Goal: Task Accomplishment & Management: Manage account settings

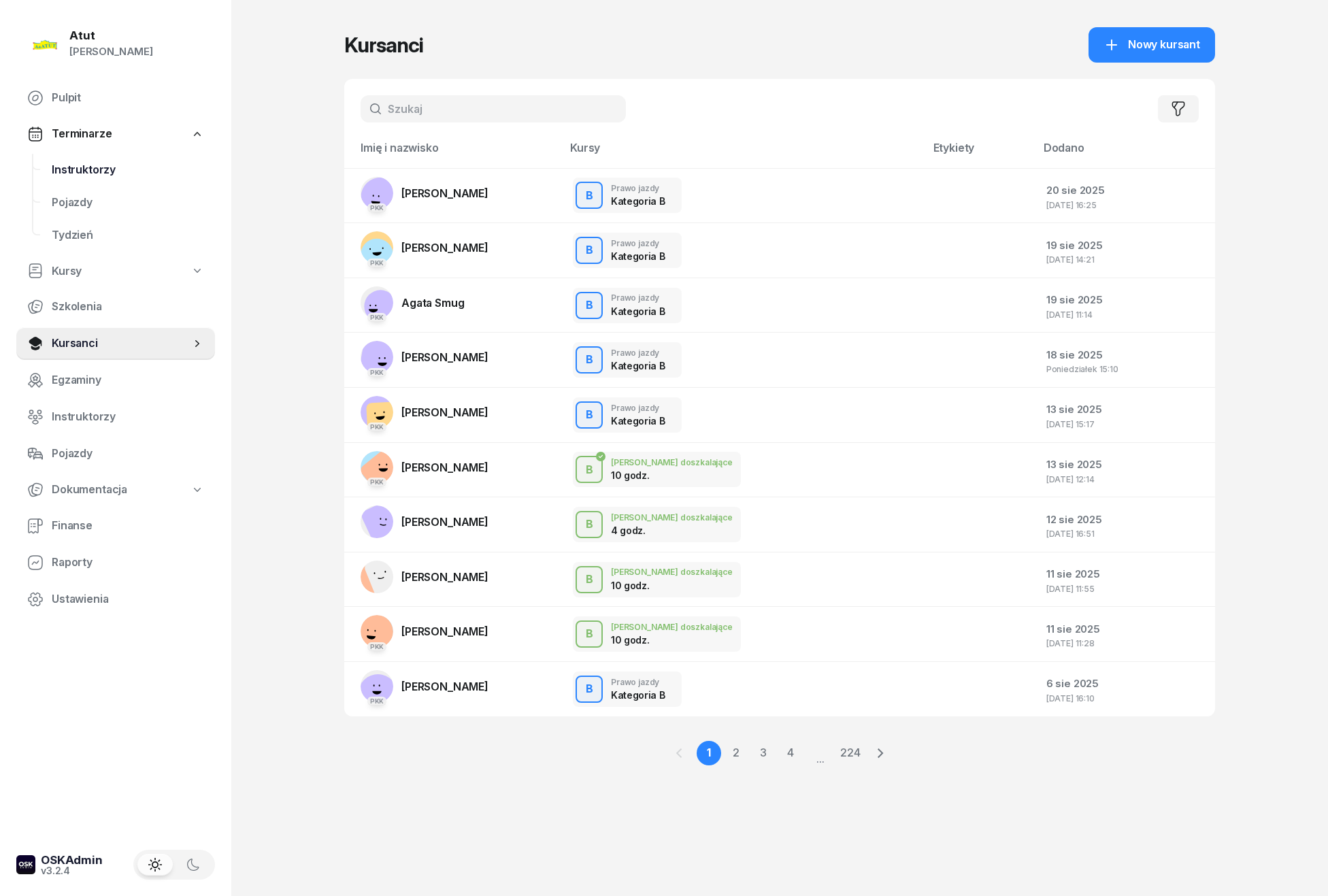
click at [70, 167] on span "Instruktorzy" at bounding box center [128, 170] width 153 height 18
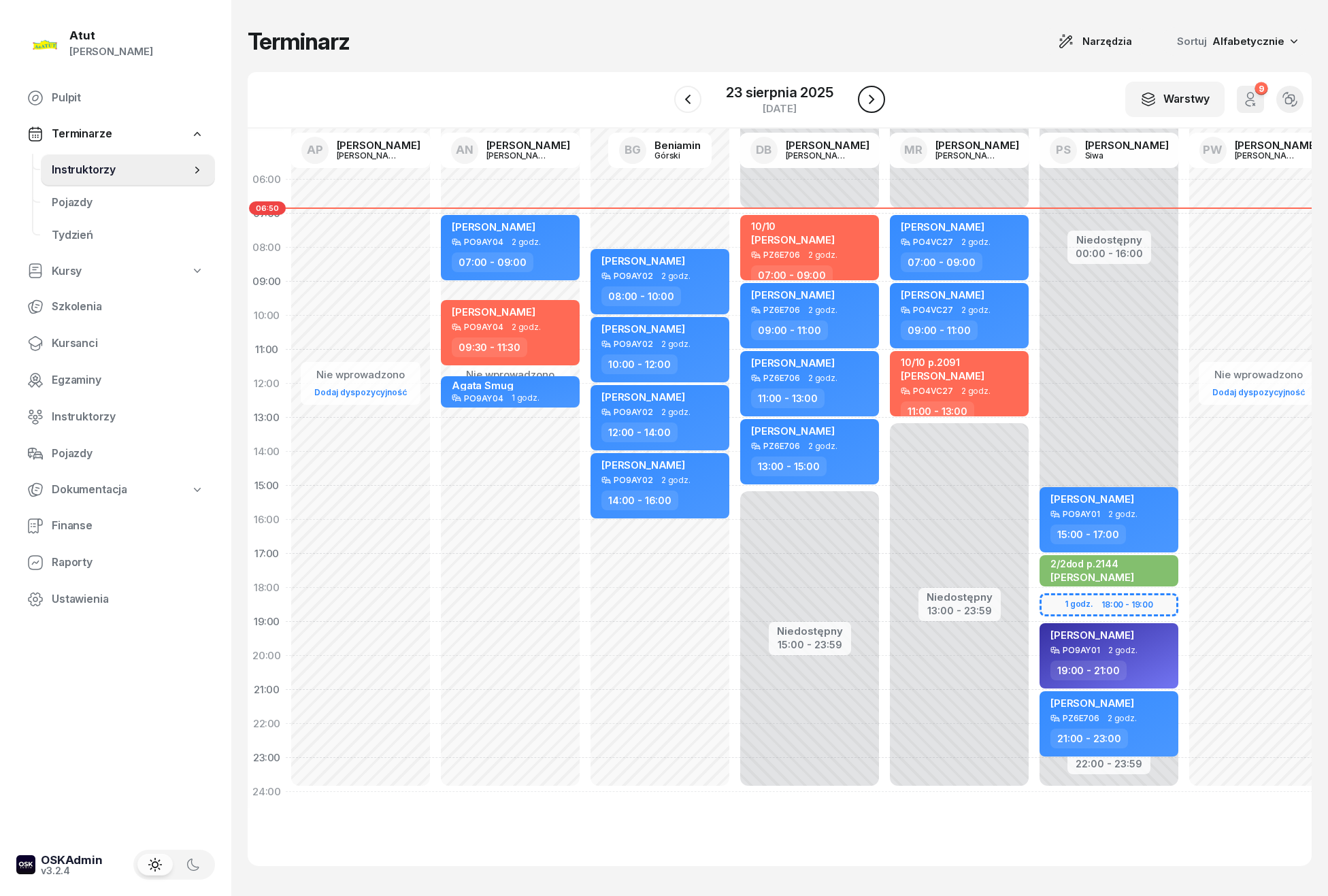
click at [872, 98] on icon "button" at bounding box center [871, 99] width 6 height 10
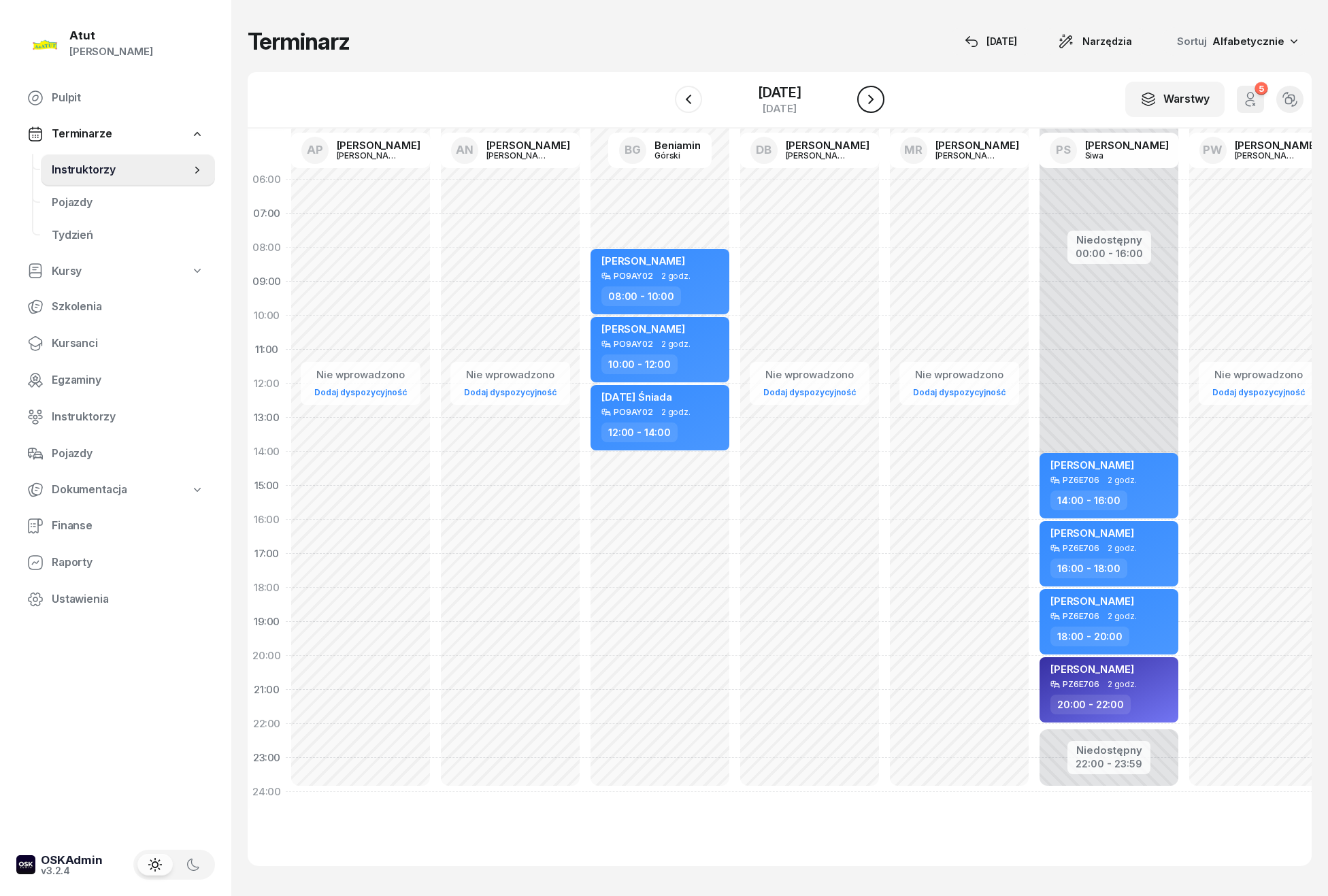
click at [872, 98] on icon "button" at bounding box center [871, 99] width 6 height 10
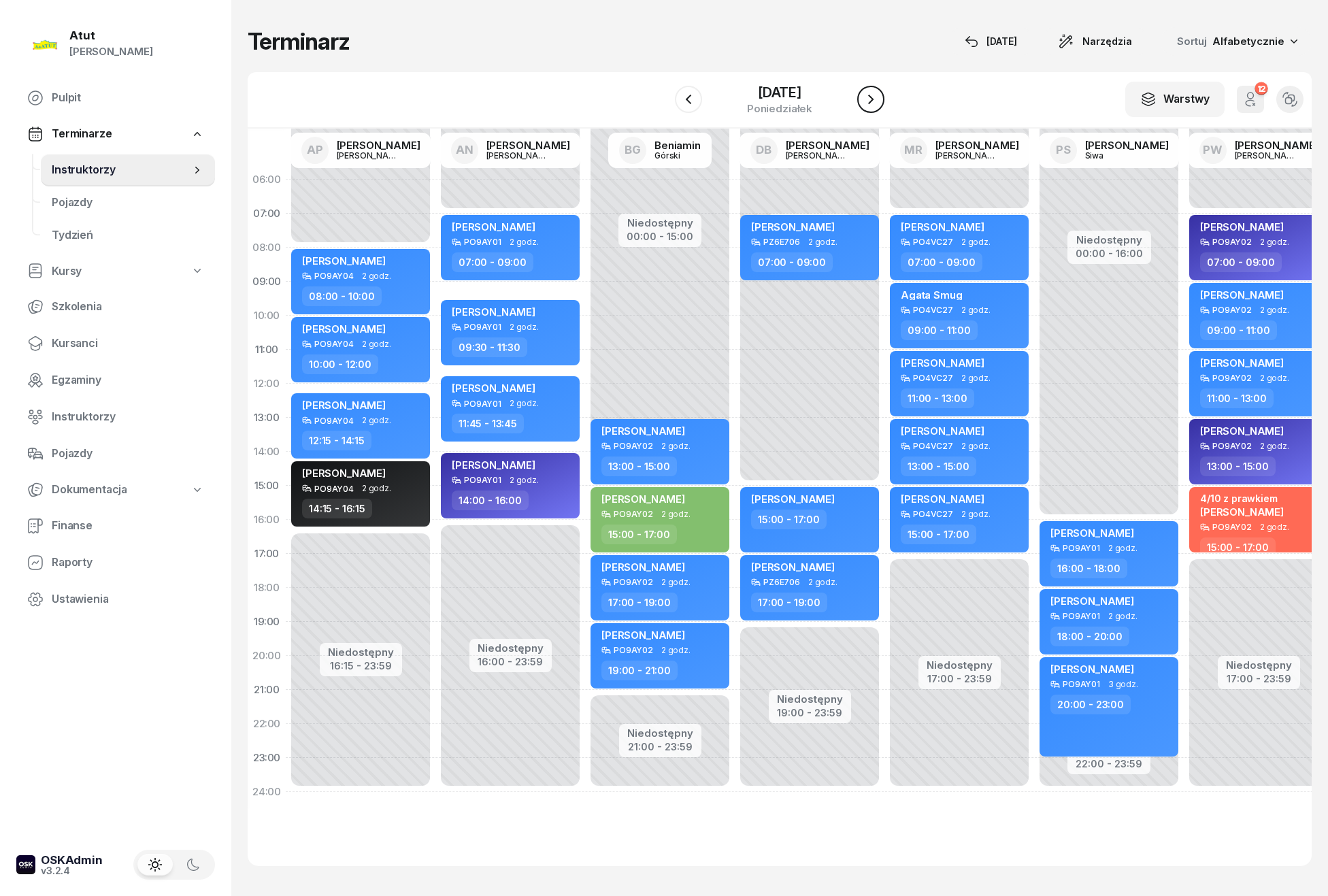
click at [872, 98] on icon "button" at bounding box center [871, 99] width 6 height 10
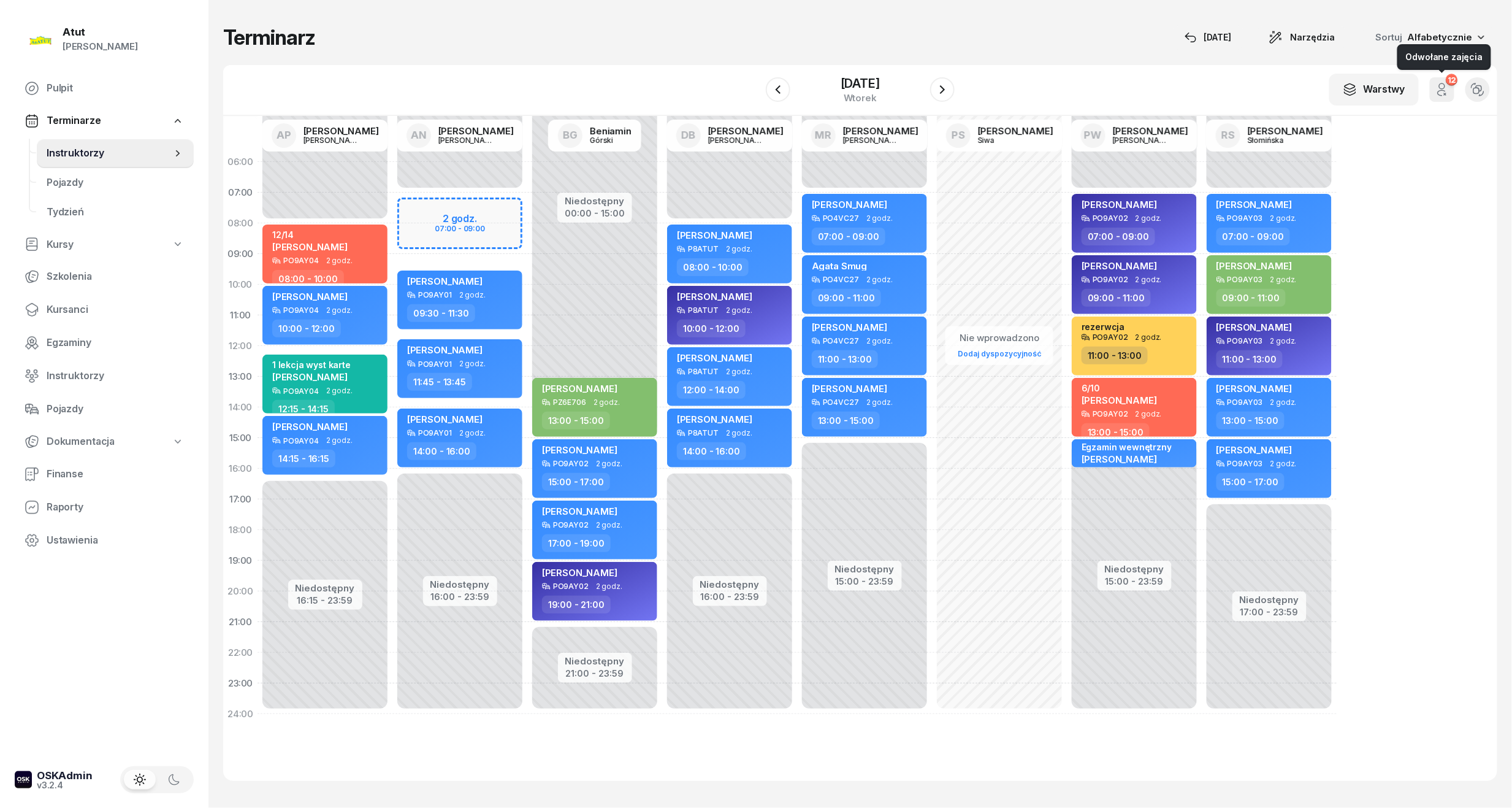
click at [1442, 92] on icon "button" at bounding box center [1441, 89] width 15 height 15
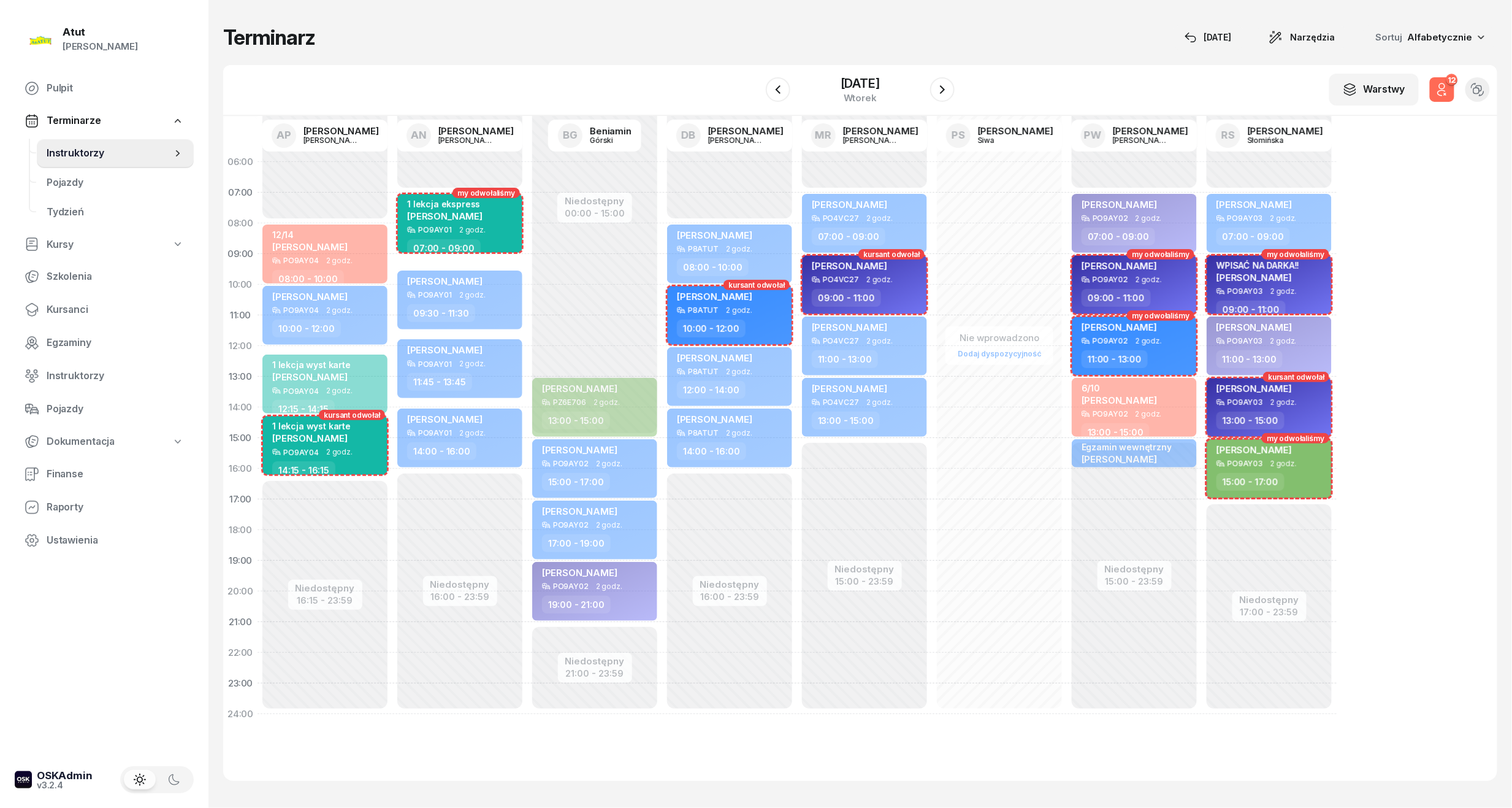
click at [1442, 92] on icon "button" at bounding box center [1441, 89] width 15 height 15
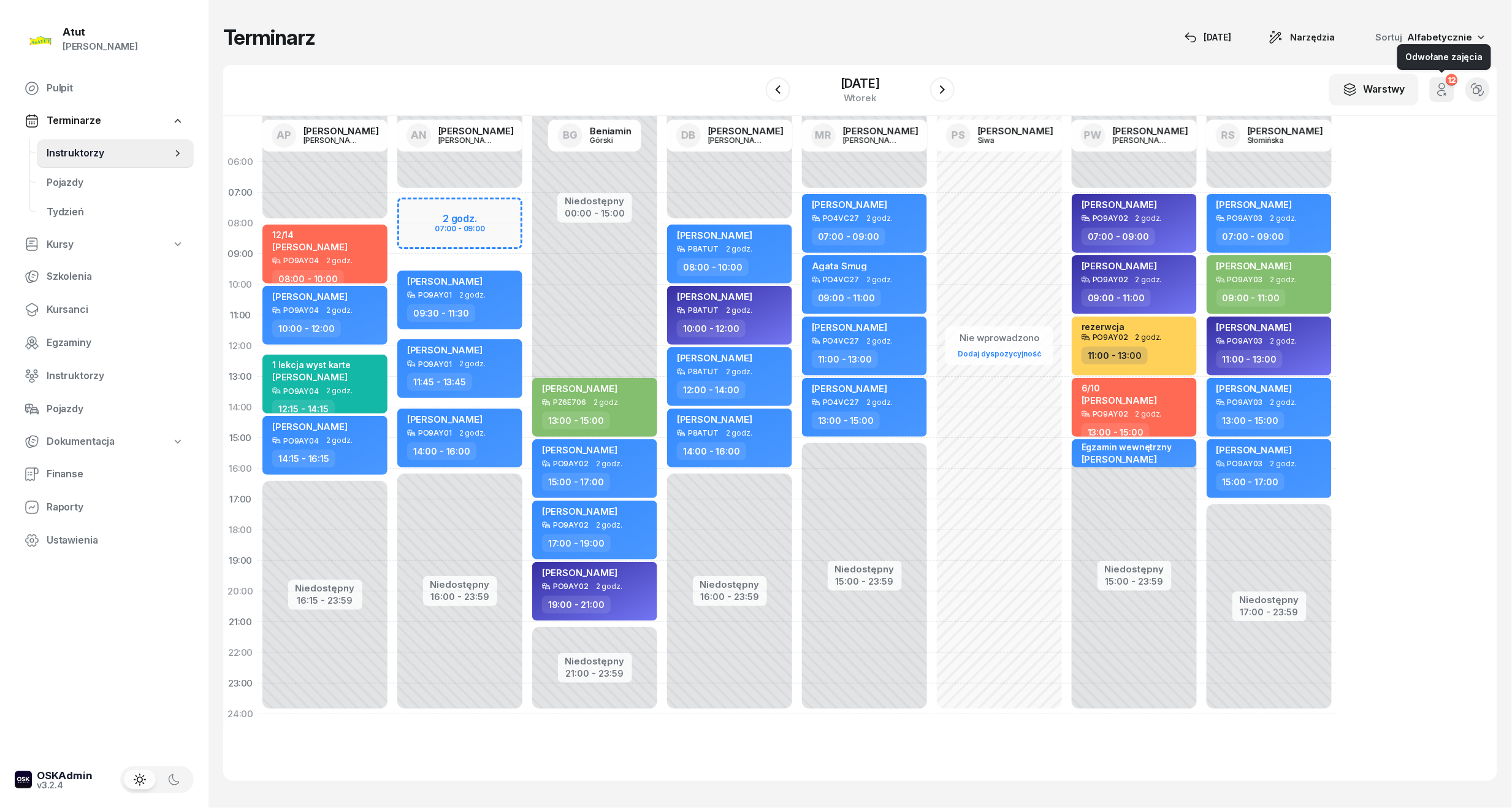
click at [1445, 94] on icon "button" at bounding box center [1446, 94] width 2 height 2
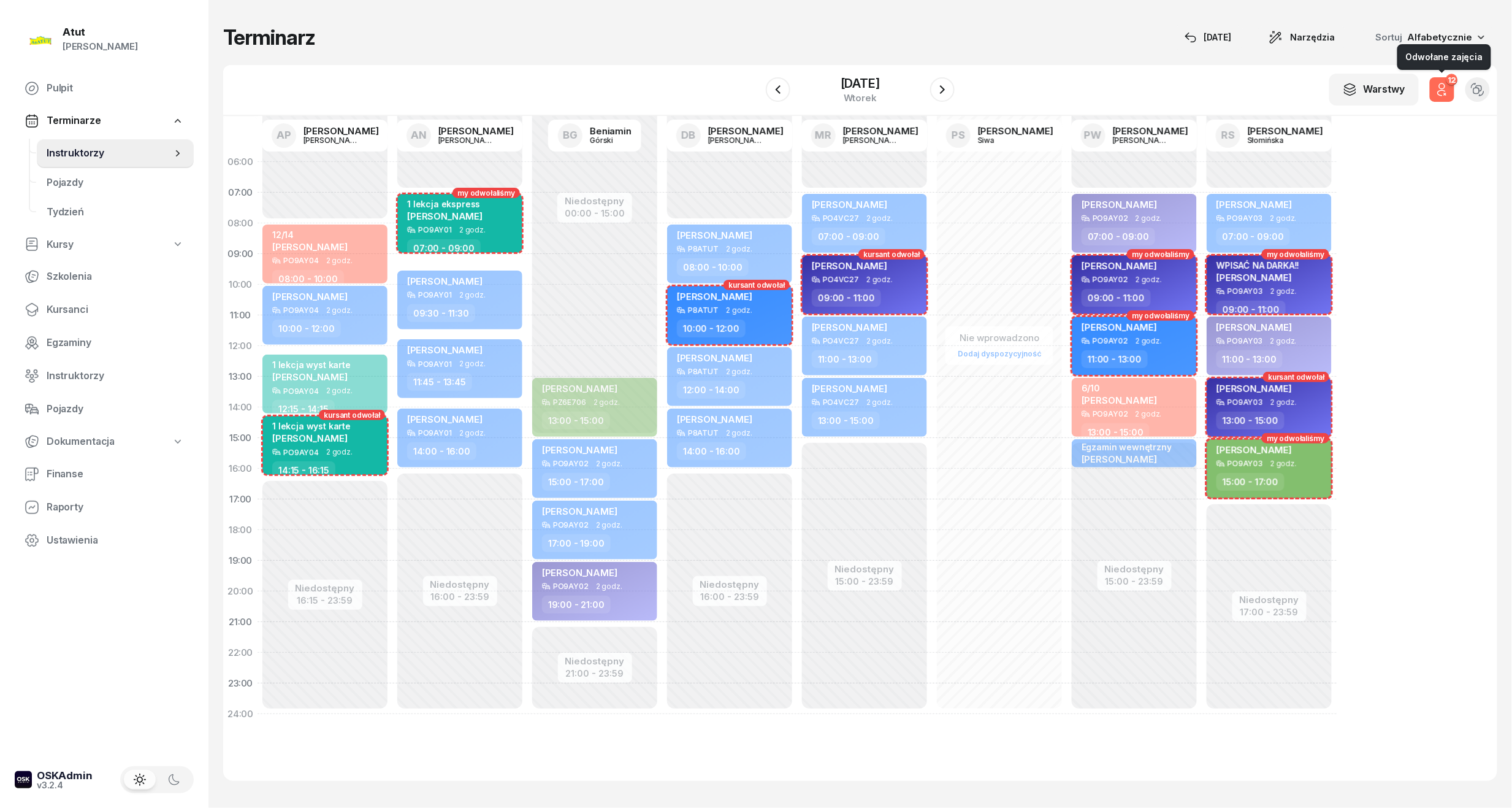
click at [1440, 93] on icon "button" at bounding box center [1441, 89] width 15 height 15
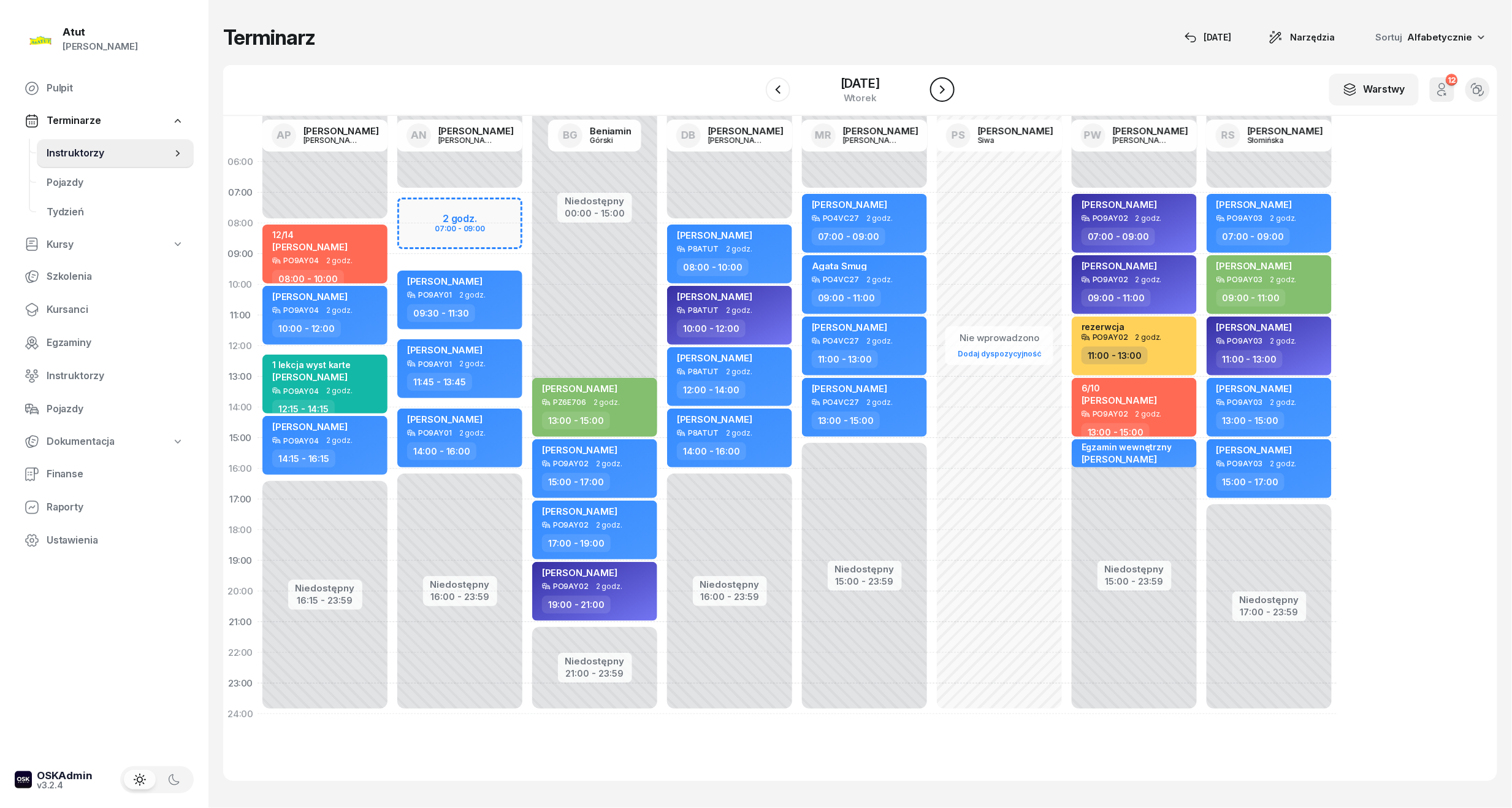
click at [943, 92] on icon "button" at bounding box center [942, 89] width 15 height 15
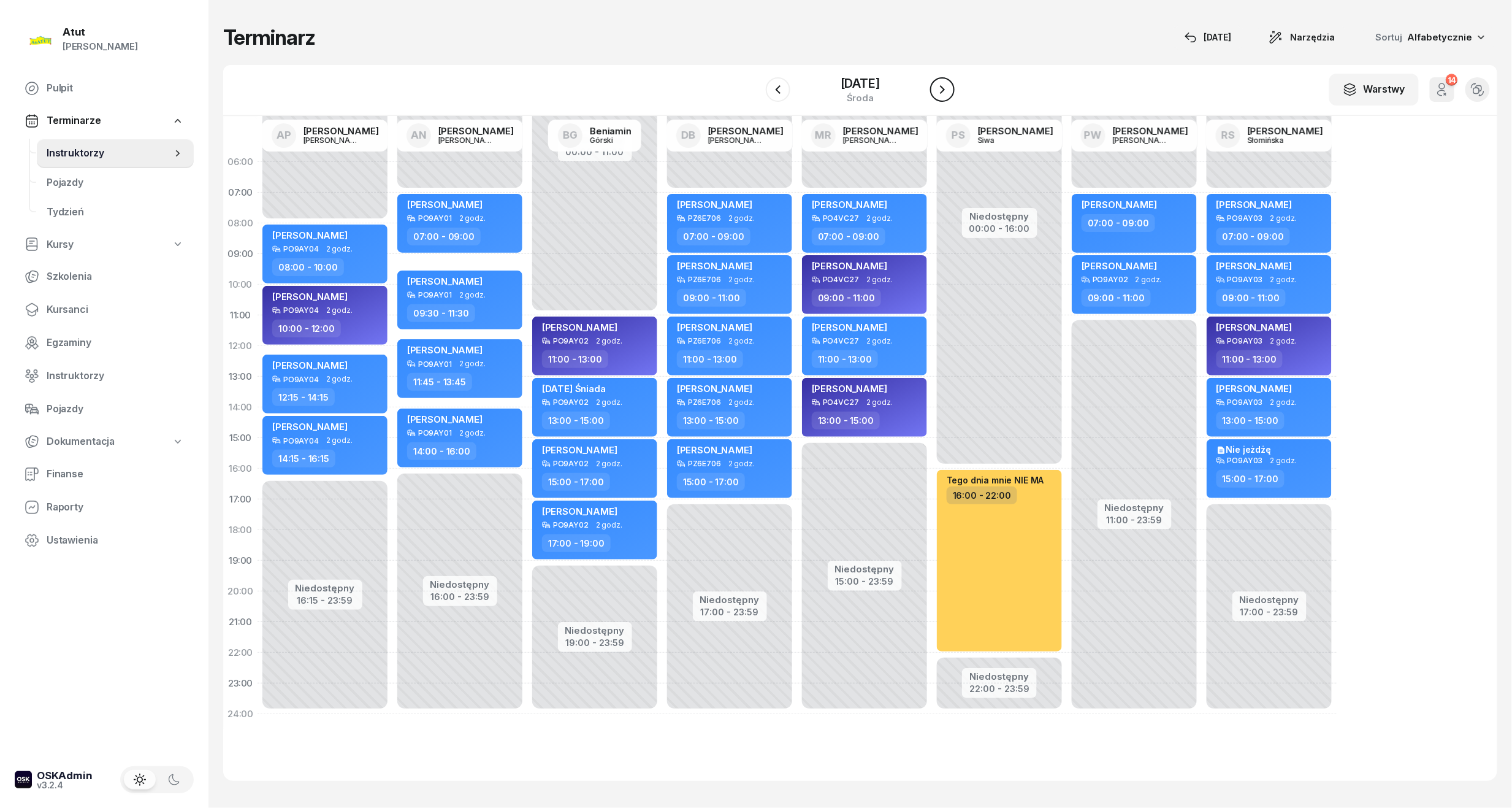
click at [943, 92] on icon "button" at bounding box center [942, 89] width 15 height 15
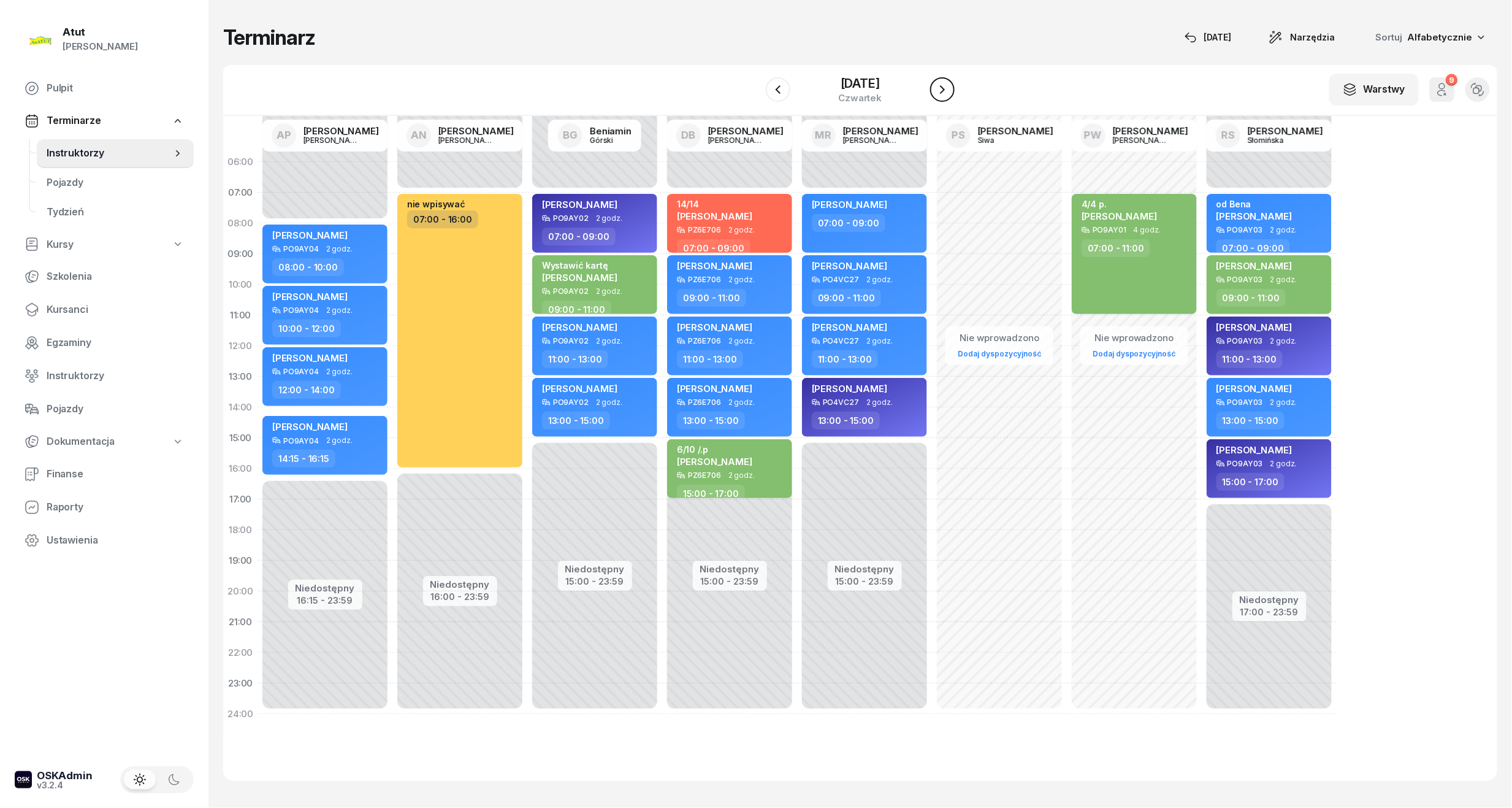
click at [943, 92] on icon "button" at bounding box center [942, 89] width 15 height 15
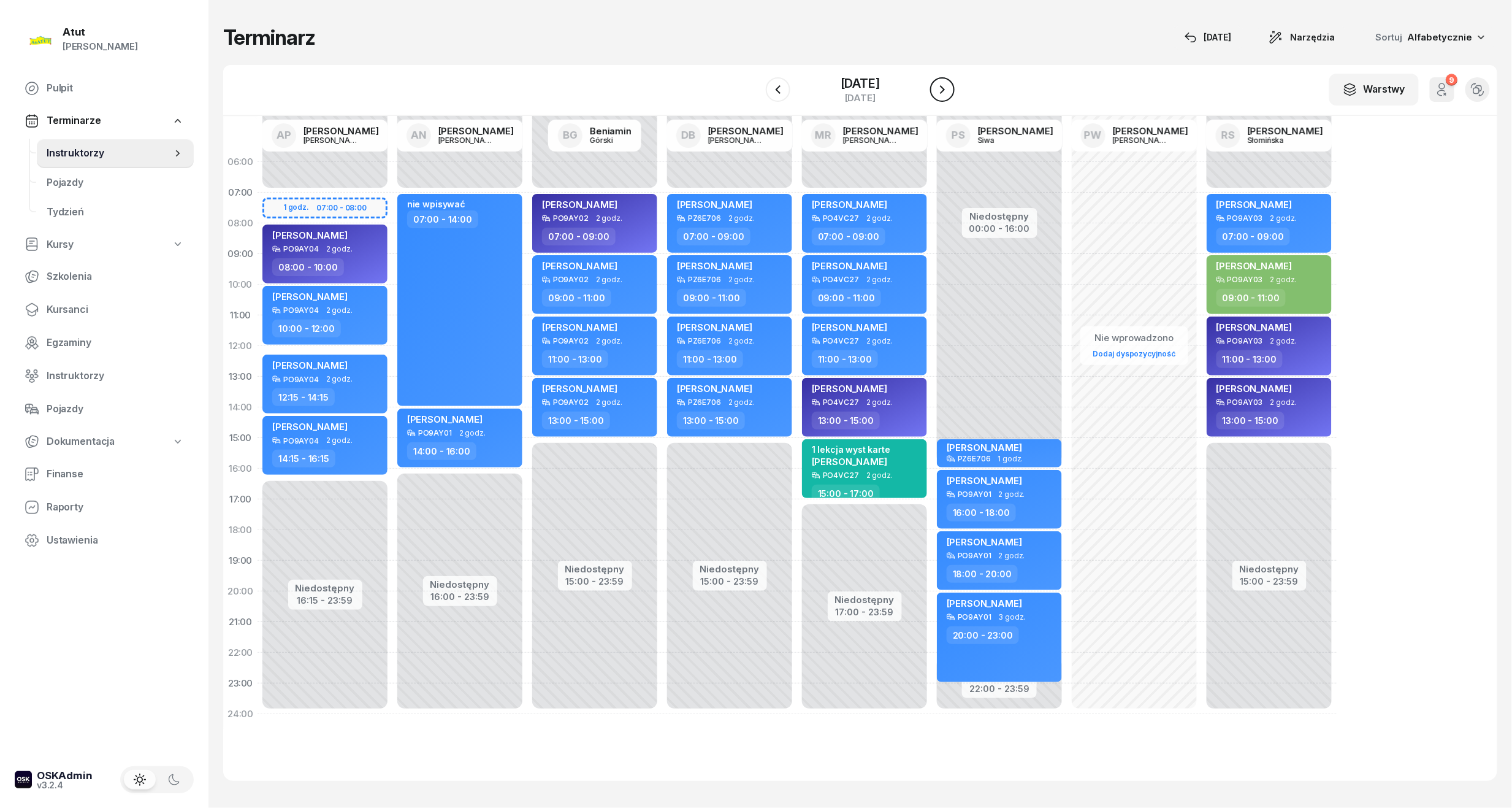
click at [945, 92] on icon "button" at bounding box center [942, 89] width 15 height 15
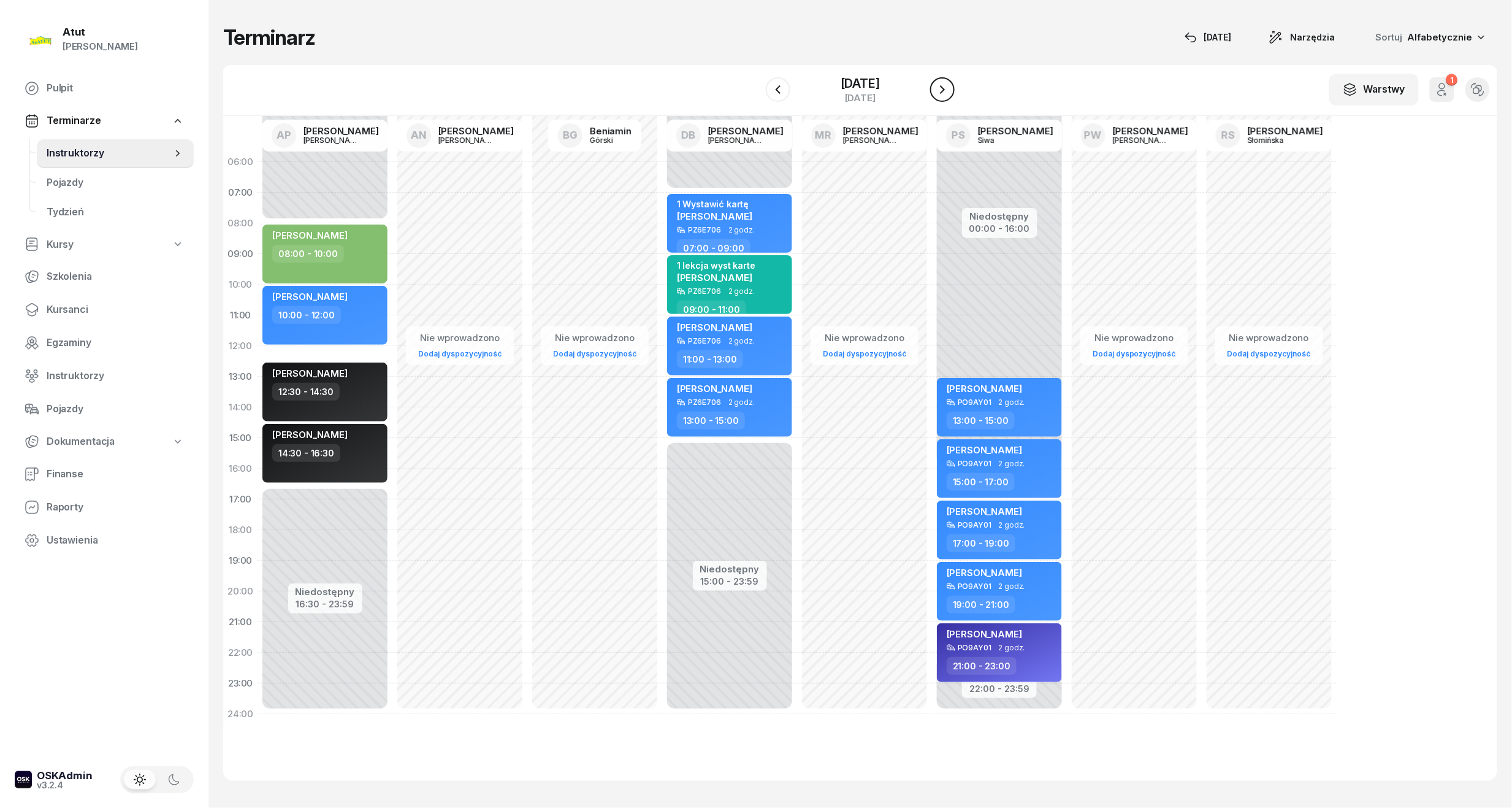
click at [945, 92] on icon "button" at bounding box center [942, 89] width 15 height 15
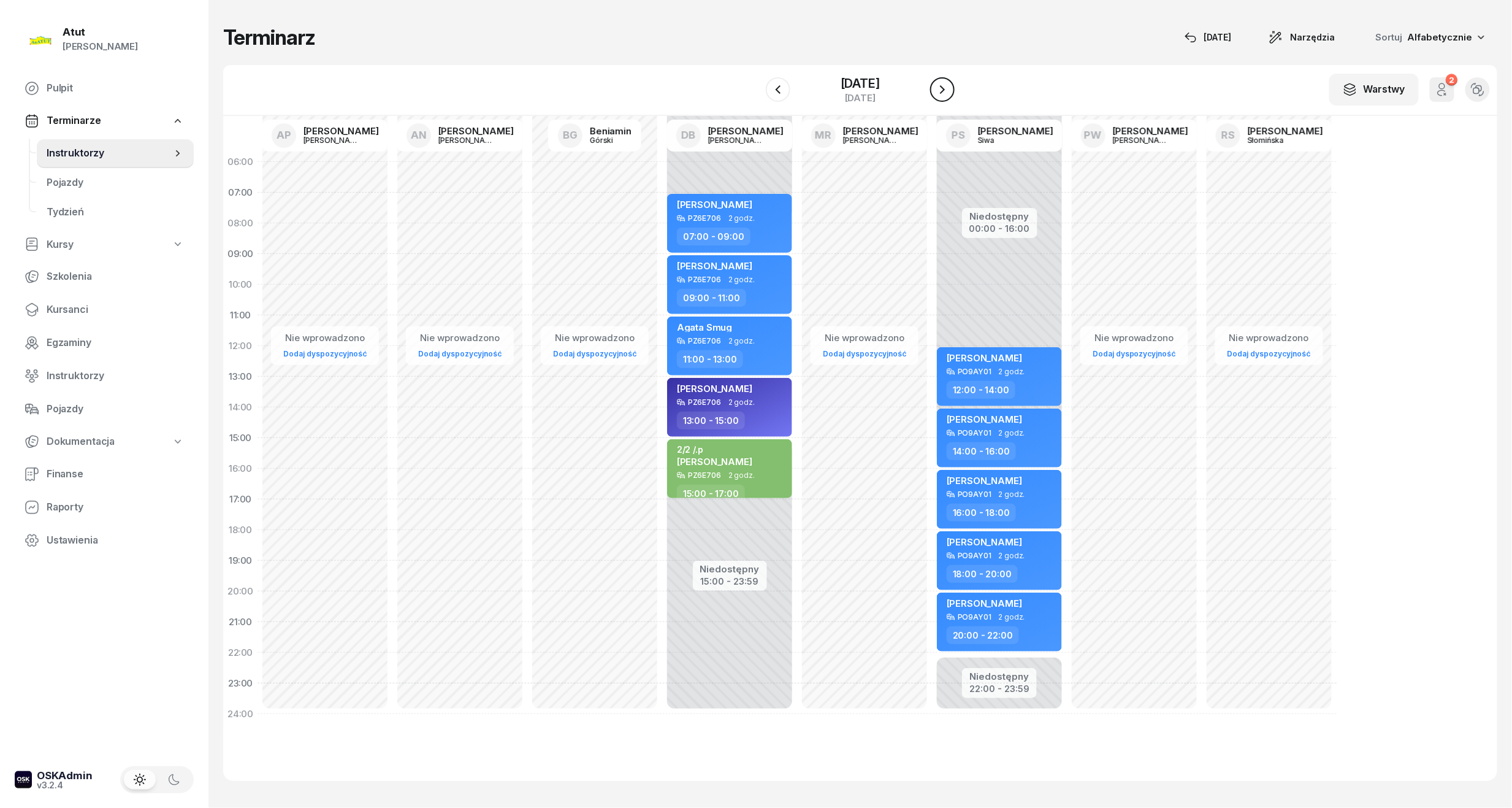
click at [945, 92] on icon "button" at bounding box center [942, 89] width 15 height 15
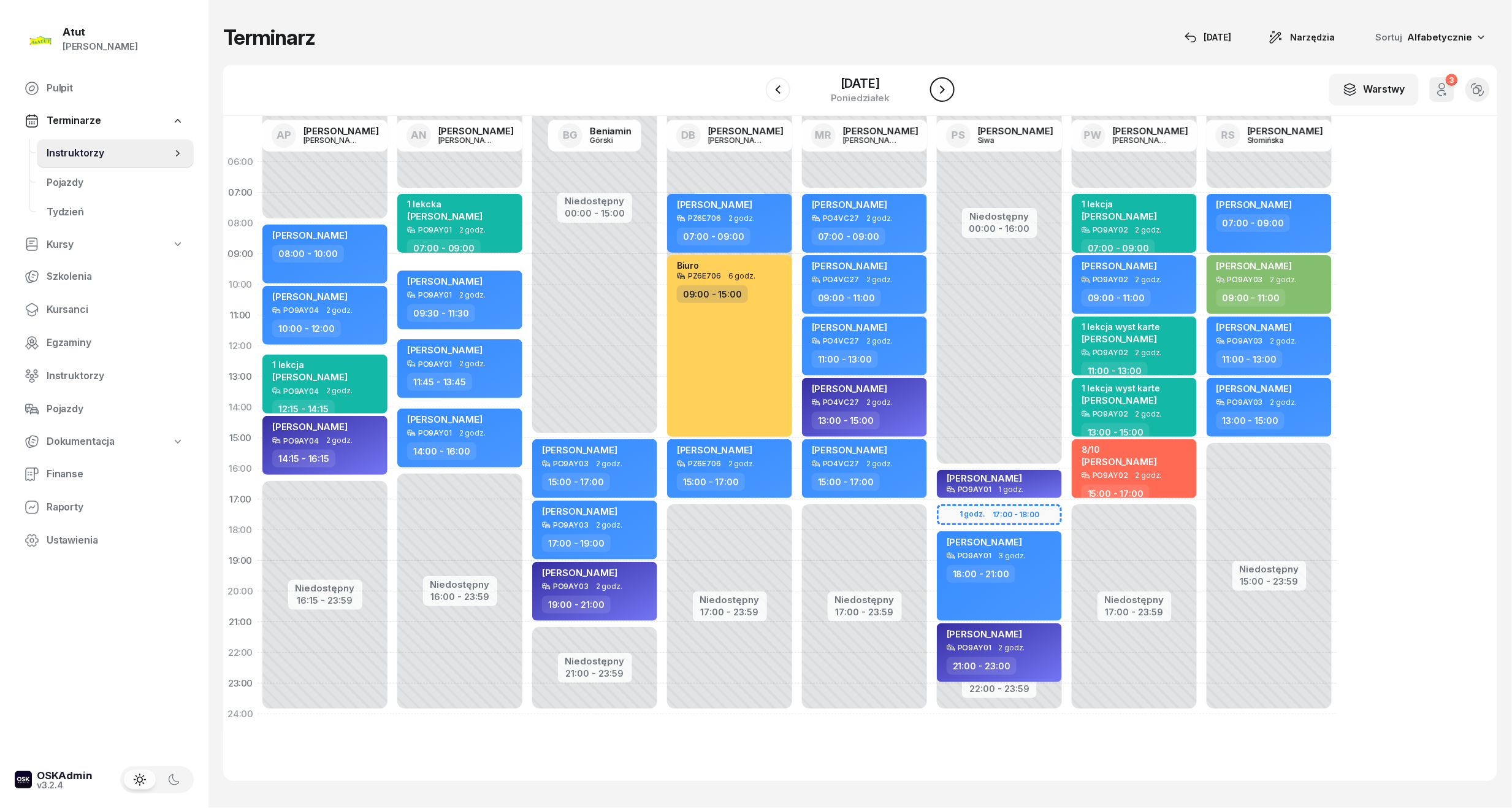
click at [945, 92] on icon "button" at bounding box center [942, 89] width 15 height 15
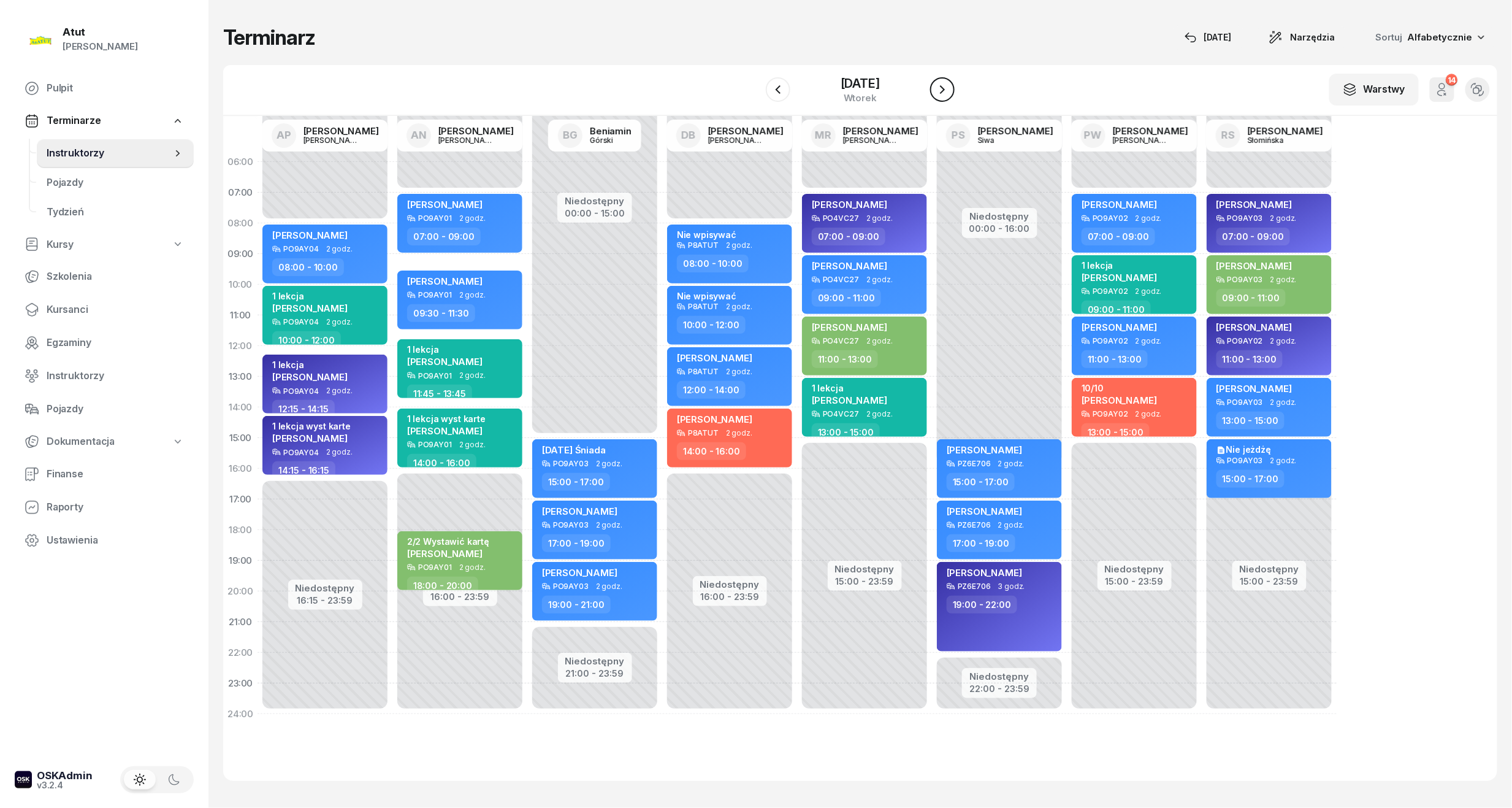
click at [945, 92] on icon "button" at bounding box center [942, 89] width 15 height 15
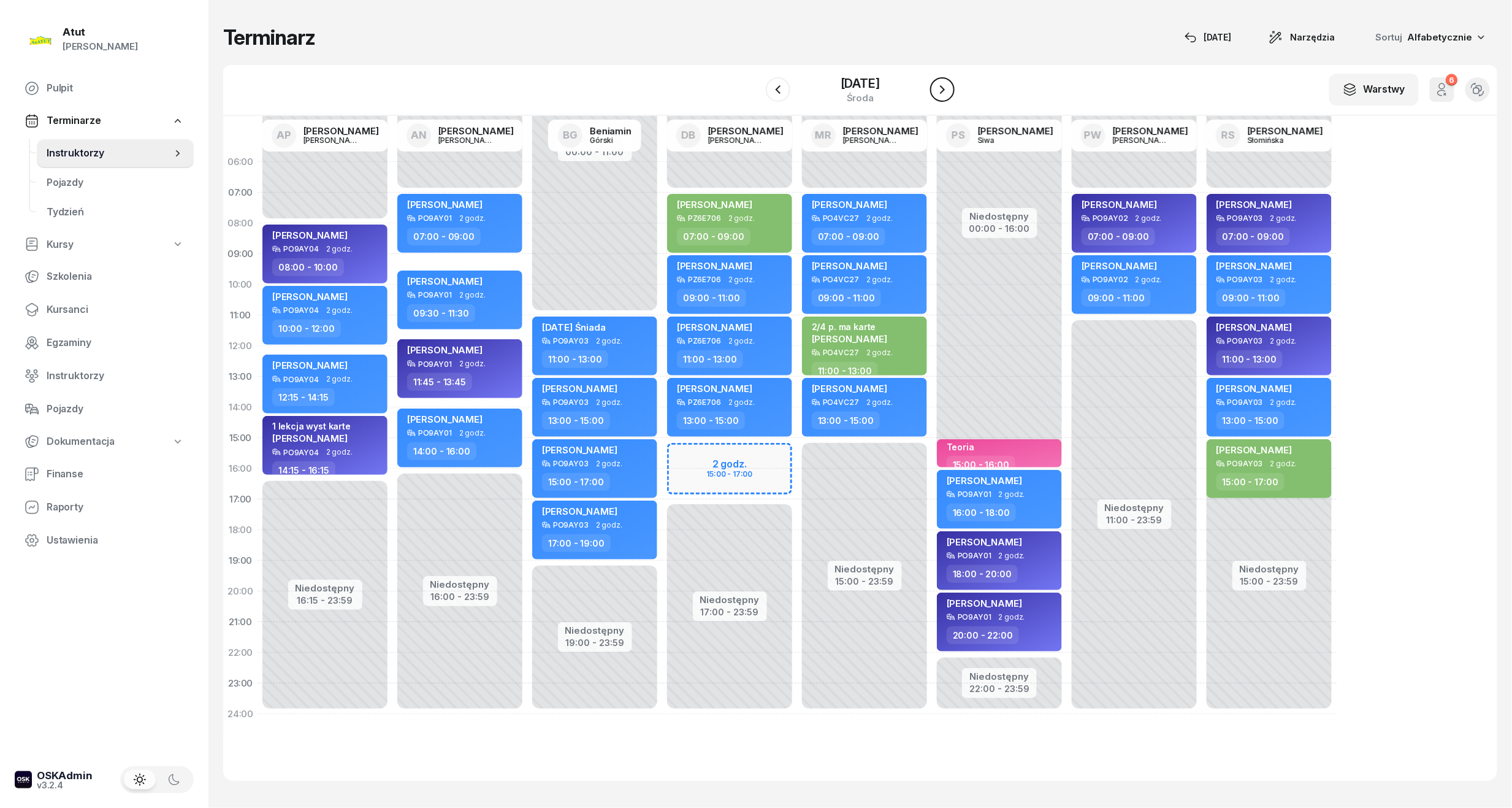
click at [945, 92] on icon "button" at bounding box center [942, 89] width 15 height 15
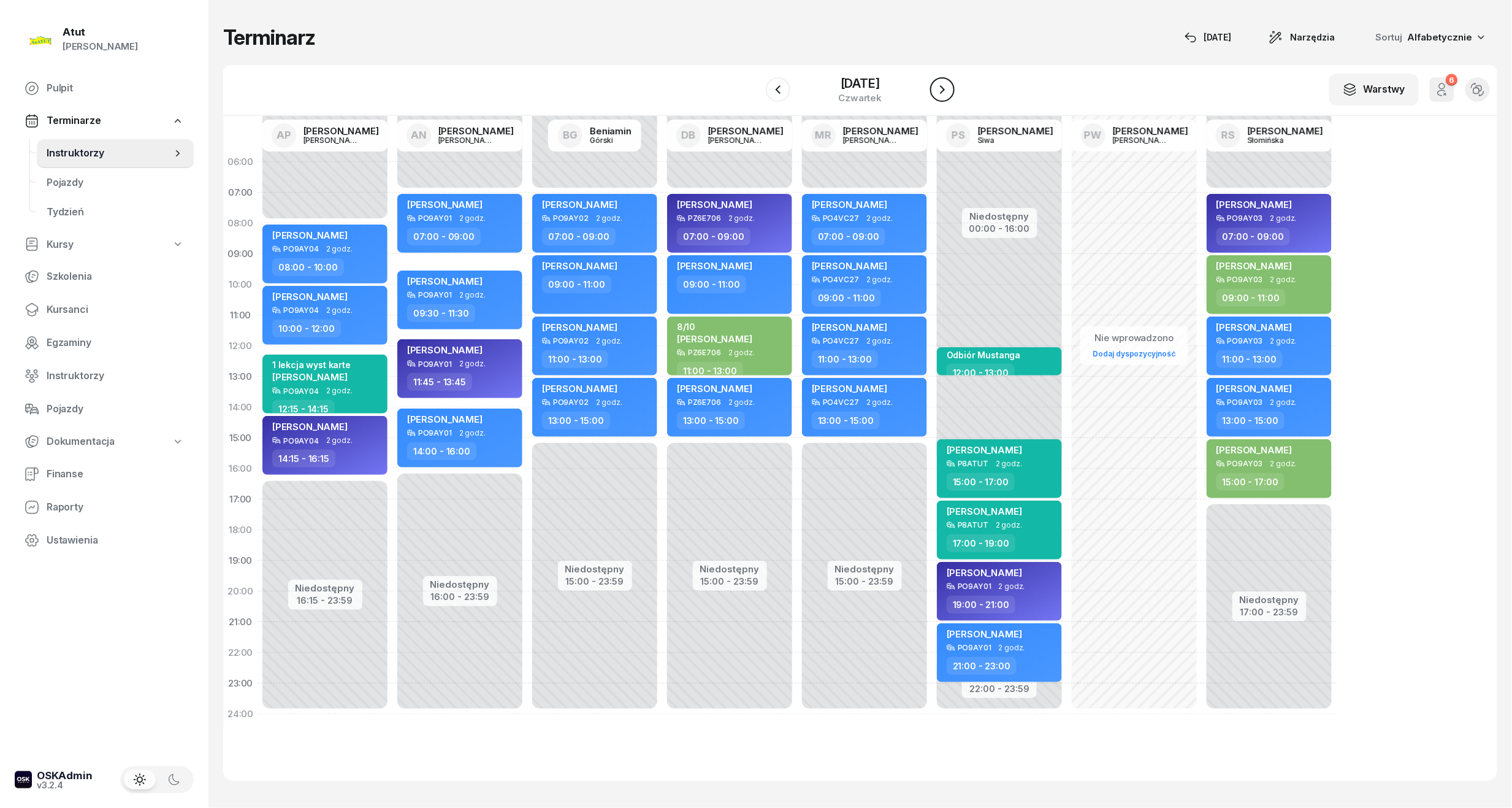
click at [945, 92] on icon "button" at bounding box center [942, 89] width 15 height 15
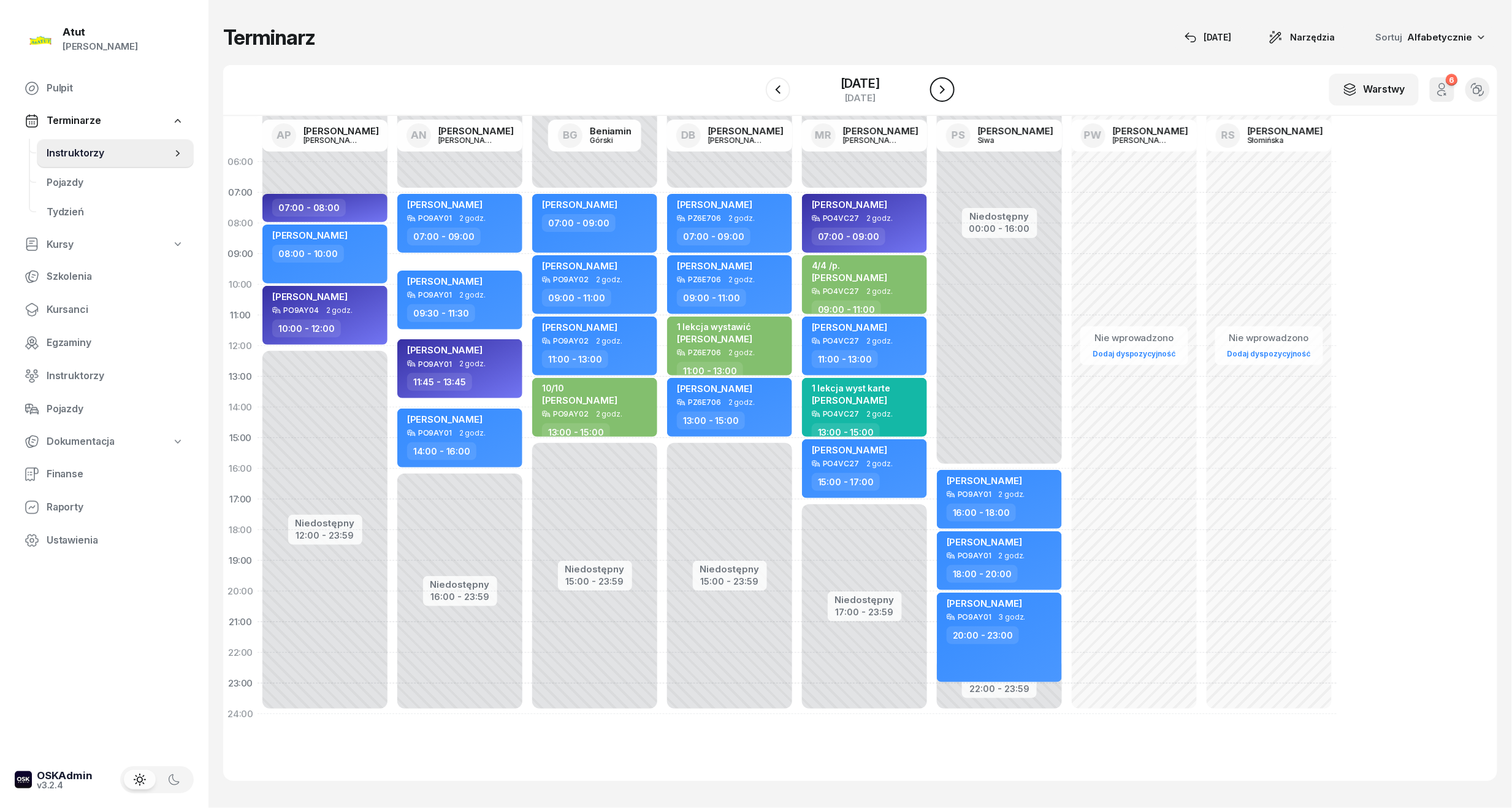
click at [945, 92] on icon "button" at bounding box center [942, 89] width 15 height 15
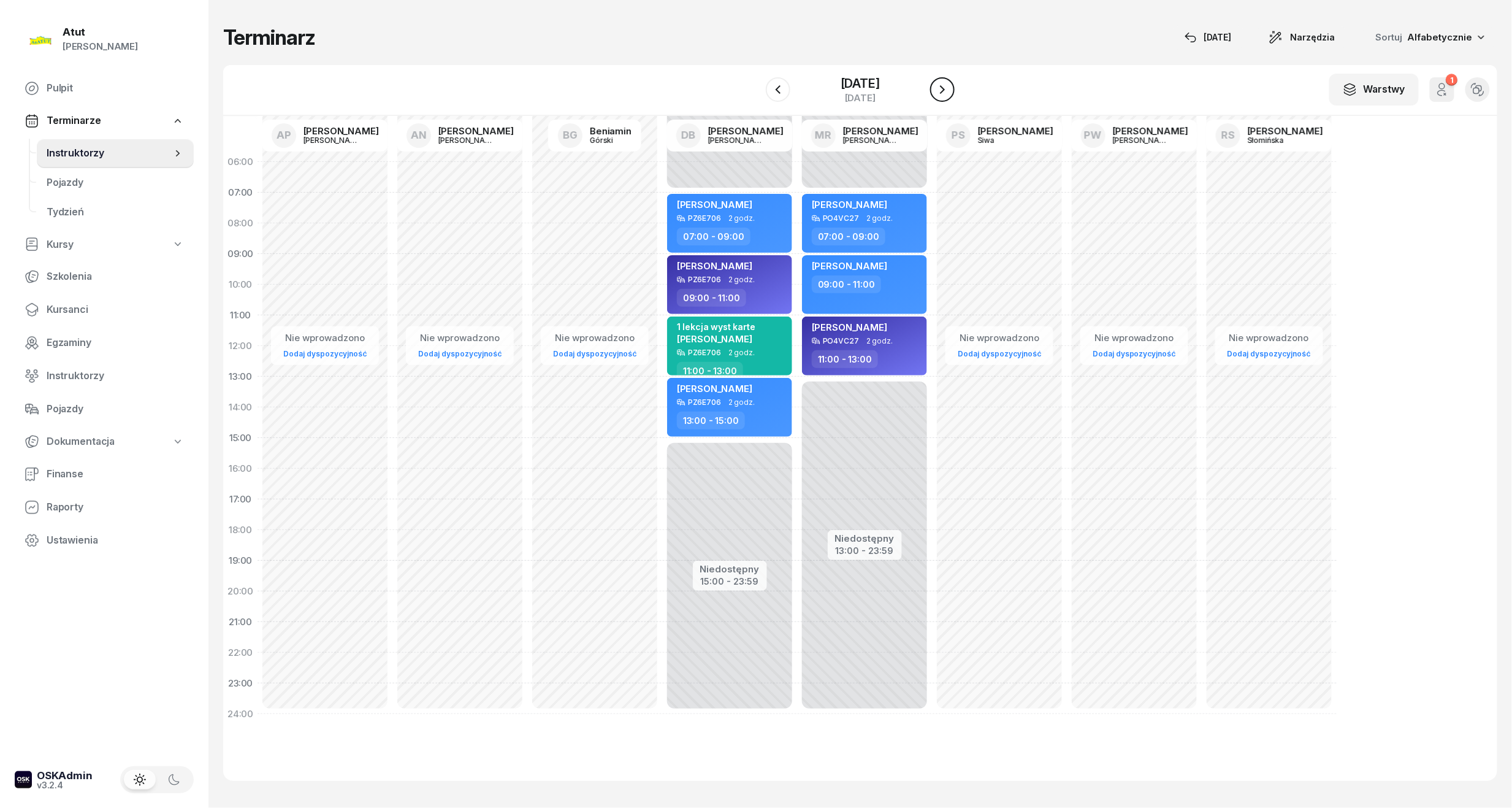
click at [945, 92] on icon "button" at bounding box center [942, 89] width 15 height 15
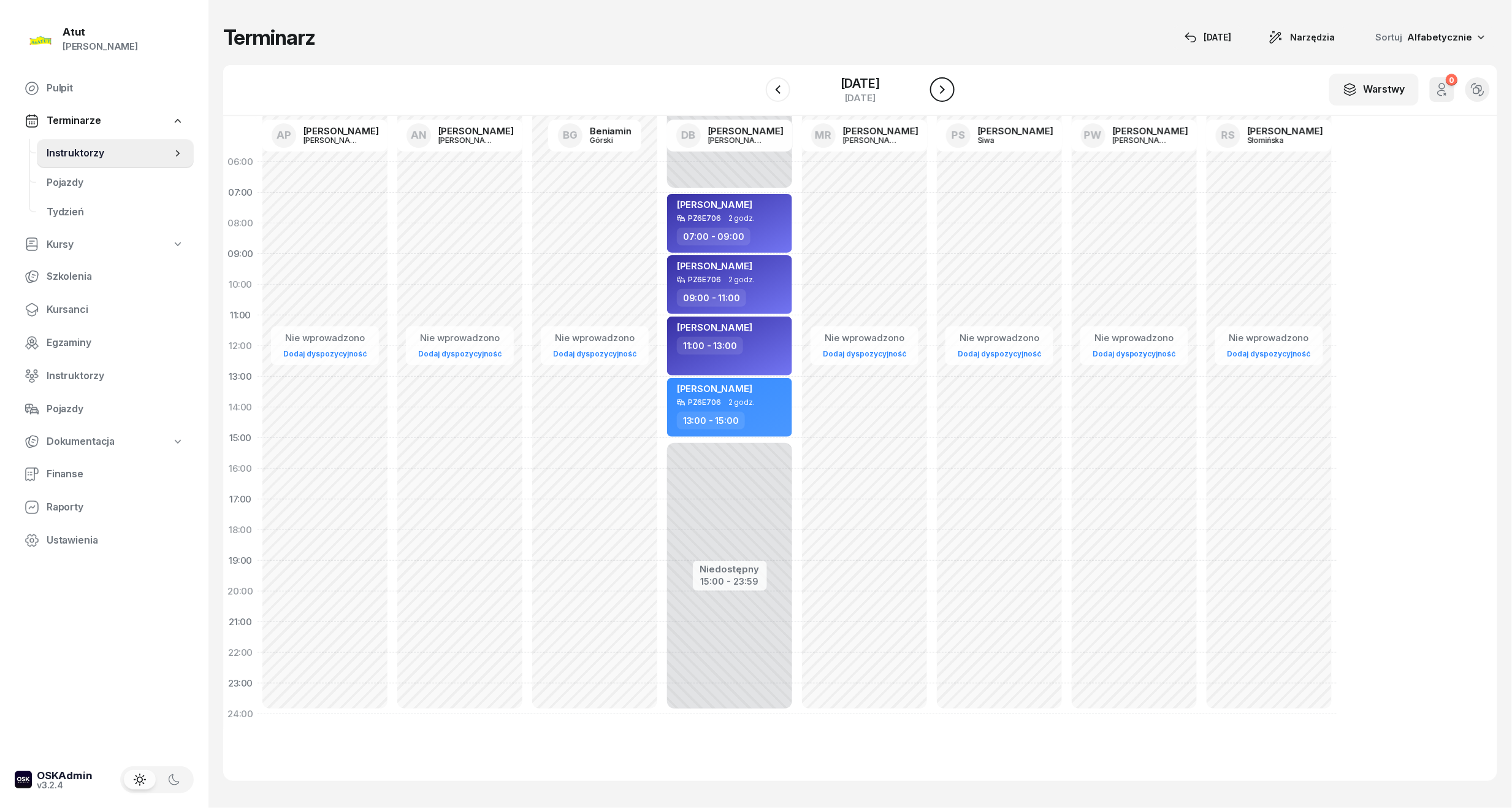
click at [945, 92] on icon "button" at bounding box center [942, 89] width 15 height 15
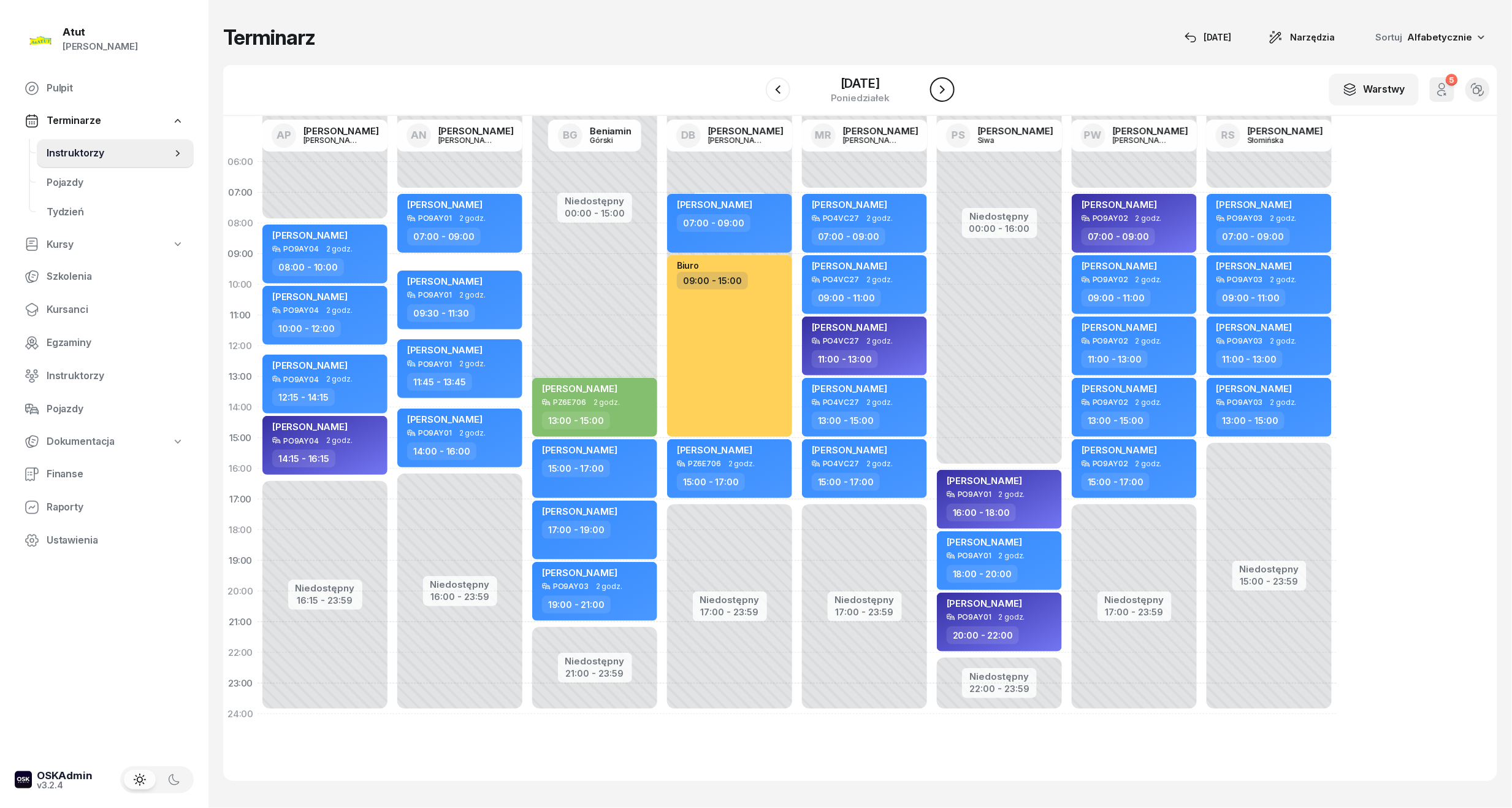
click at [945, 92] on icon "button" at bounding box center [942, 89] width 15 height 15
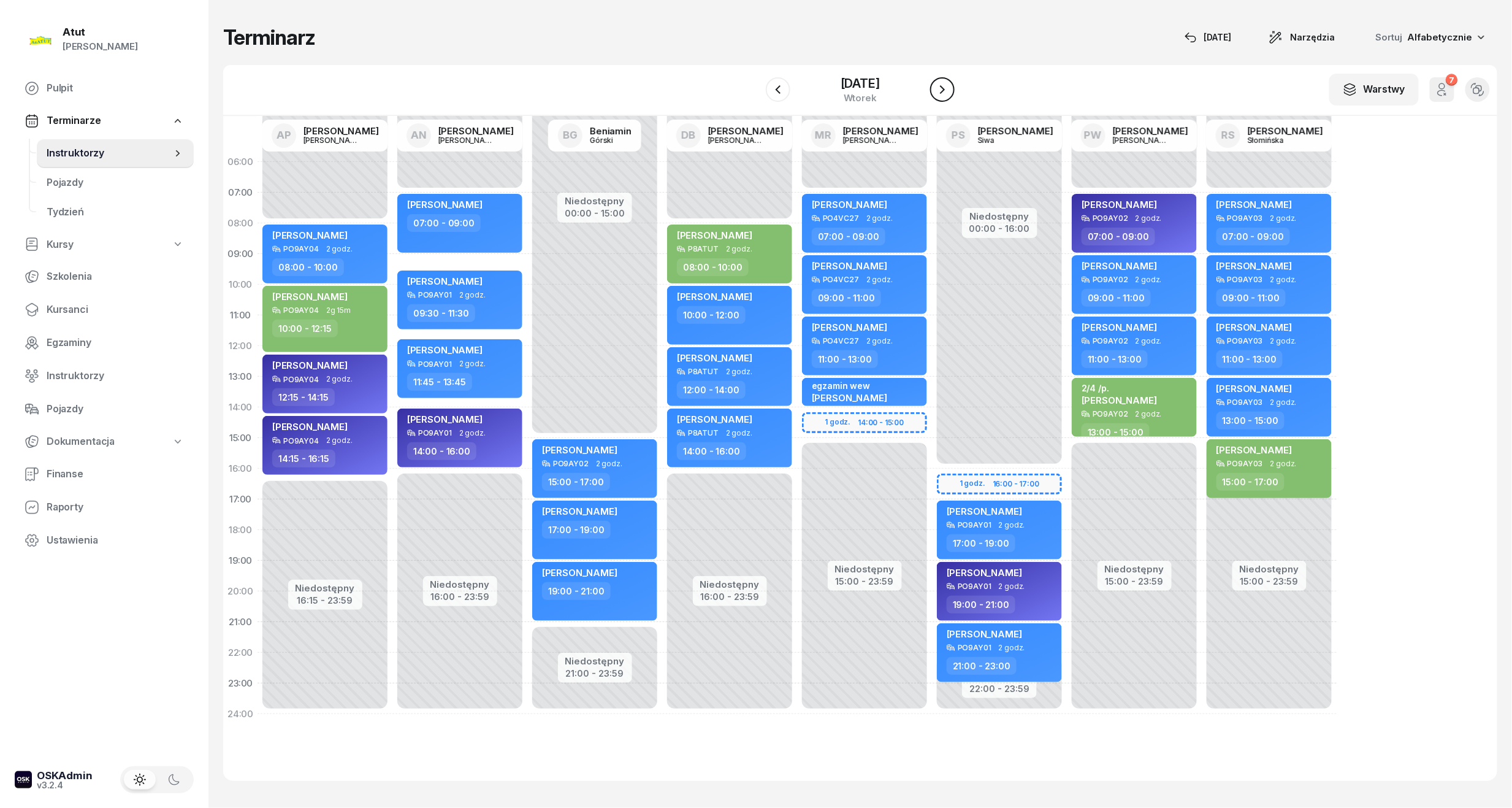
click at [945, 92] on icon "button" at bounding box center [942, 89] width 15 height 15
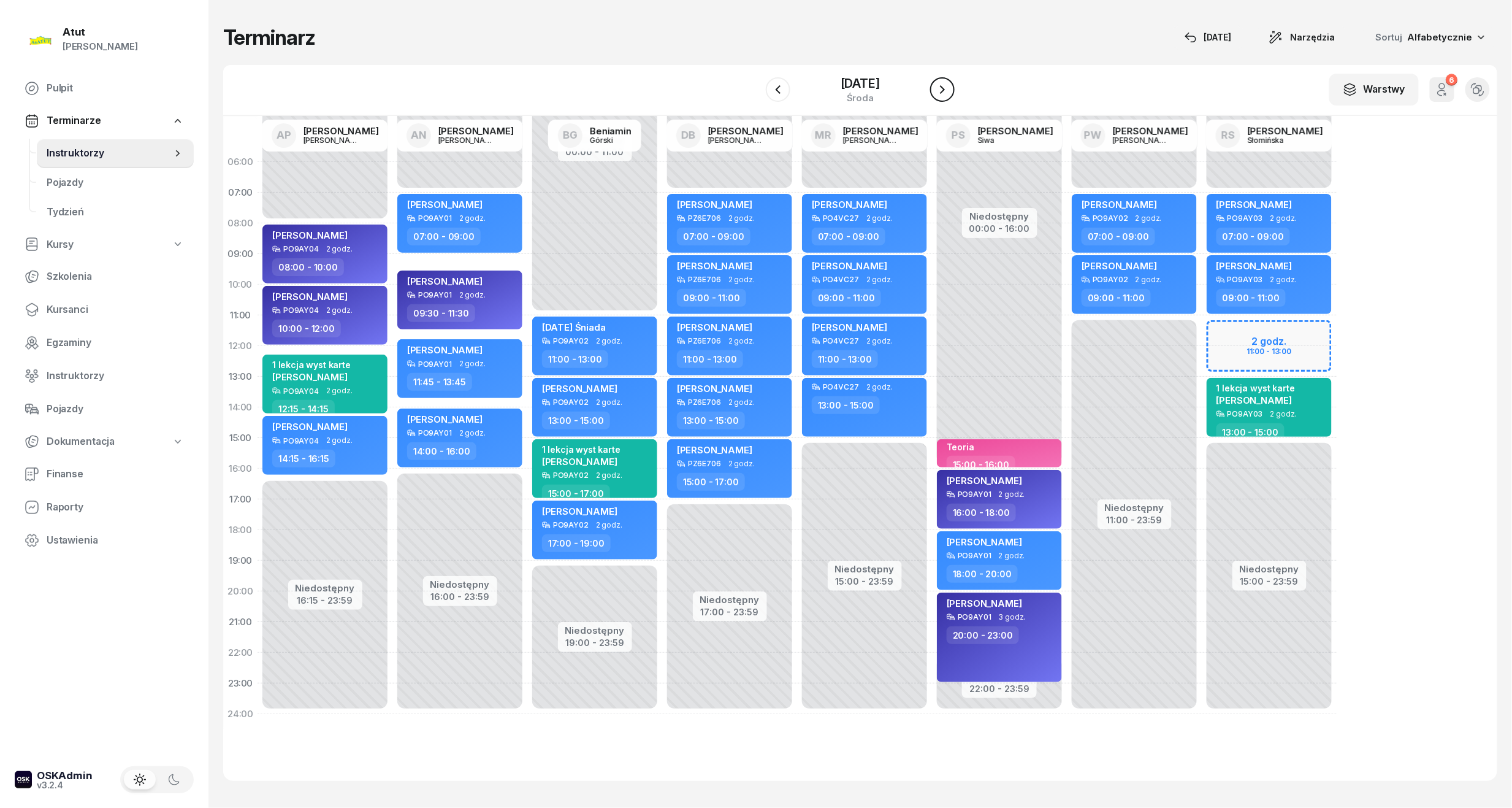
click at [945, 92] on icon "button" at bounding box center [942, 89] width 15 height 15
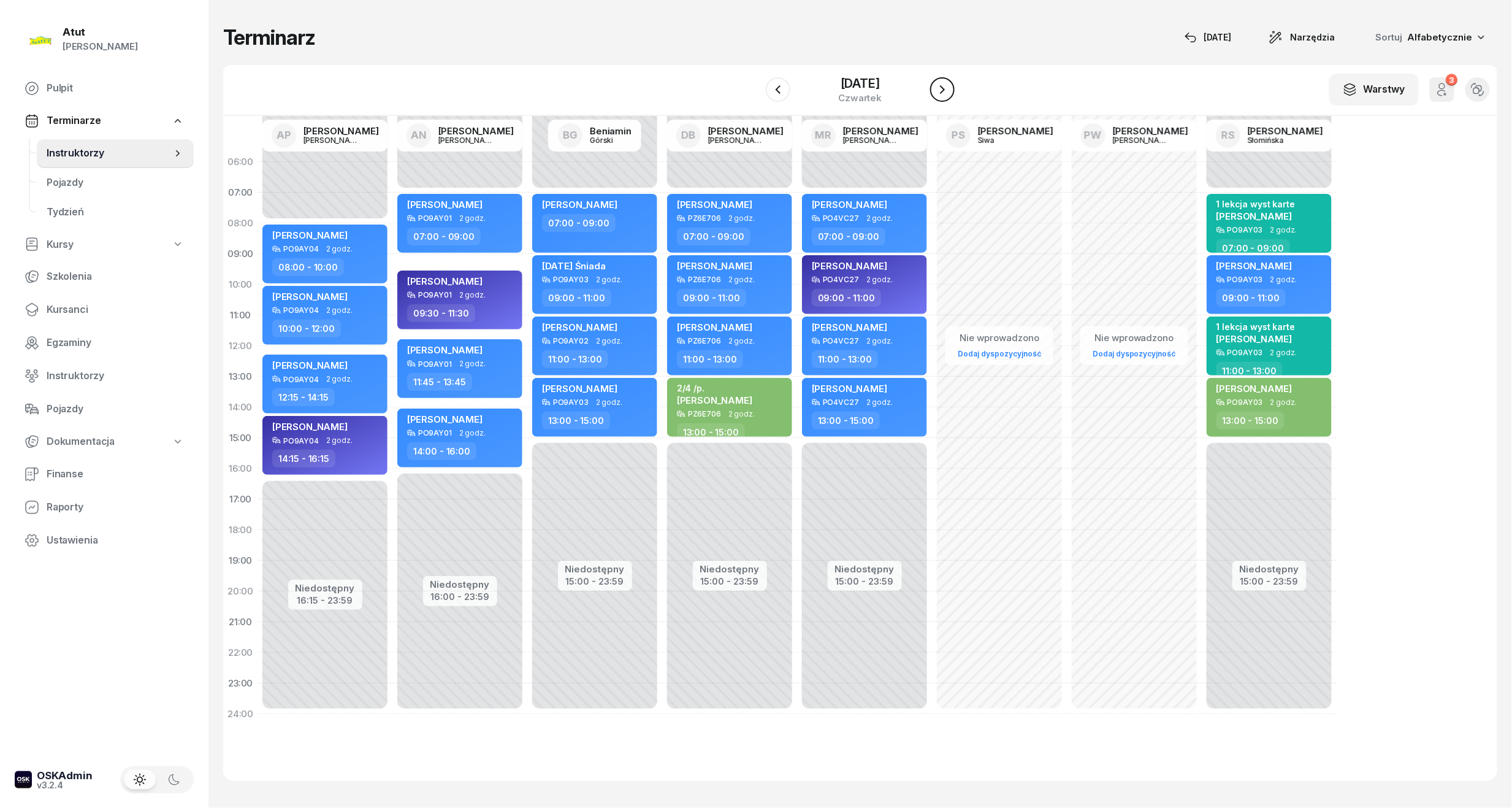
click at [945, 92] on icon "button" at bounding box center [942, 89] width 15 height 15
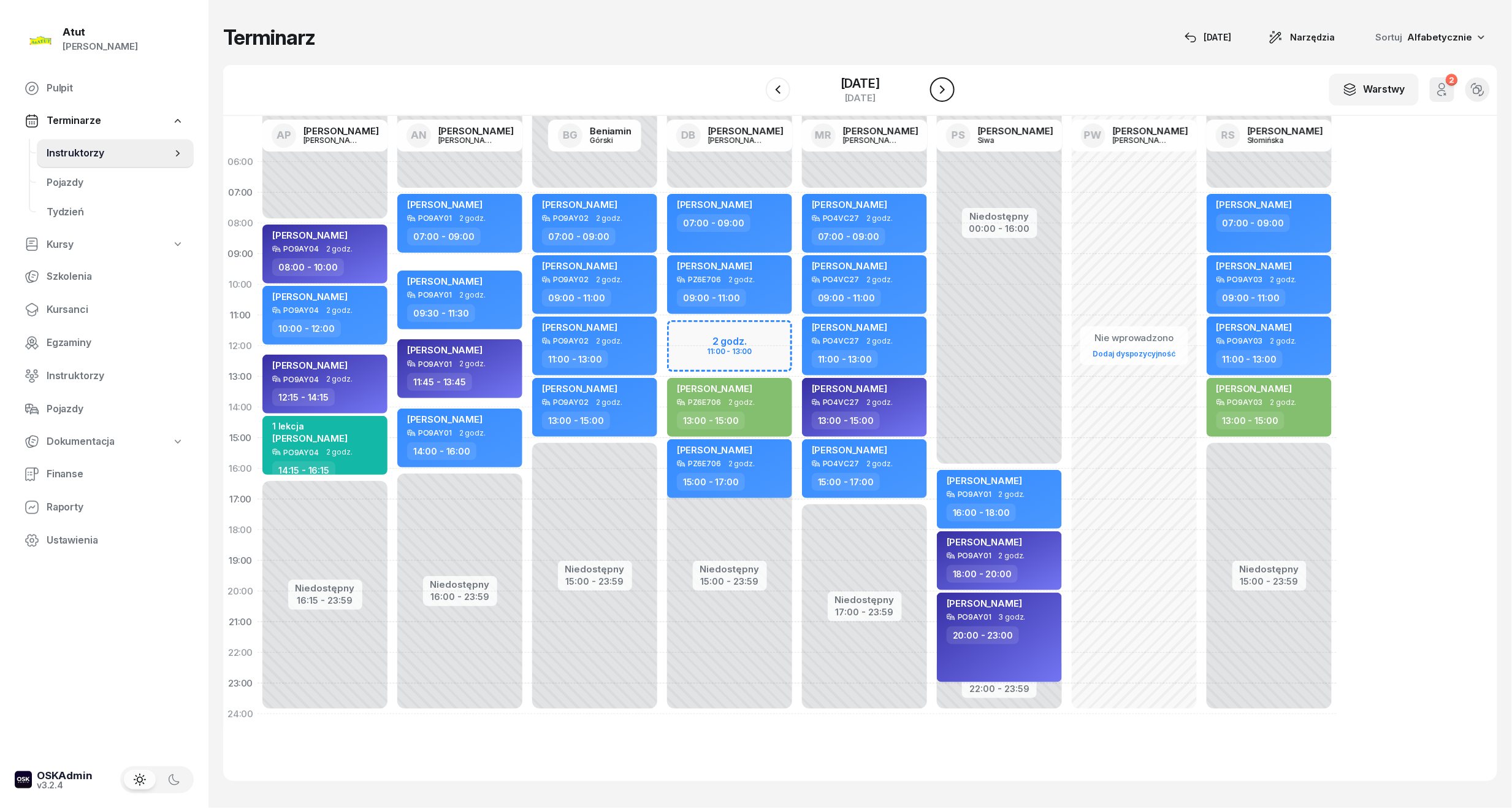
click at [945, 89] on icon "button" at bounding box center [942, 89] width 15 height 15
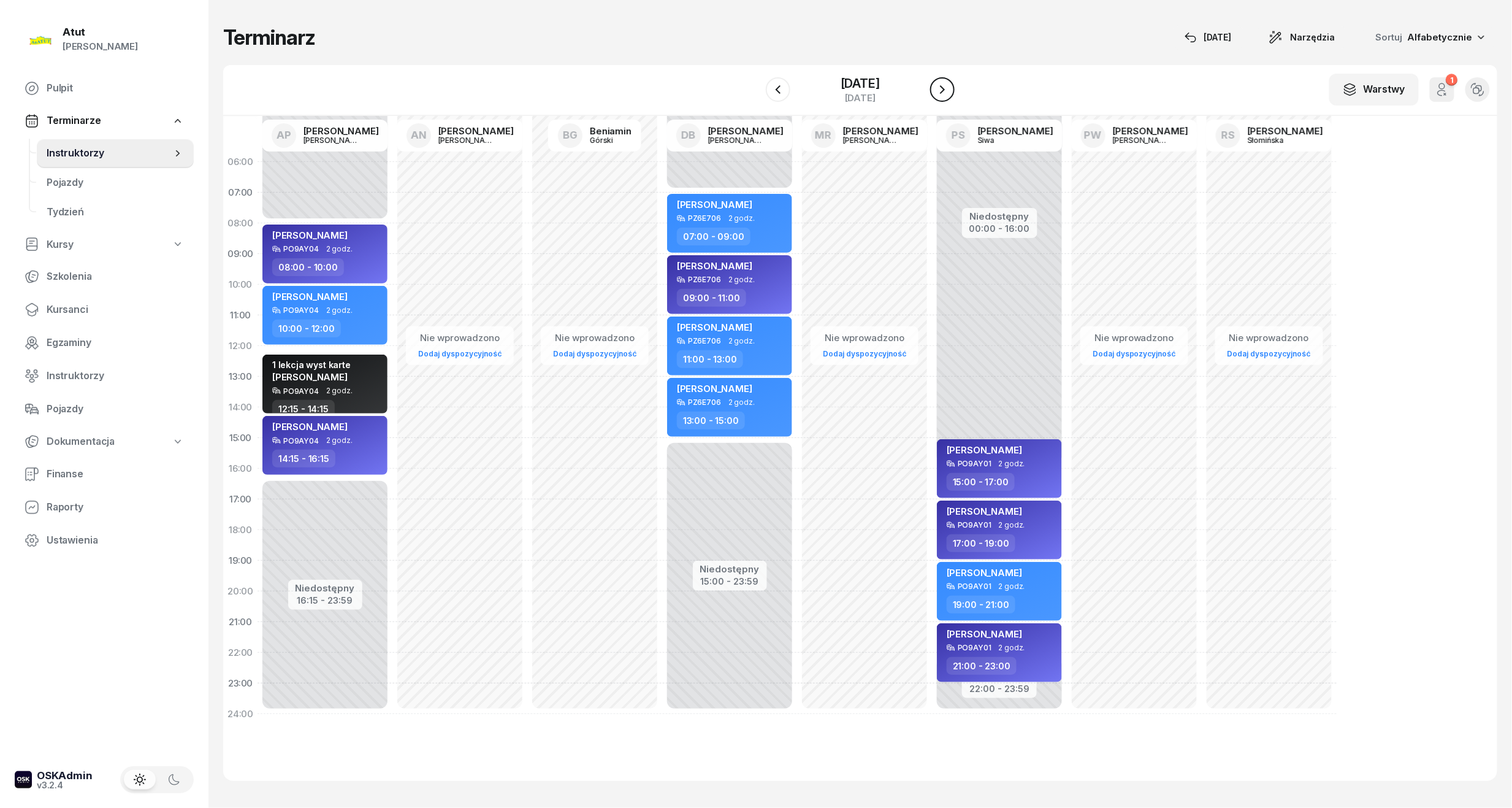
click at [945, 89] on icon "button" at bounding box center [942, 89] width 15 height 15
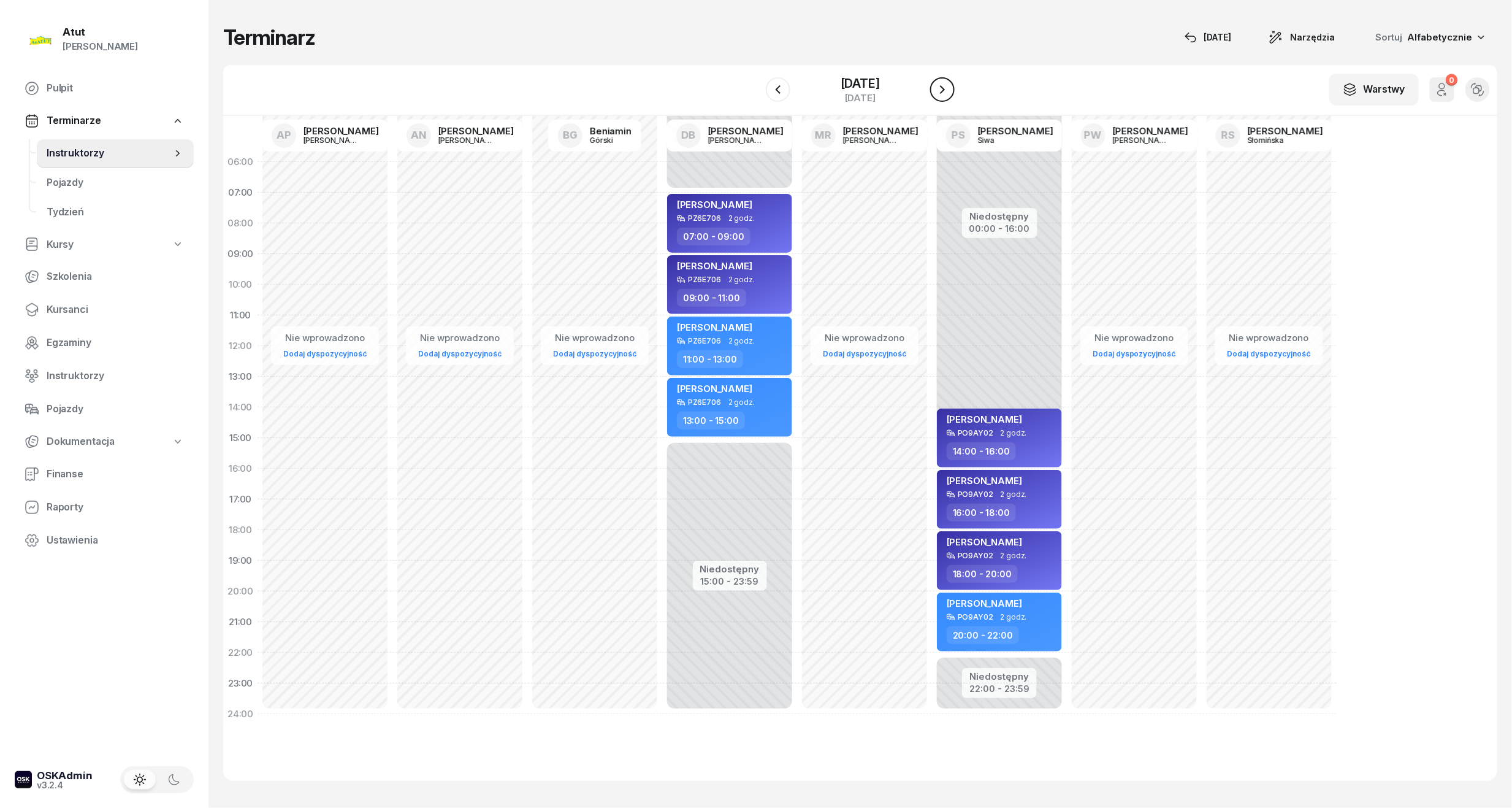
click at [945, 89] on icon "button" at bounding box center [942, 89] width 15 height 15
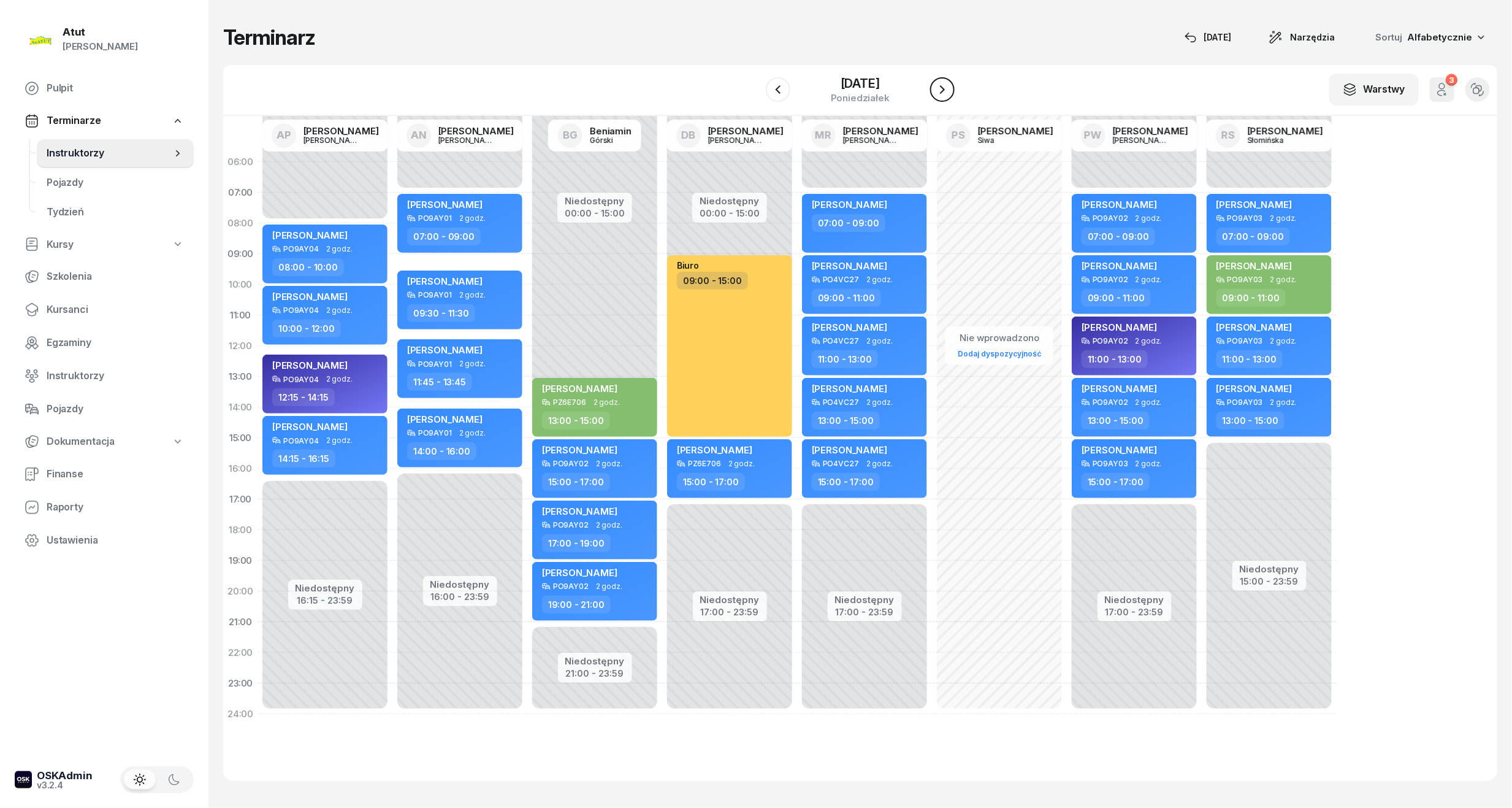
click at [945, 89] on icon "button" at bounding box center [942, 89] width 15 height 15
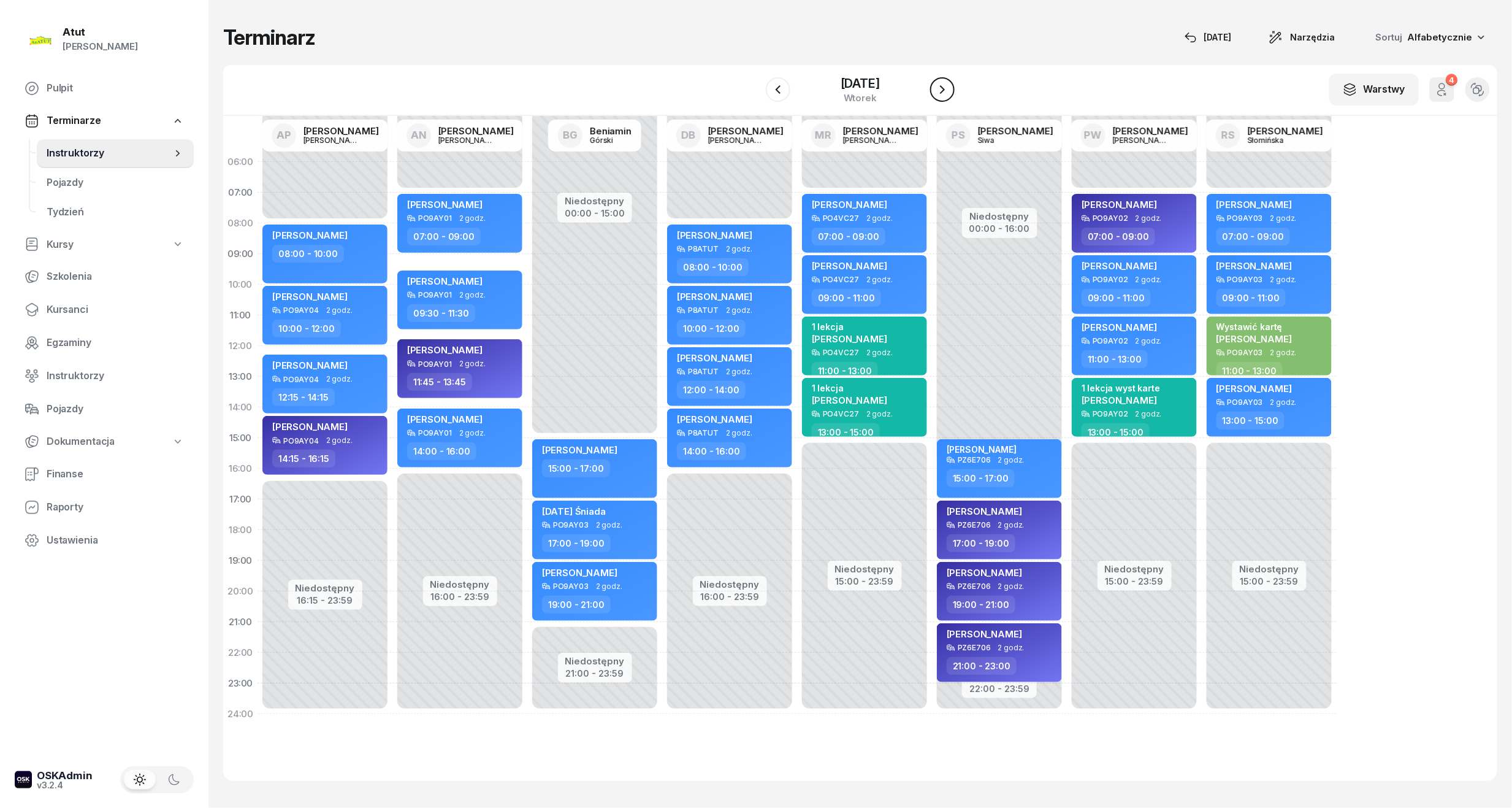
click at [945, 89] on icon "button" at bounding box center [942, 89] width 15 height 15
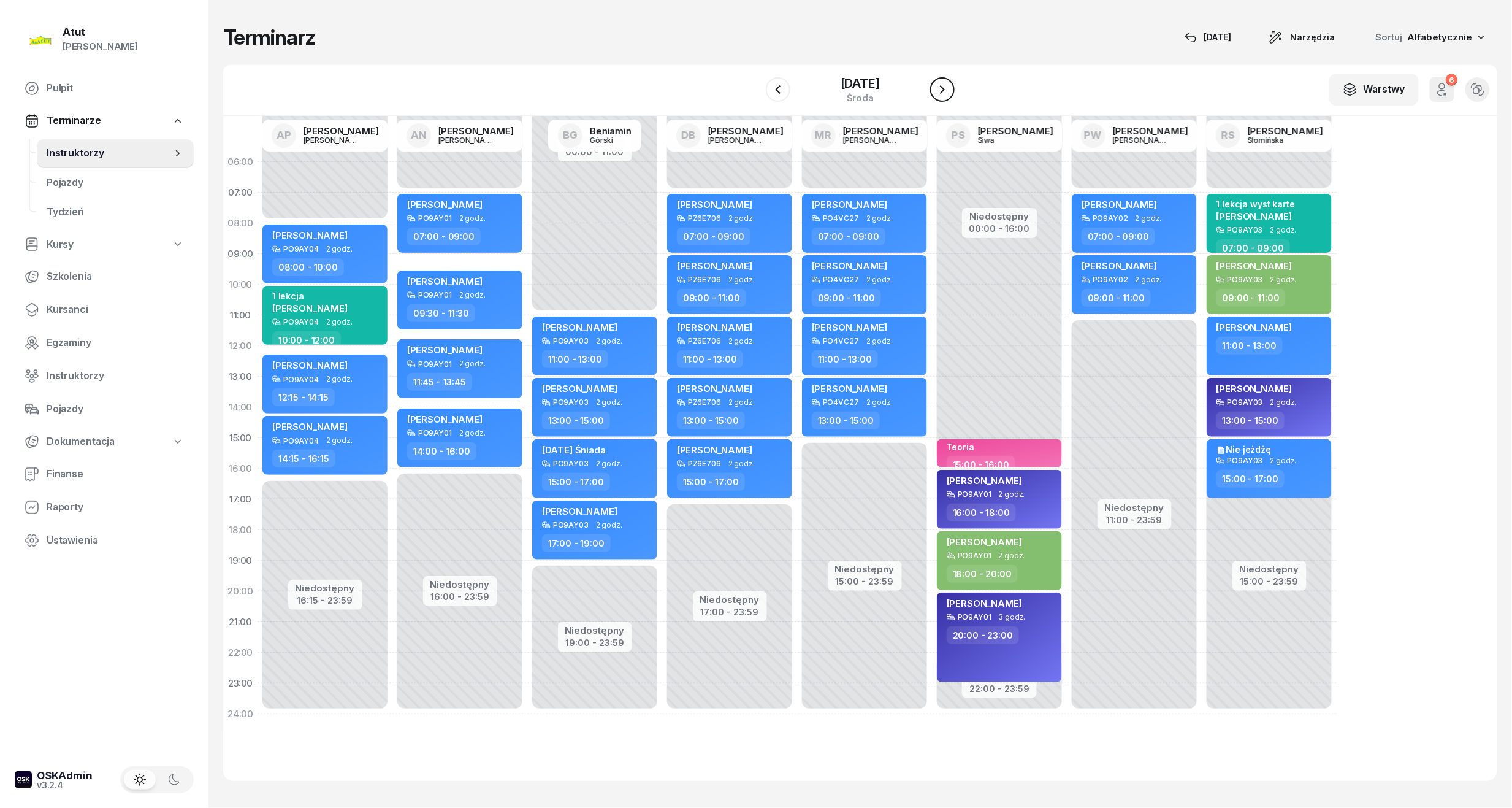
click at [945, 89] on icon "button" at bounding box center [943, 89] width 5 height 9
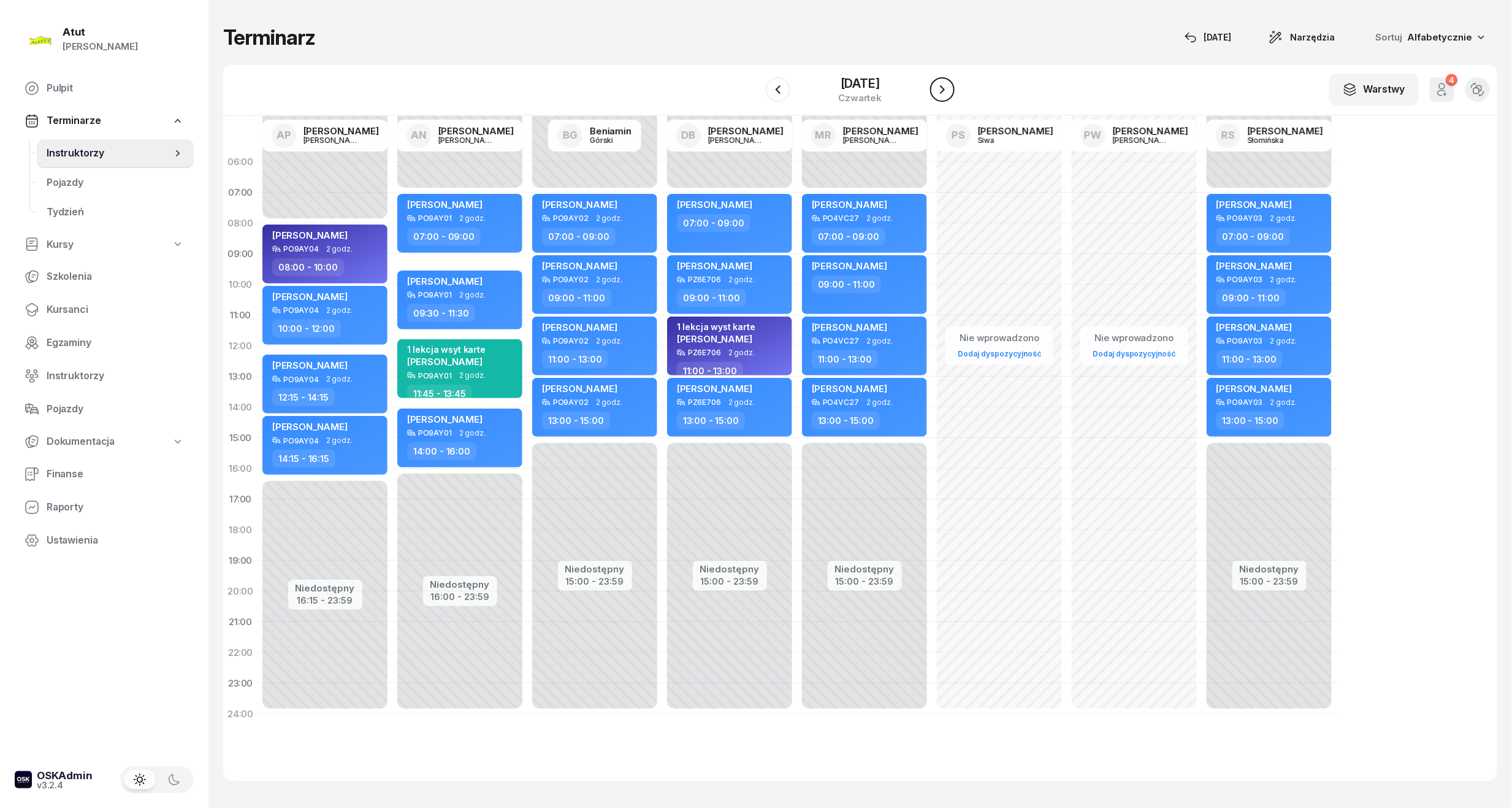
click at [945, 89] on icon "button" at bounding box center [942, 89] width 15 height 15
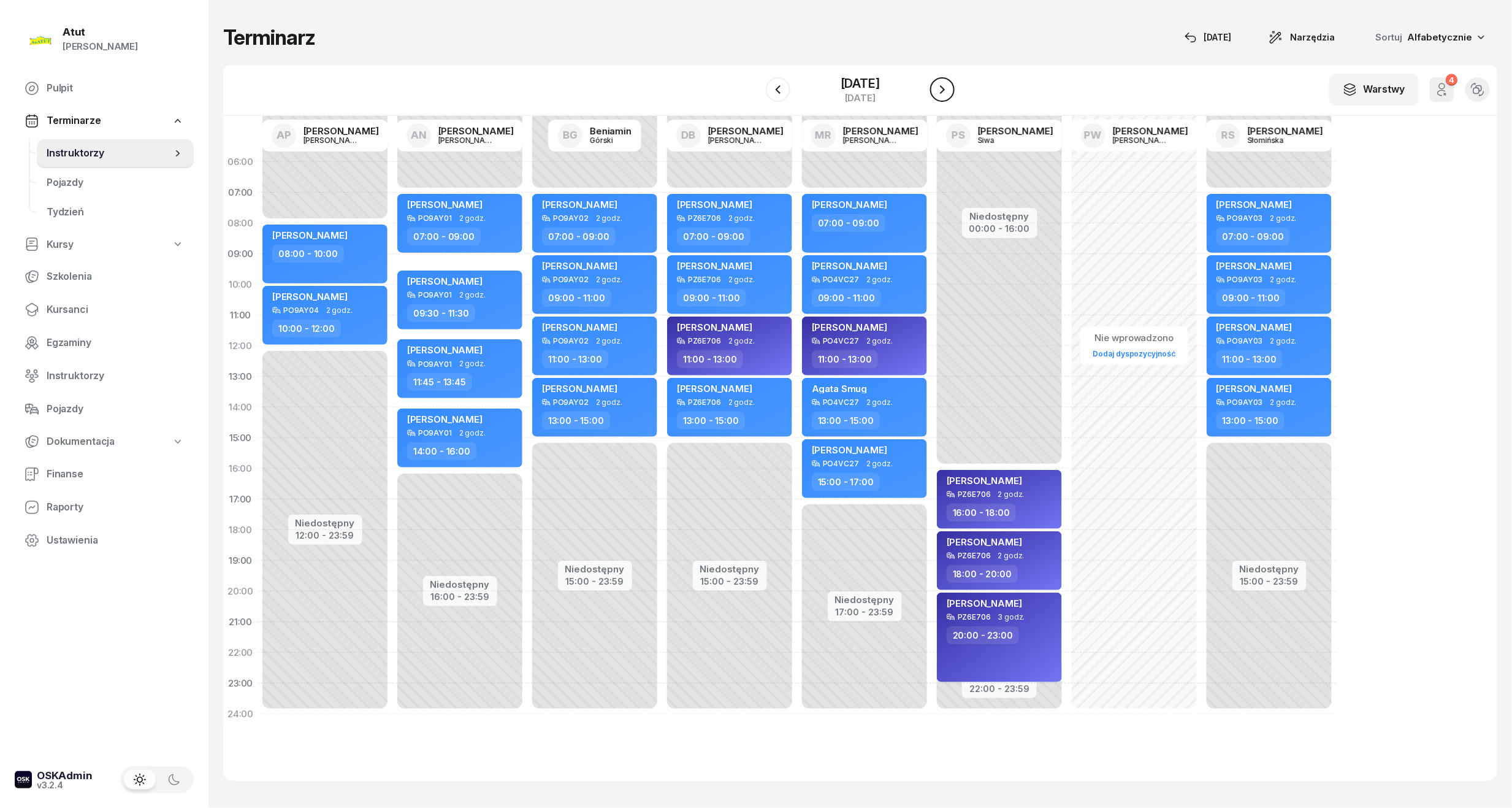
click at [945, 89] on icon "button" at bounding box center [942, 89] width 15 height 15
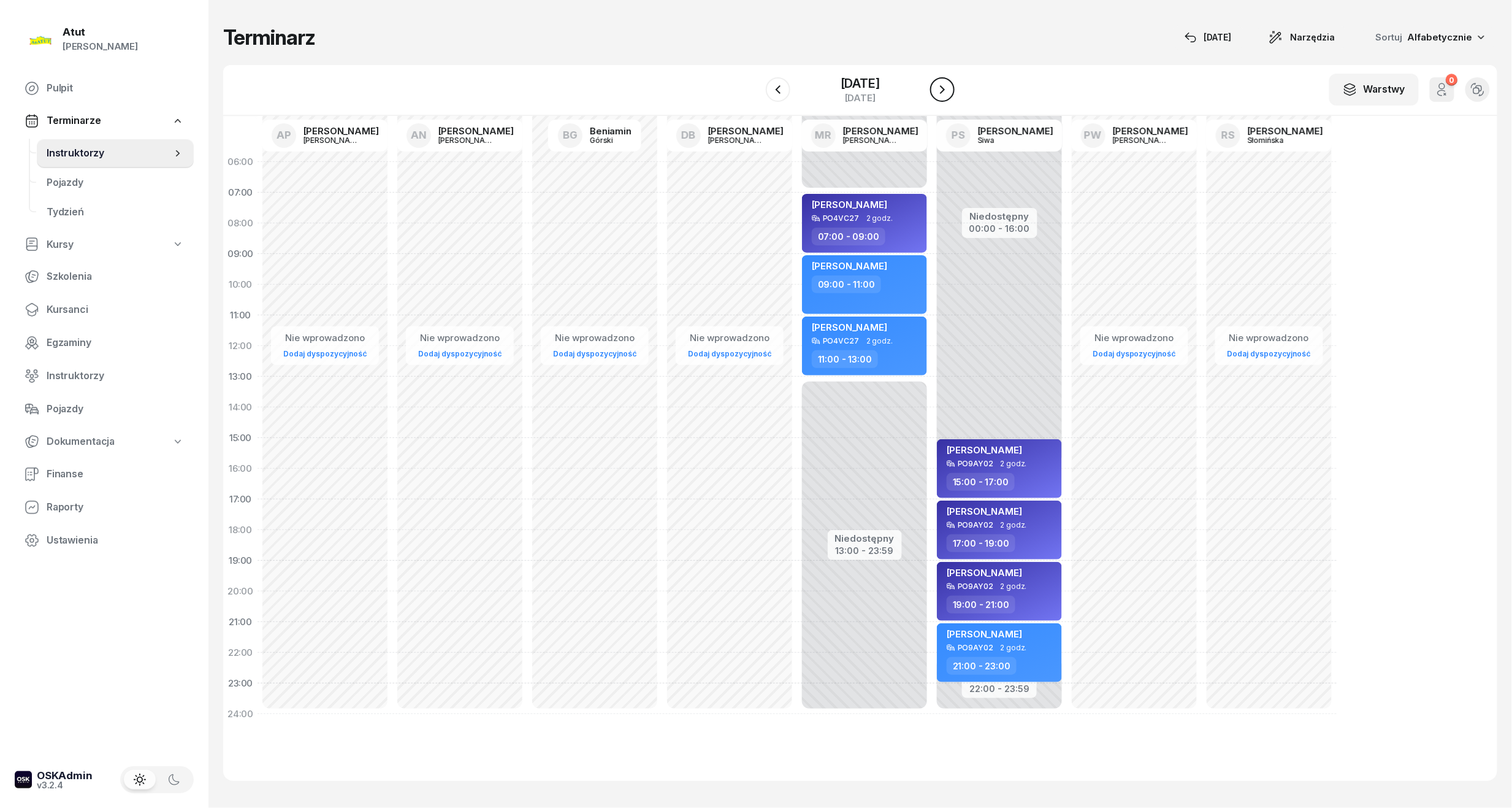
click at [945, 89] on icon "button" at bounding box center [942, 89] width 15 height 15
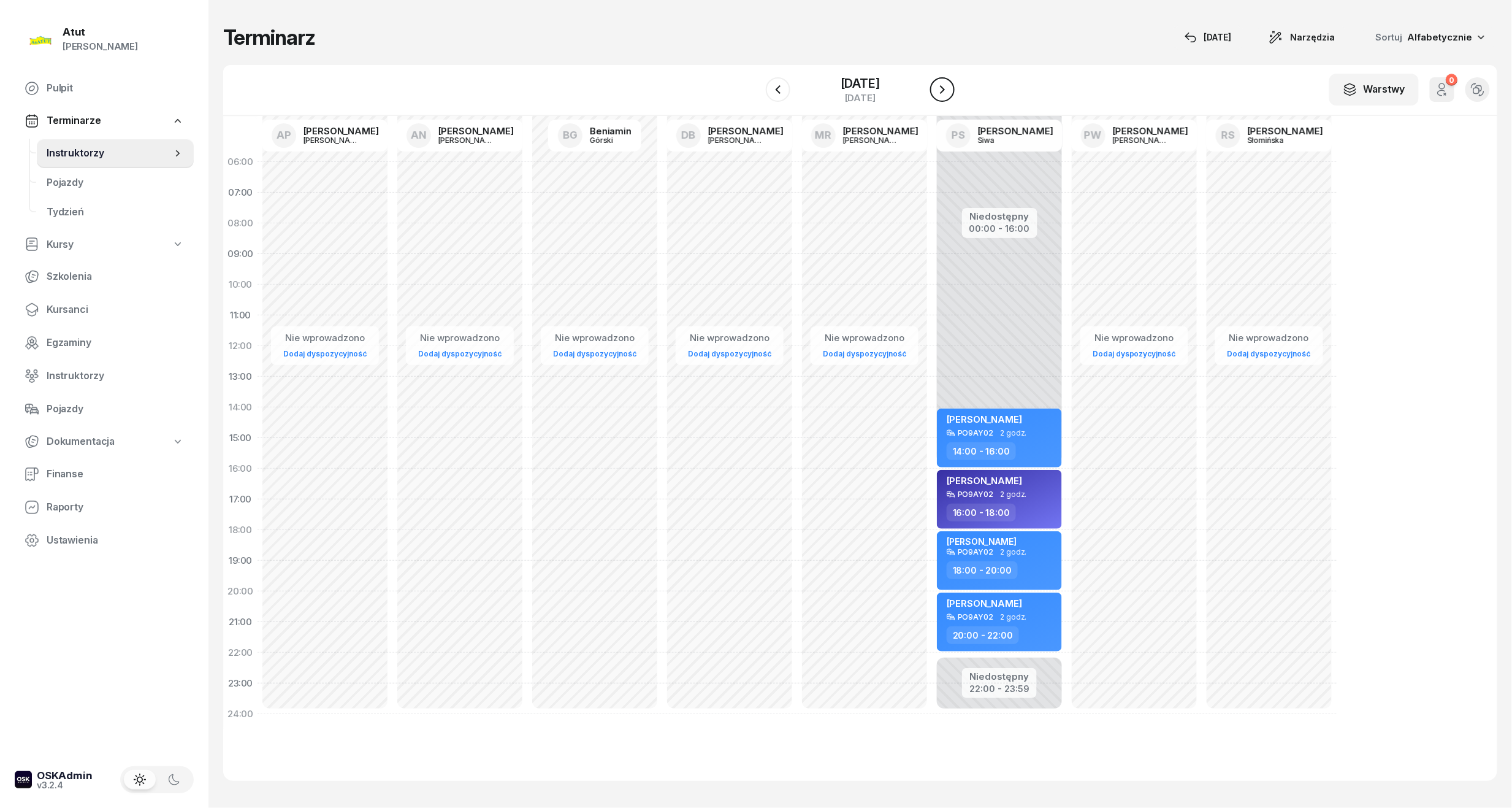
click at [945, 89] on icon "button" at bounding box center [942, 89] width 15 height 15
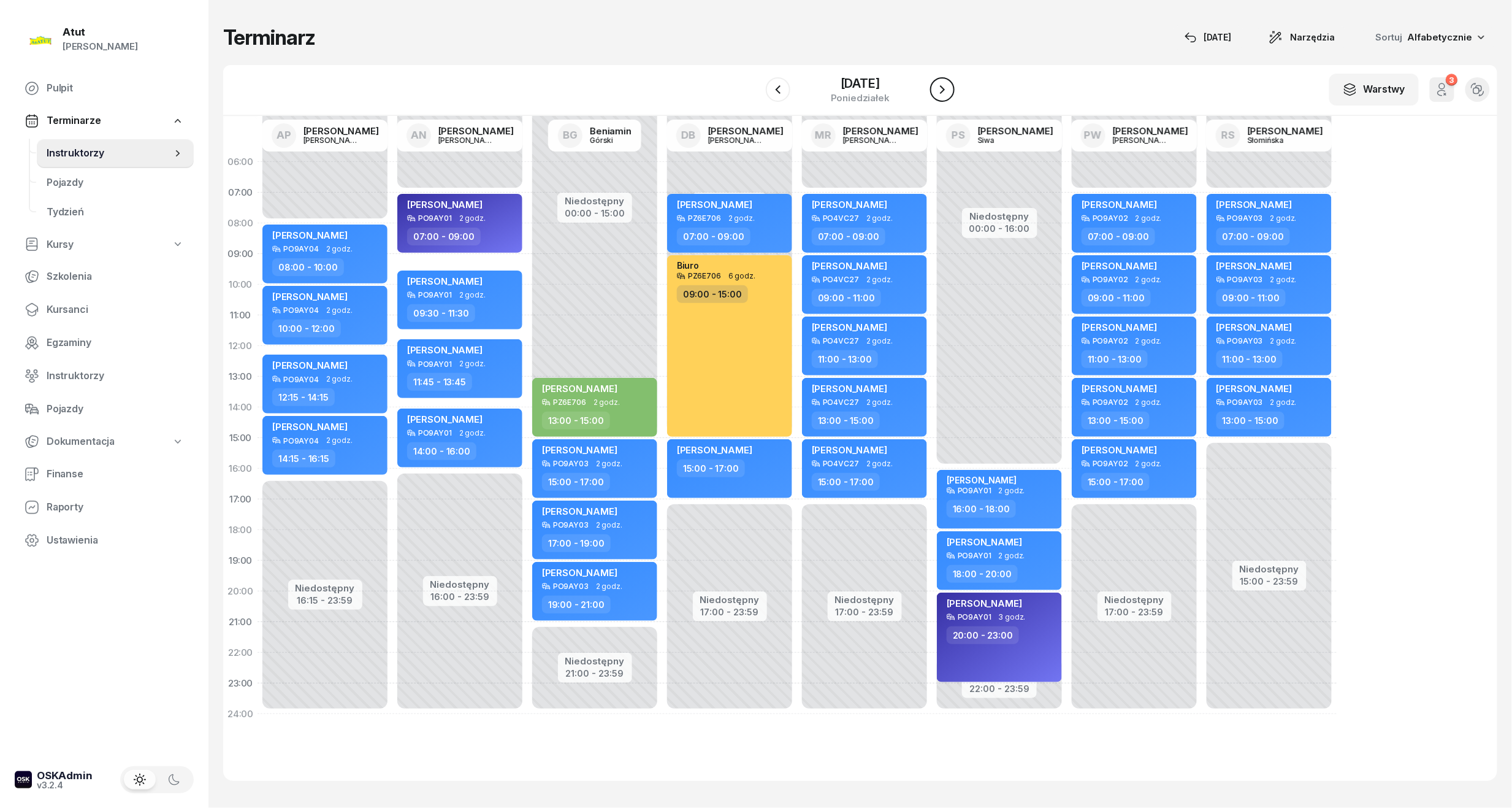
click at [945, 89] on icon "button" at bounding box center [942, 89] width 15 height 15
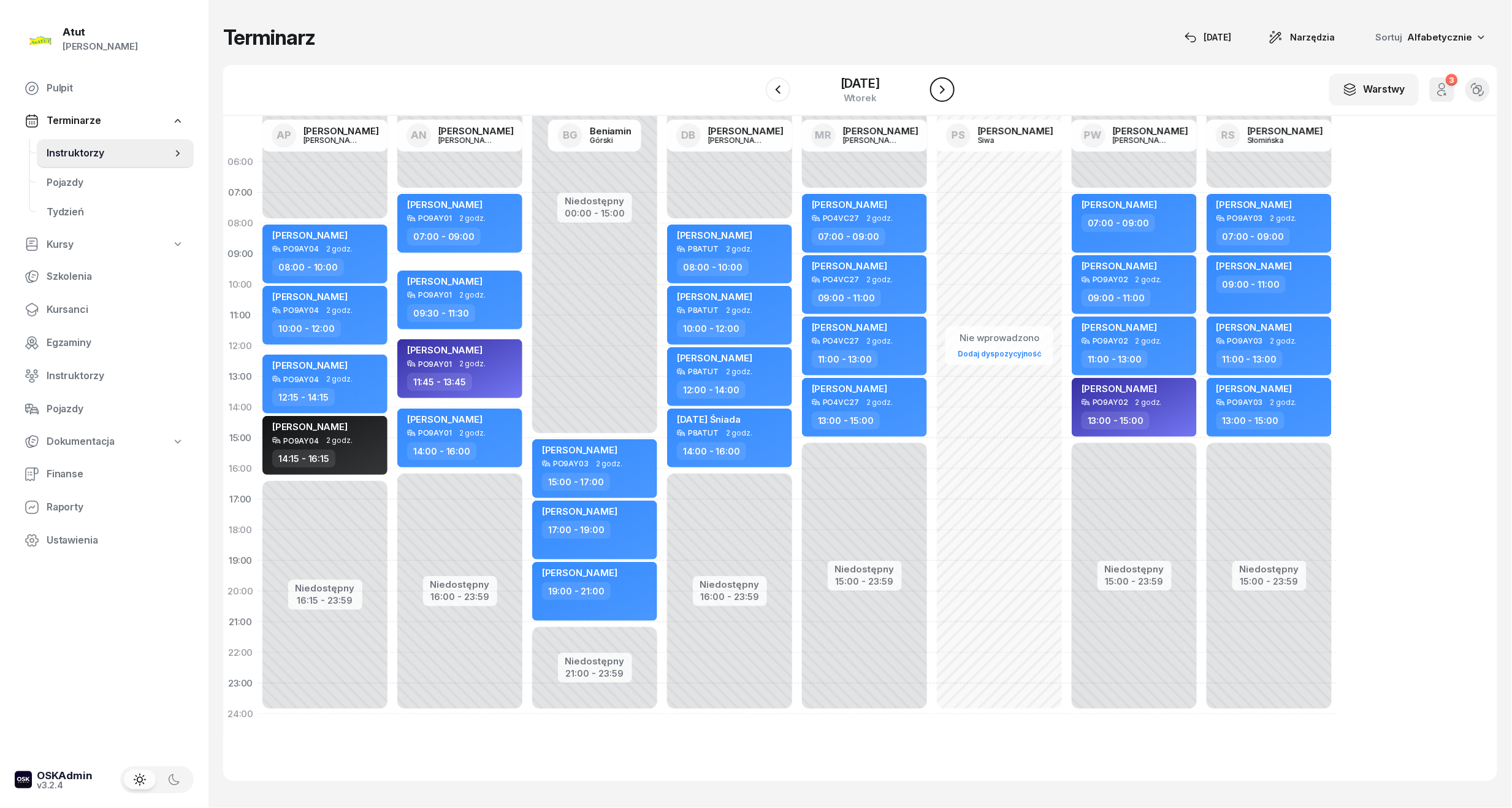
click at [945, 89] on icon "button" at bounding box center [942, 89] width 15 height 15
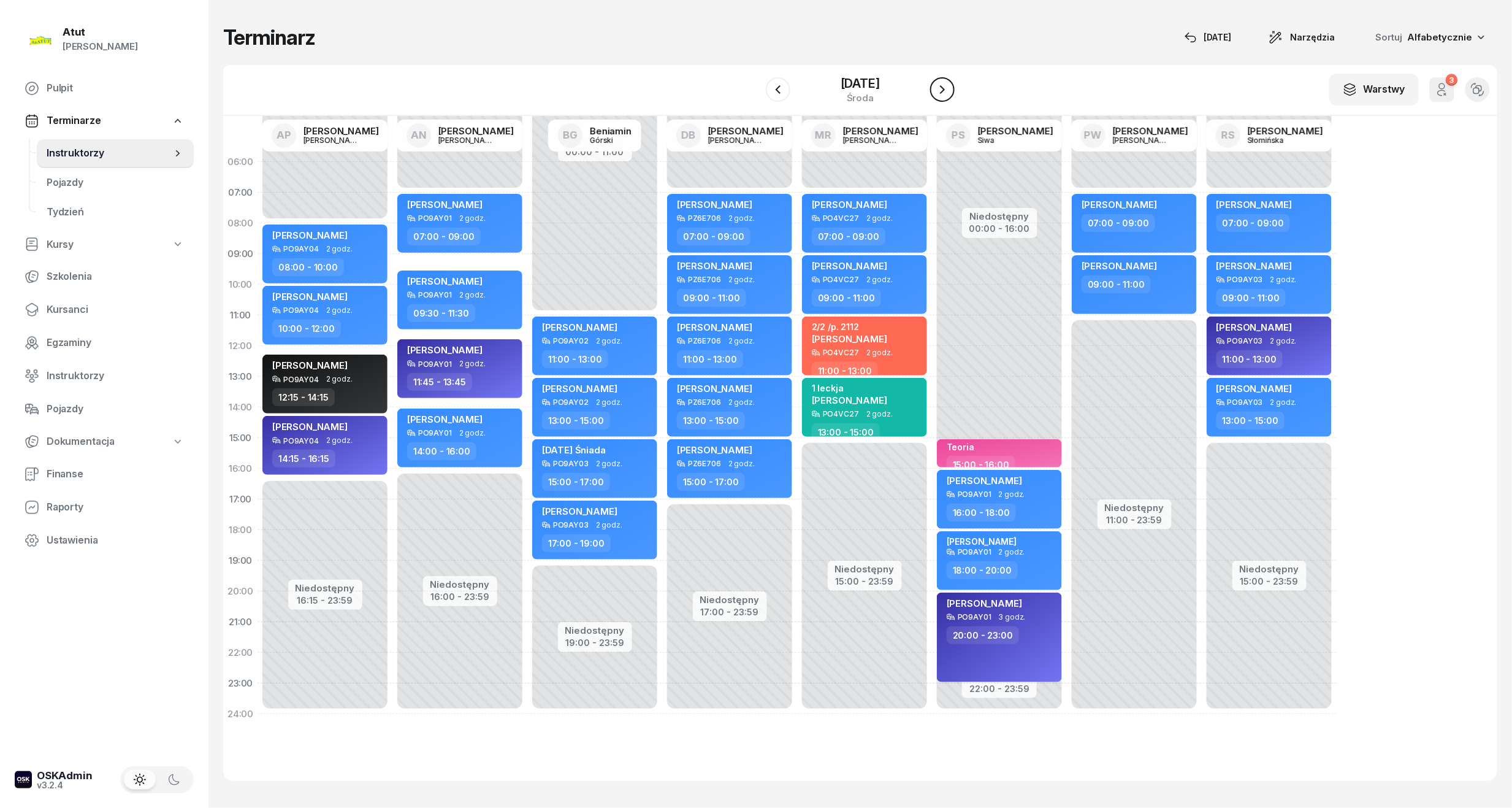
click at [945, 89] on icon "button" at bounding box center [942, 89] width 15 height 15
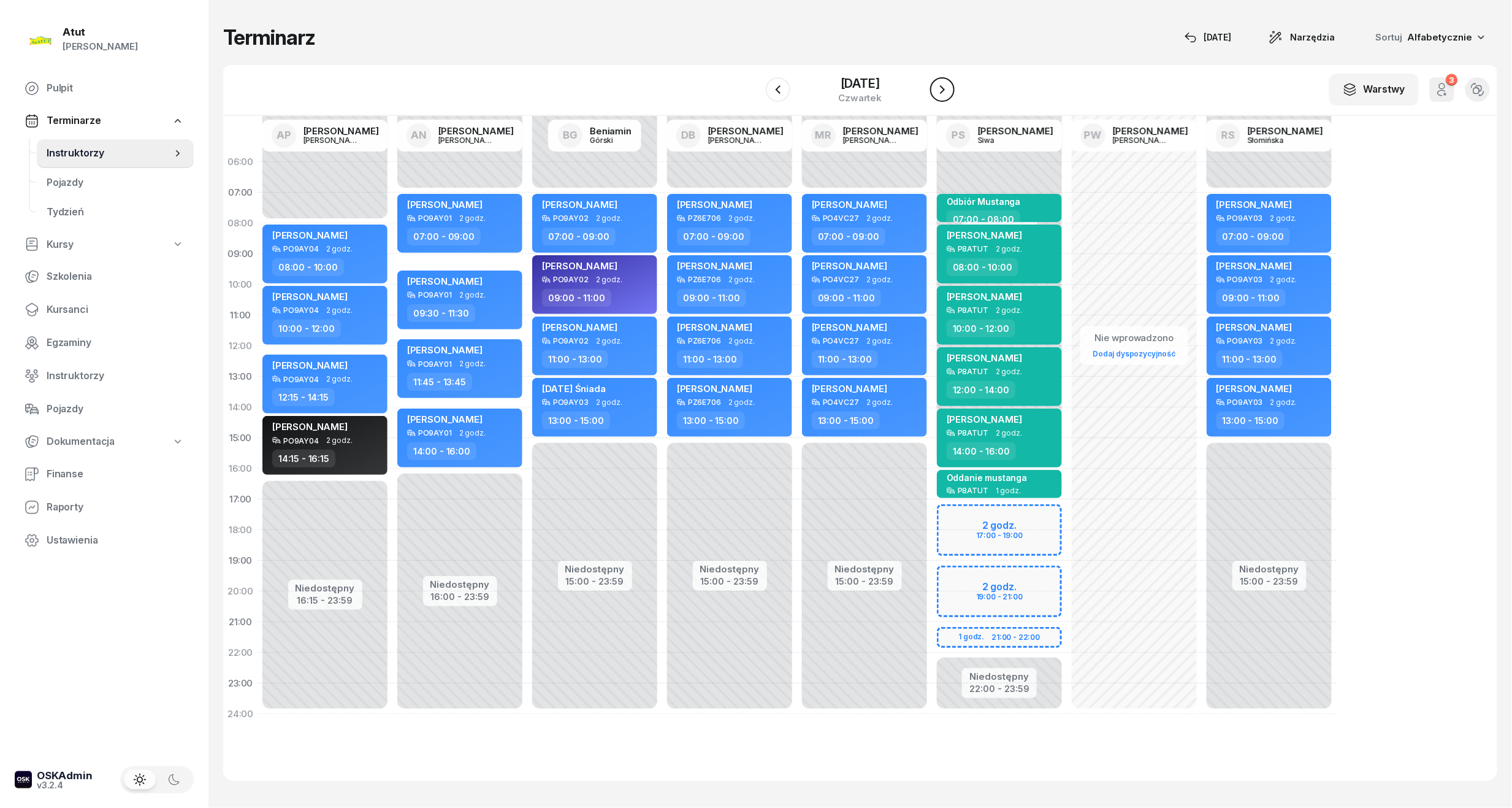
click at [945, 89] on icon "button" at bounding box center [942, 89] width 15 height 15
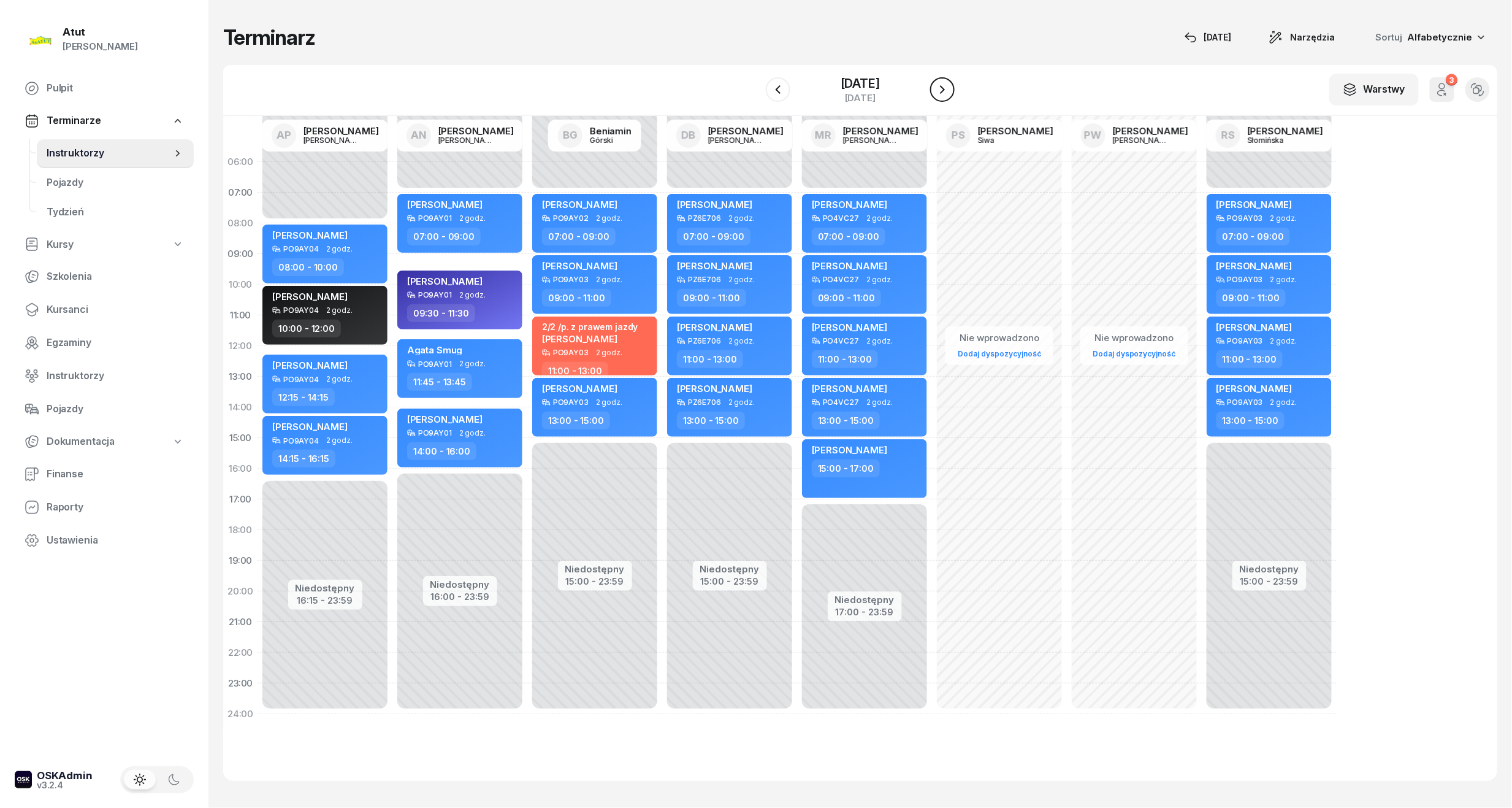
click at [945, 89] on icon "button" at bounding box center [942, 89] width 15 height 15
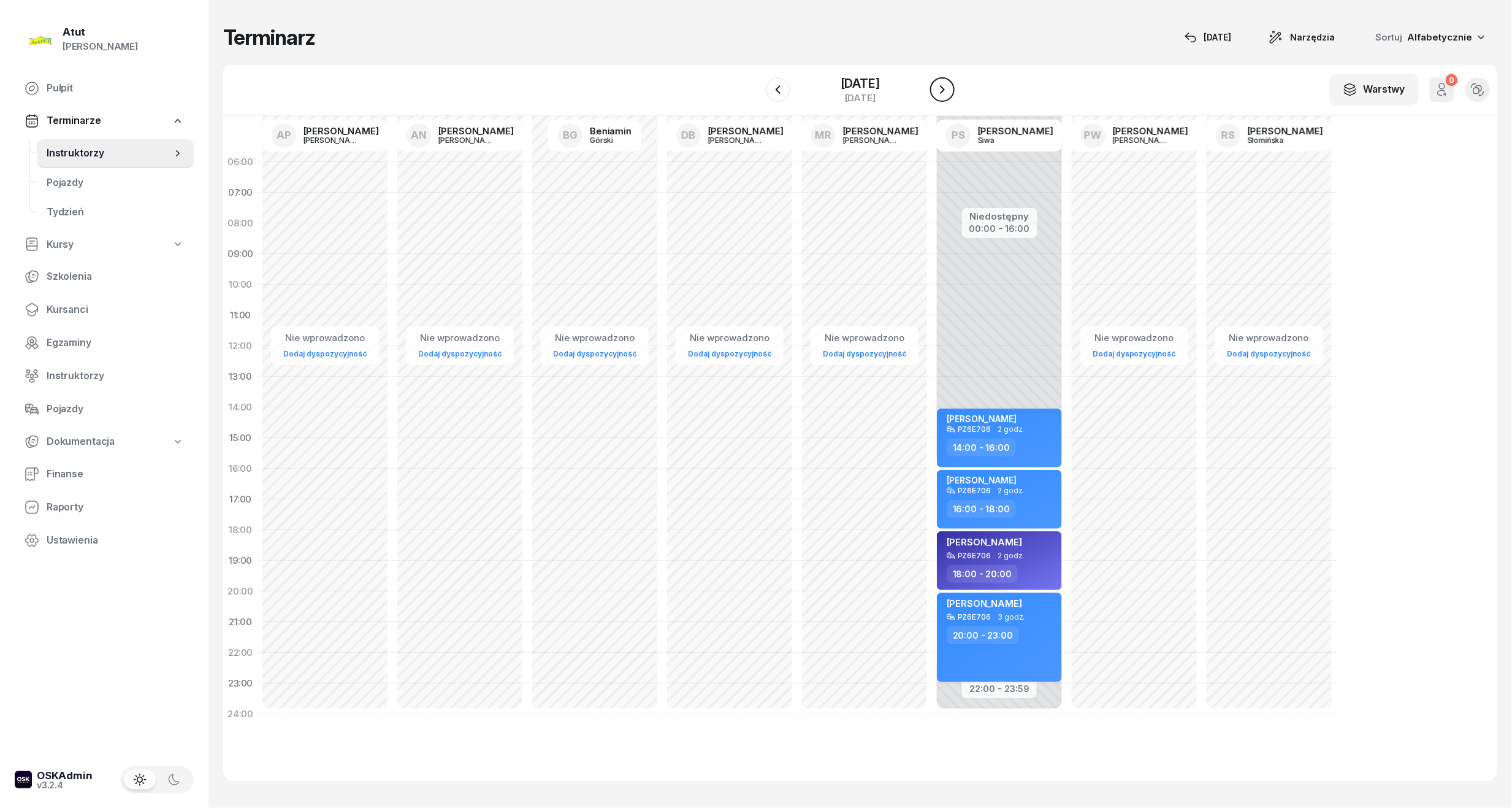
click at [945, 89] on icon "button" at bounding box center [942, 89] width 15 height 15
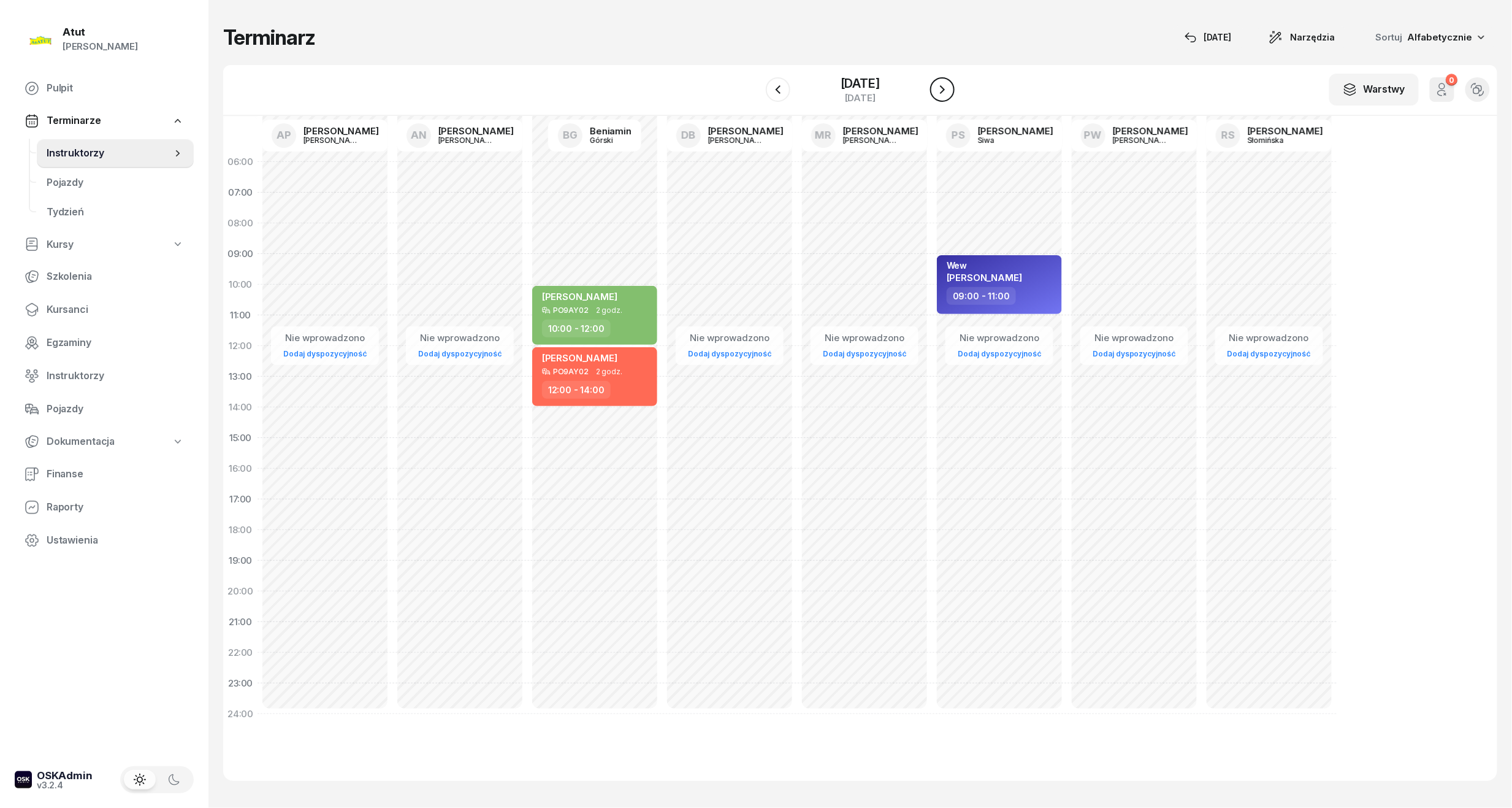
click at [945, 89] on icon "button" at bounding box center [942, 89] width 15 height 15
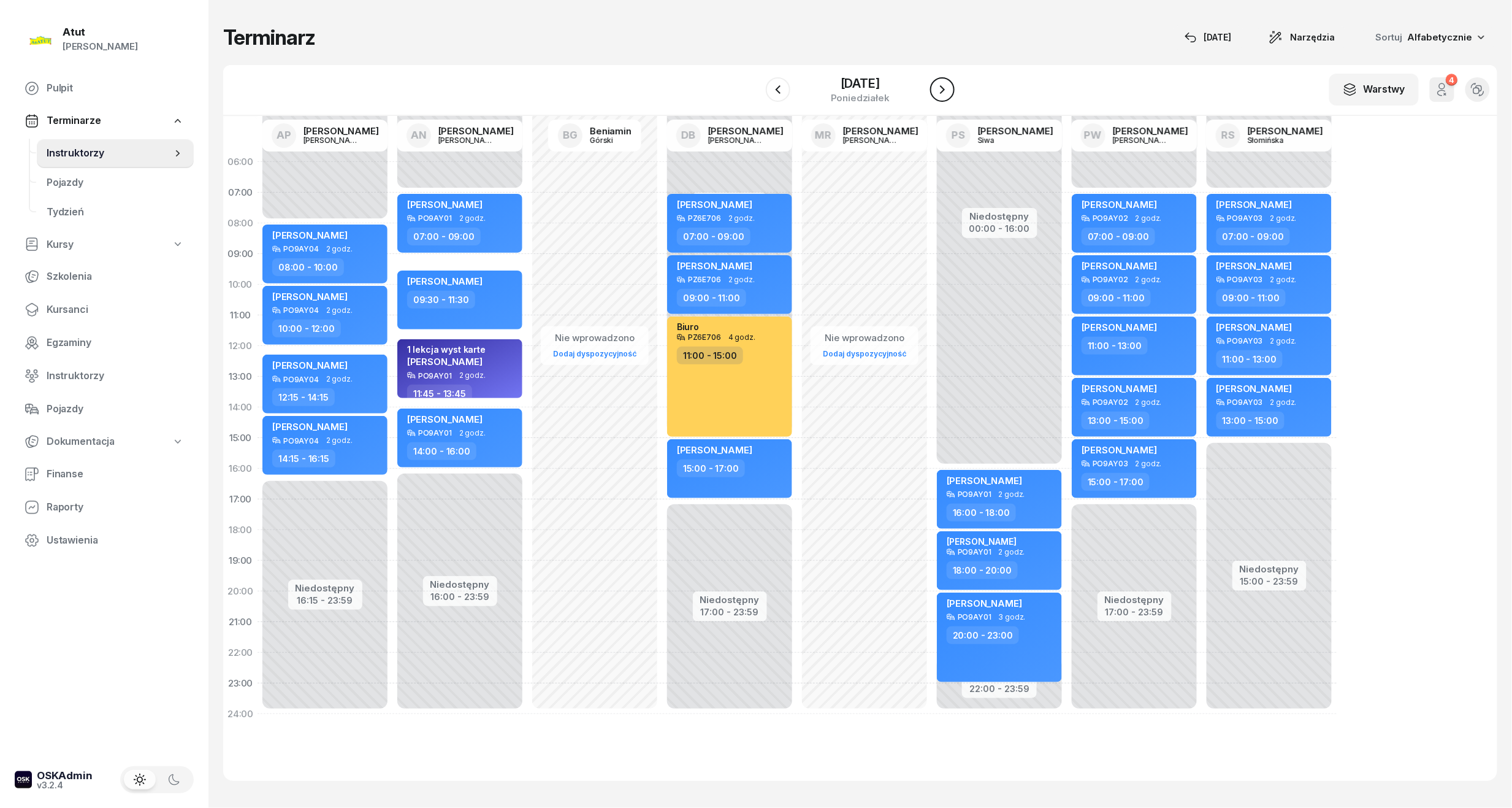
click at [945, 89] on icon "button" at bounding box center [942, 89] width 15 height 15
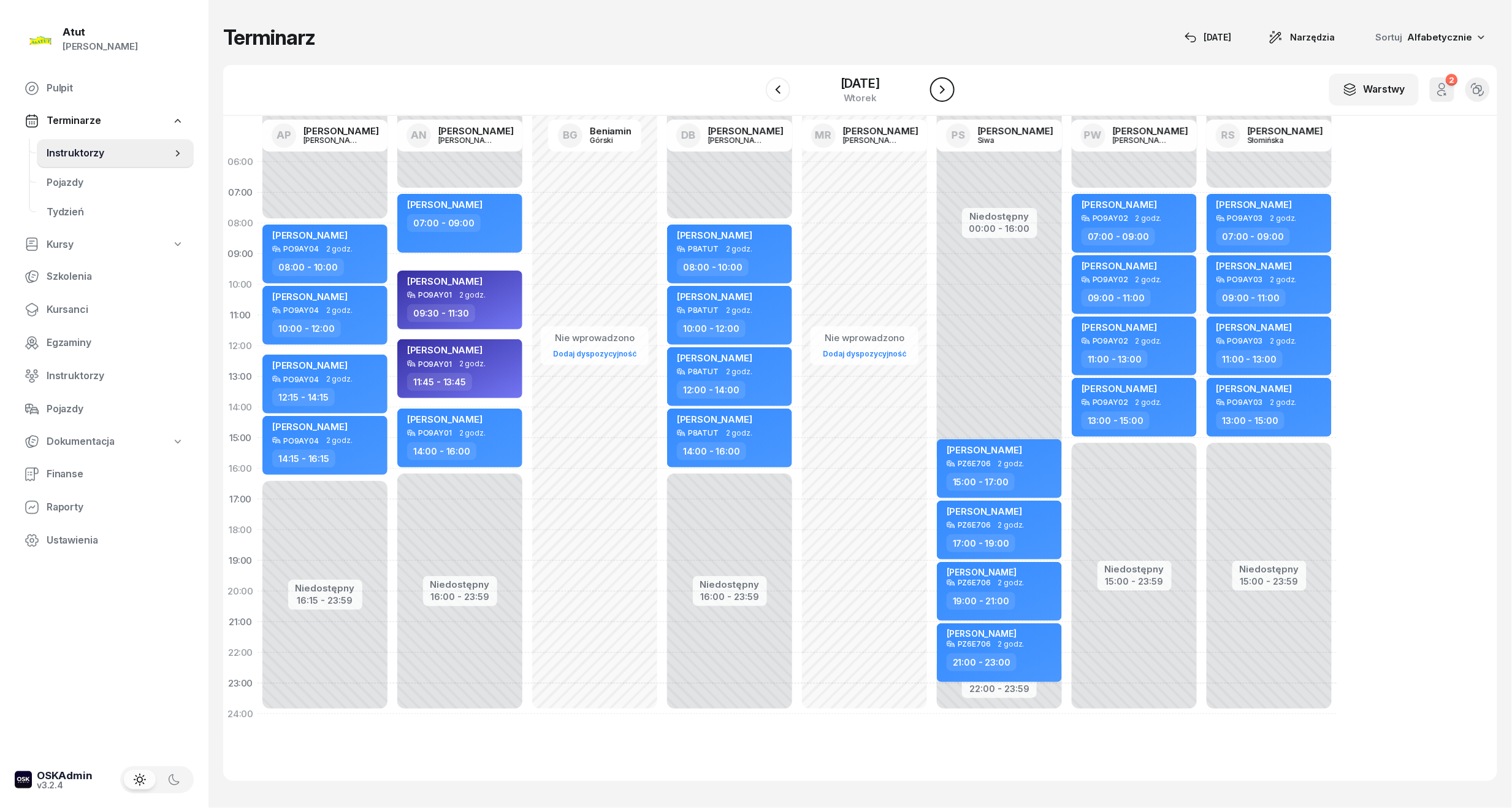
click at [945, 89] on icon "button" at bounding box center [942, 89] width 15 height 15
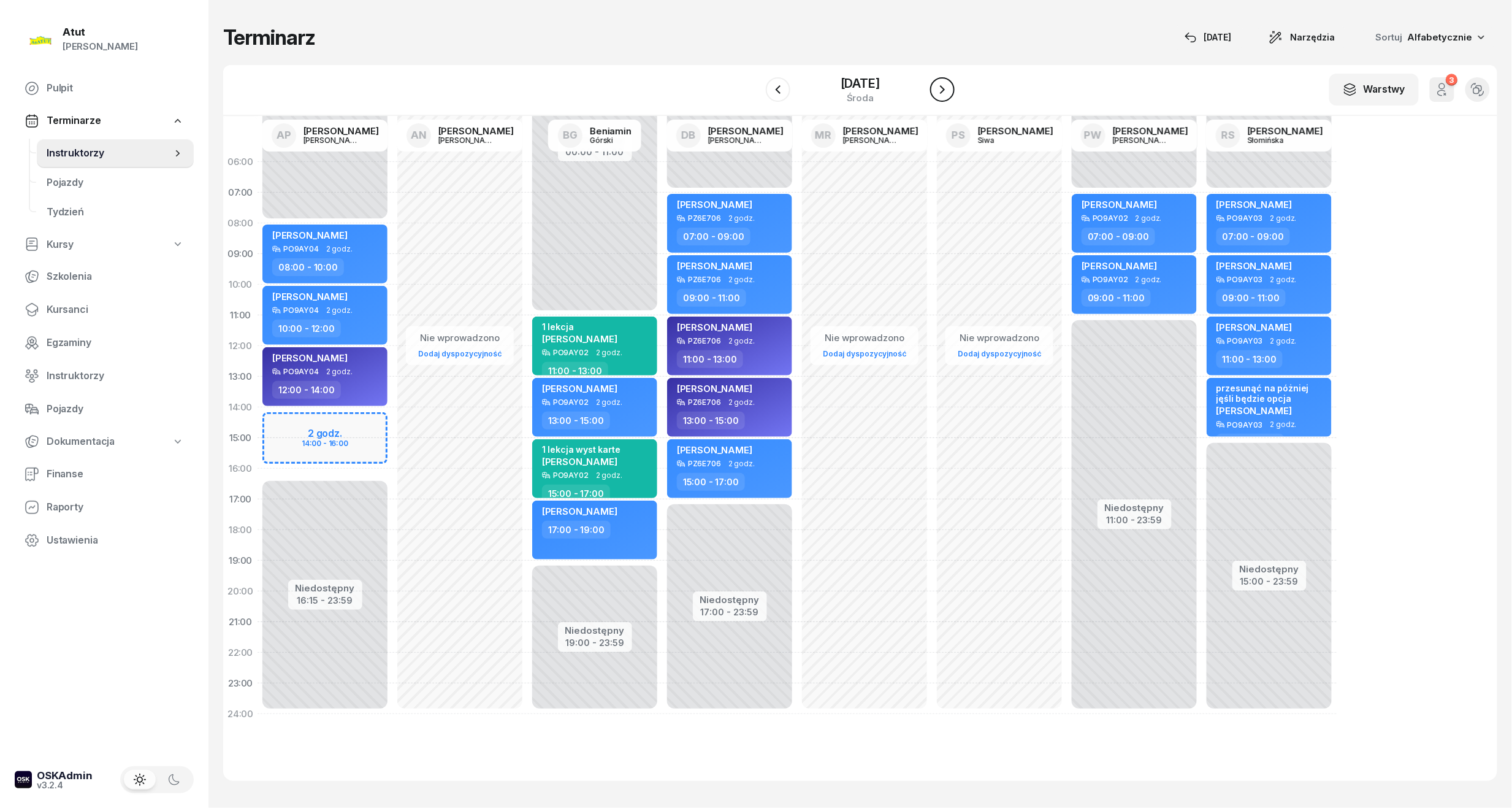
click at [945, 89] on icon "button" at bounding box center [942, 89] width 15 height 15
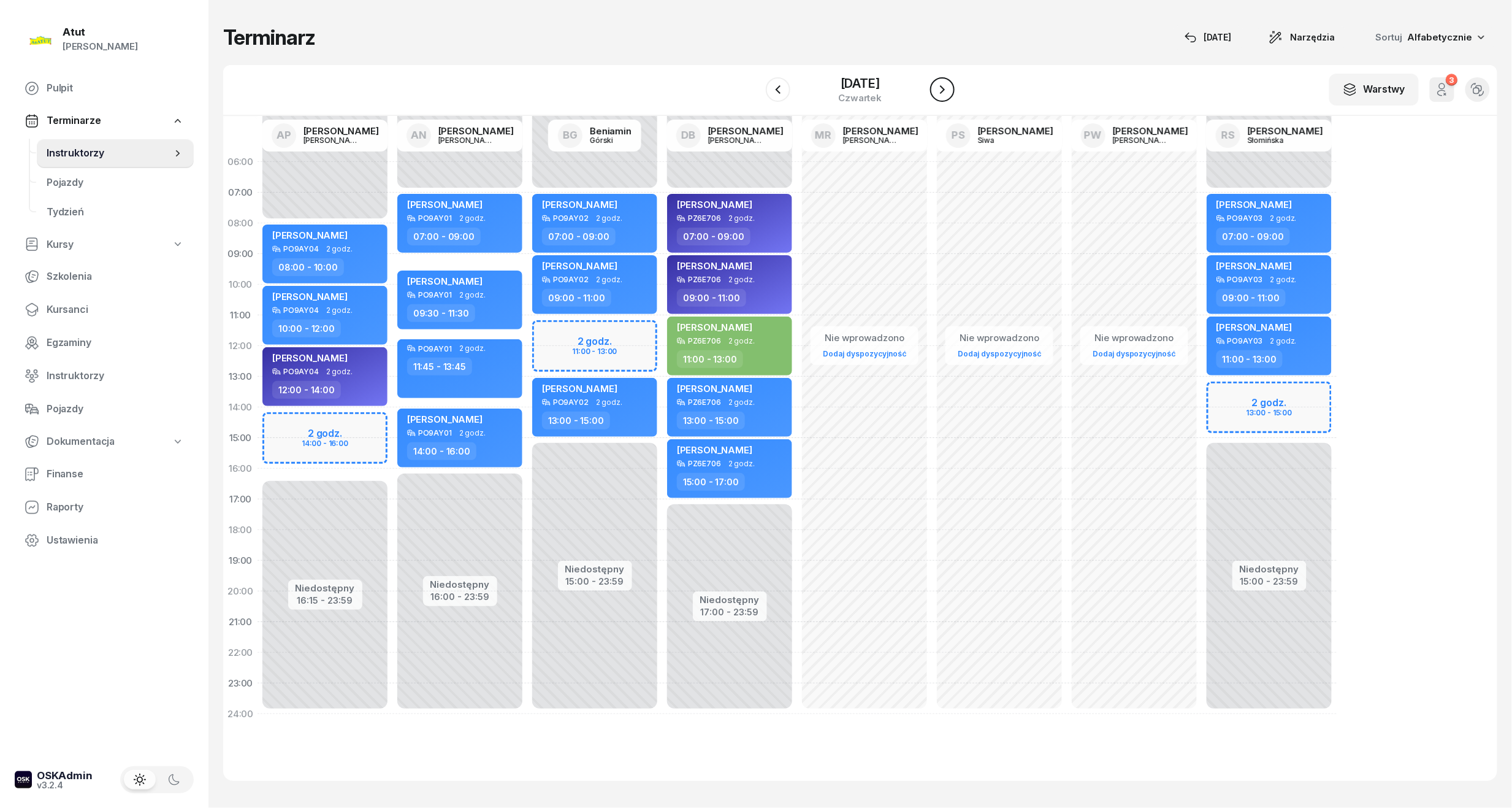
click at [945, 89] on icon "button" at bounding box center [942, 89] width 15 height 15
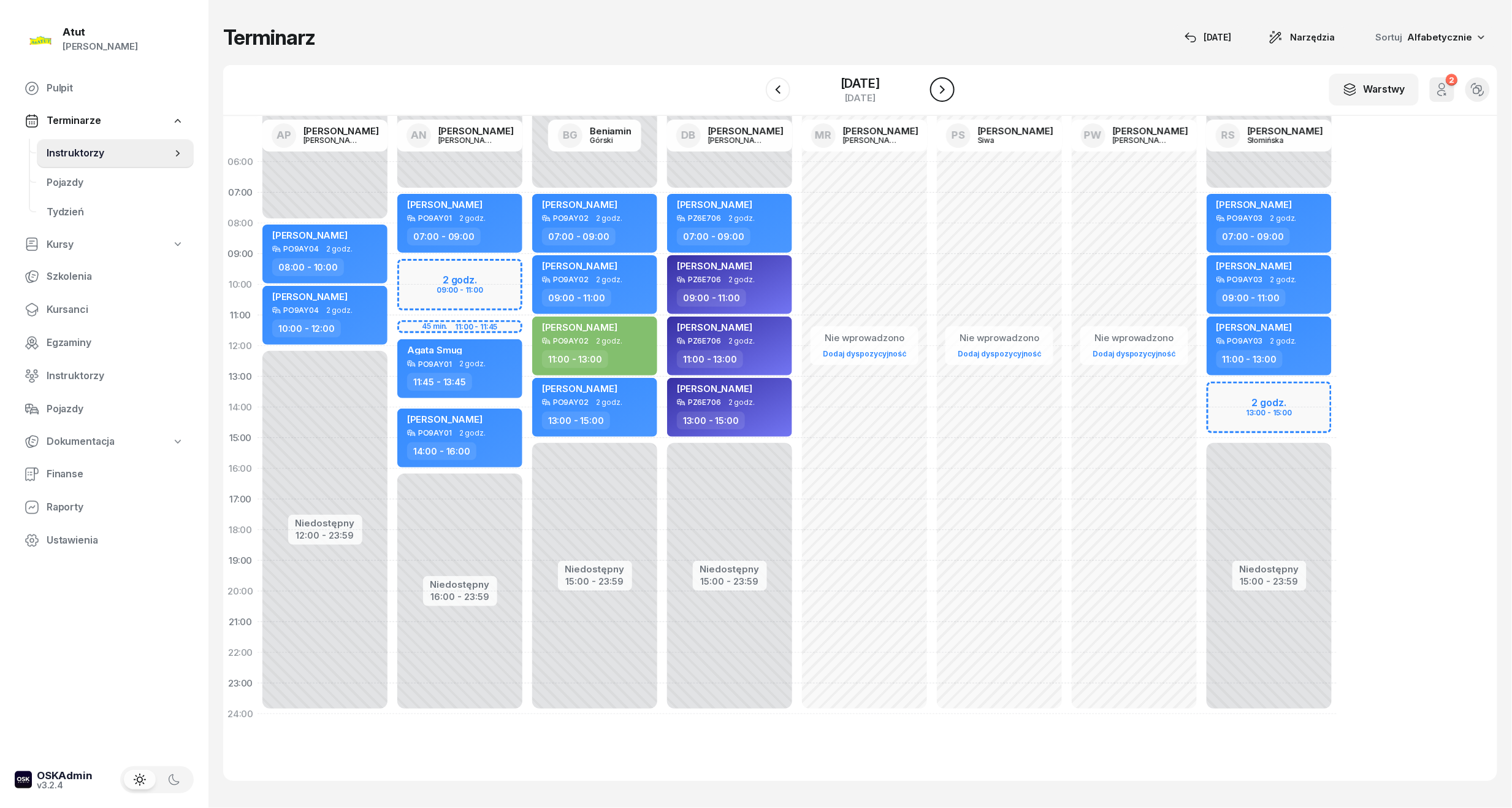
click at [945, 89] on icon "button" at bounding box center [942, 89] width 15 height 15
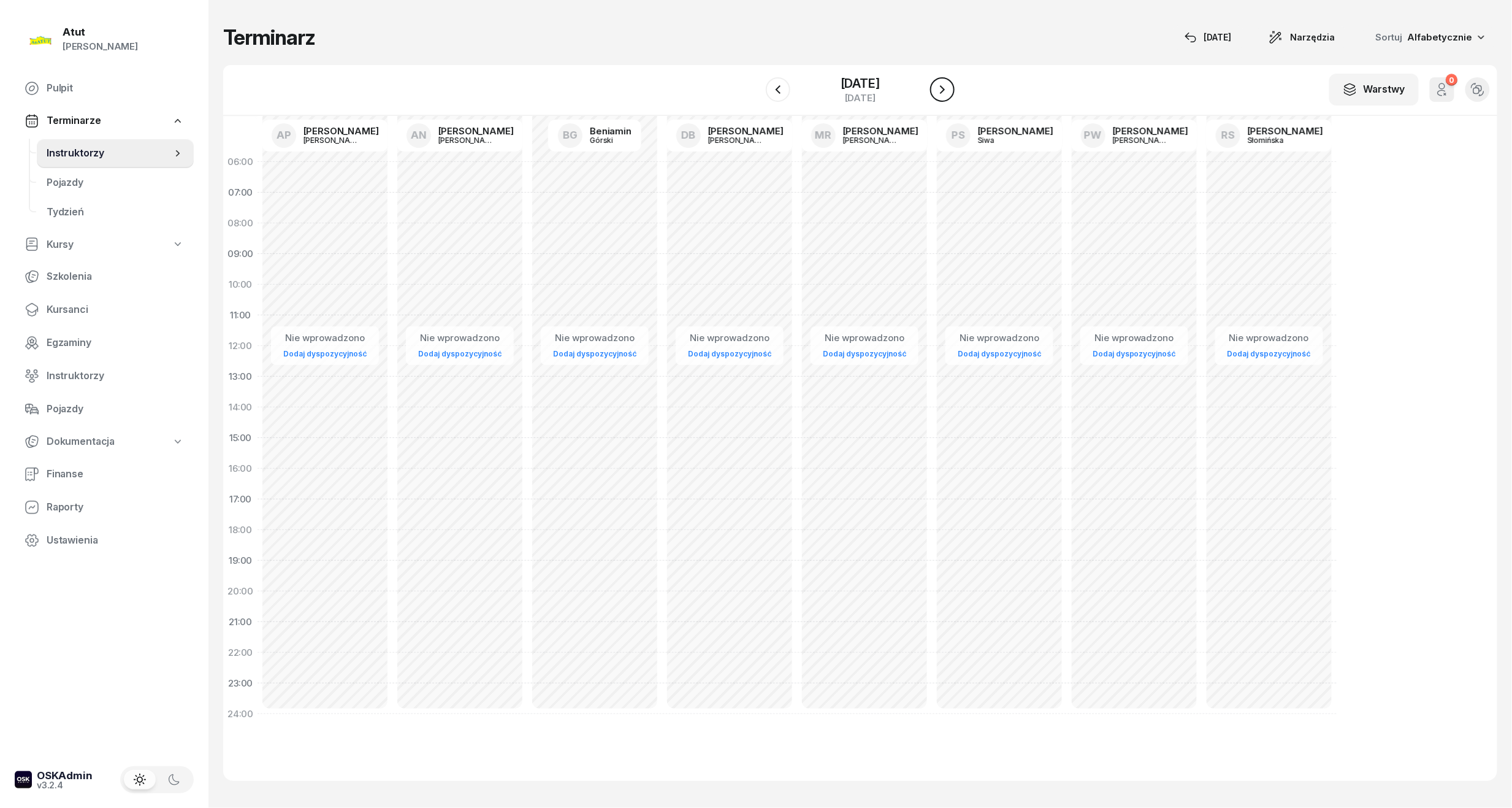
click at [945, 89] on button "button" at bounding box center [943, 89] width 25 height 25
click at [945, 89] on icon "button" at bounding box center [942, 89] width 15 height 15
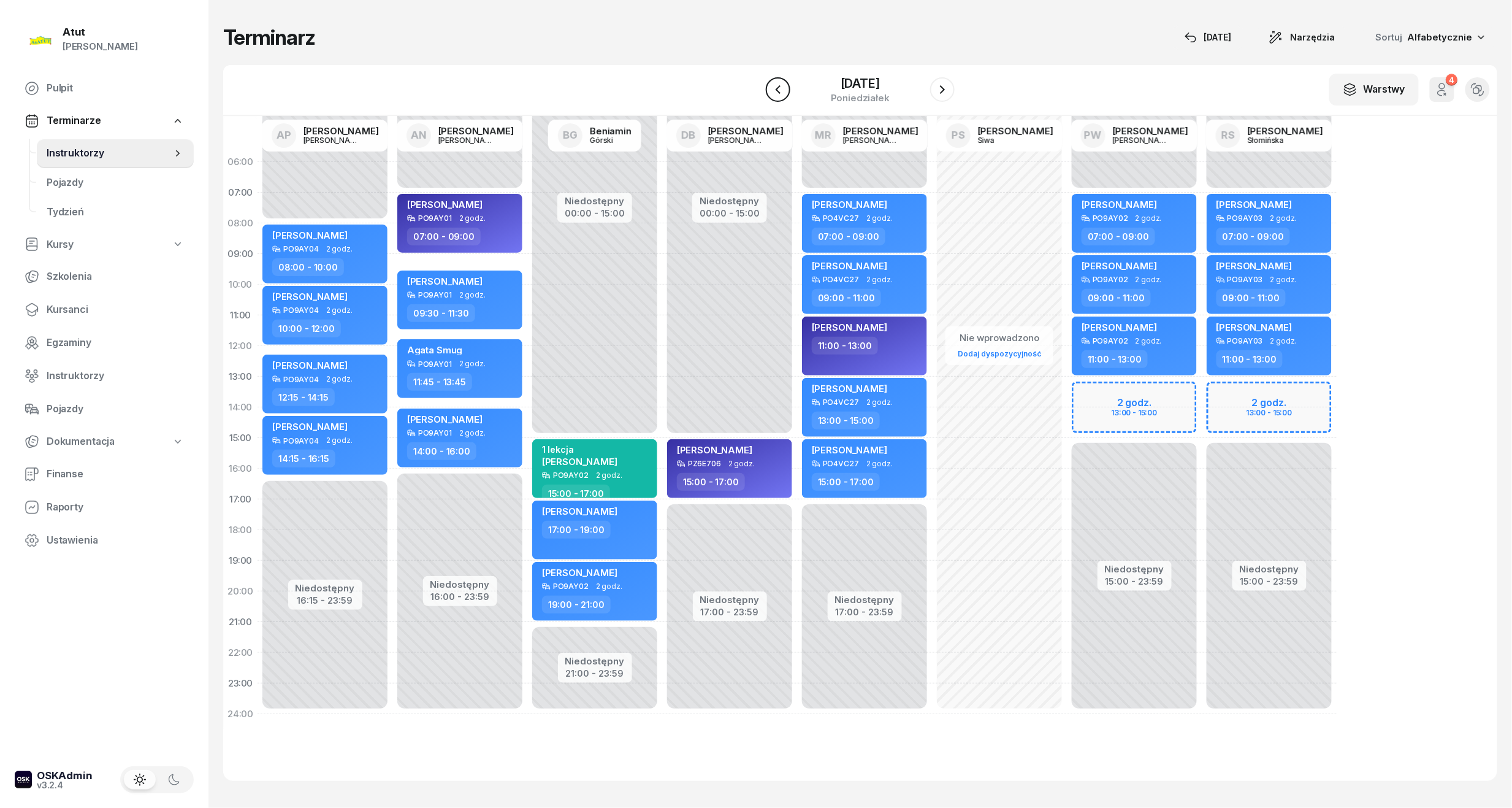
click at [771, 91] on icon "button" at bounding box center [778, 89] width 15 height 15
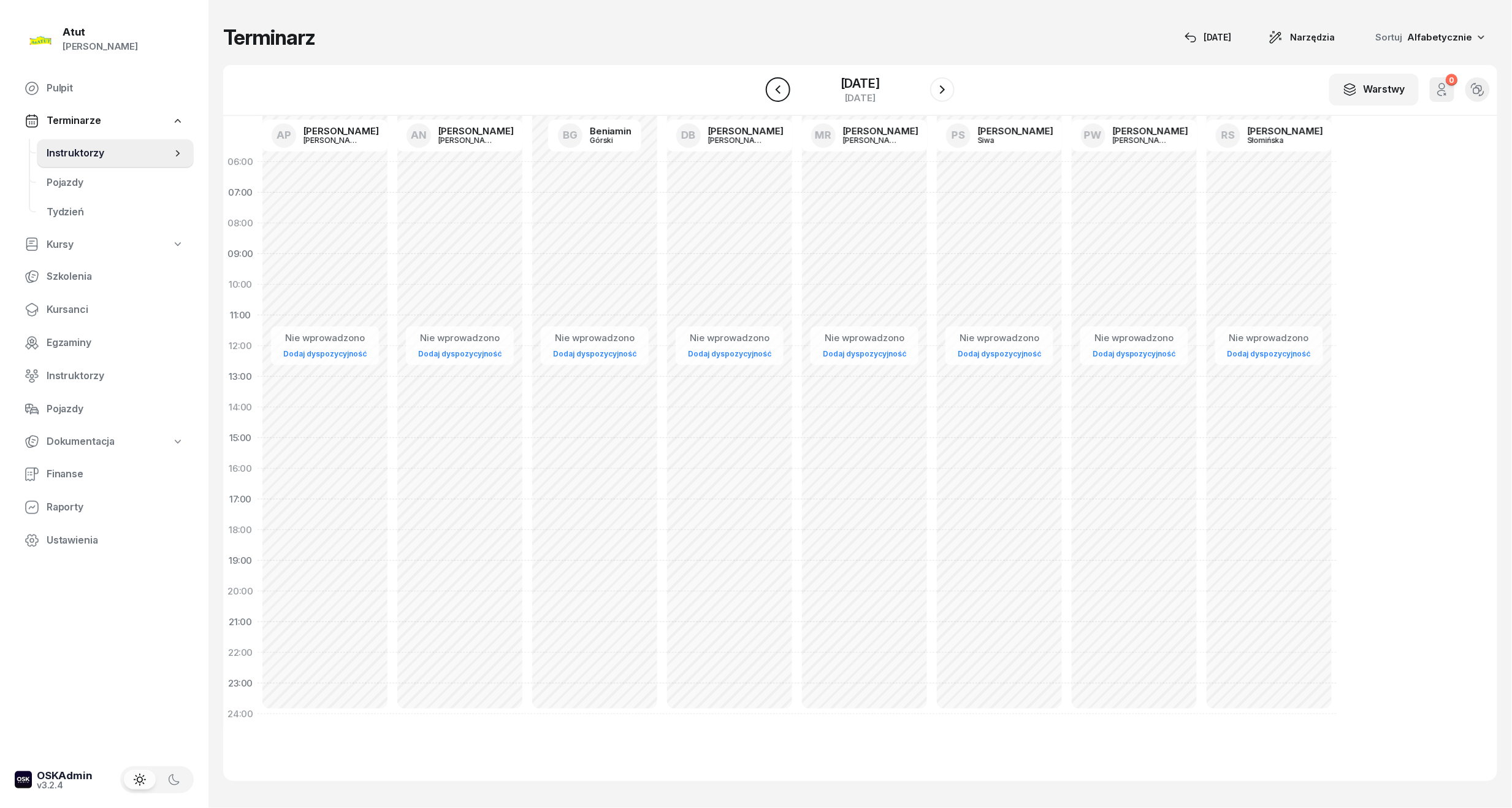
click at [771, 91] on icon "button" at bounding box center [778, 89] width 15 height 15
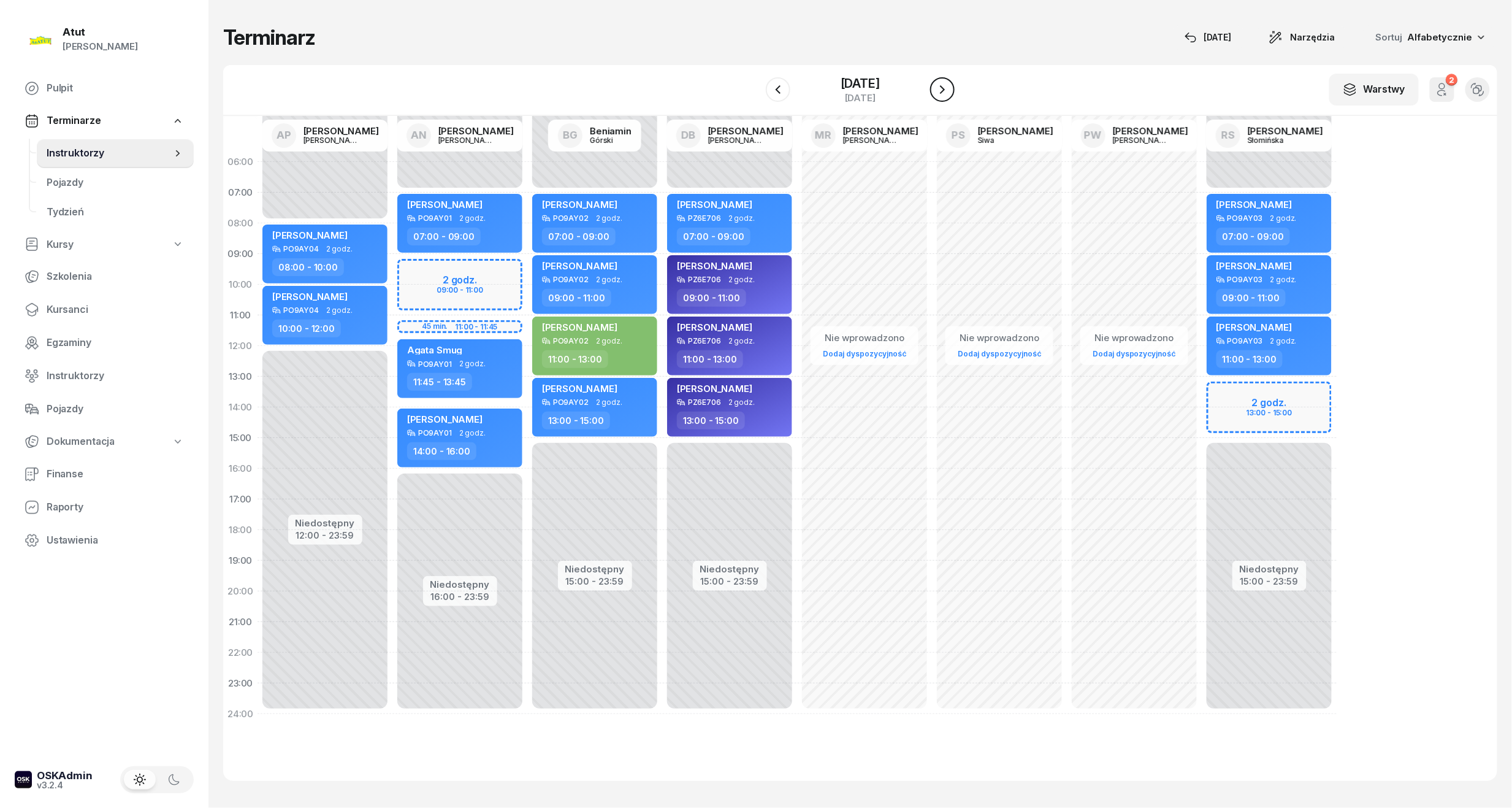
click at [950, 89] on icon "button" at bounding box center [942, 89] width 15 height 15
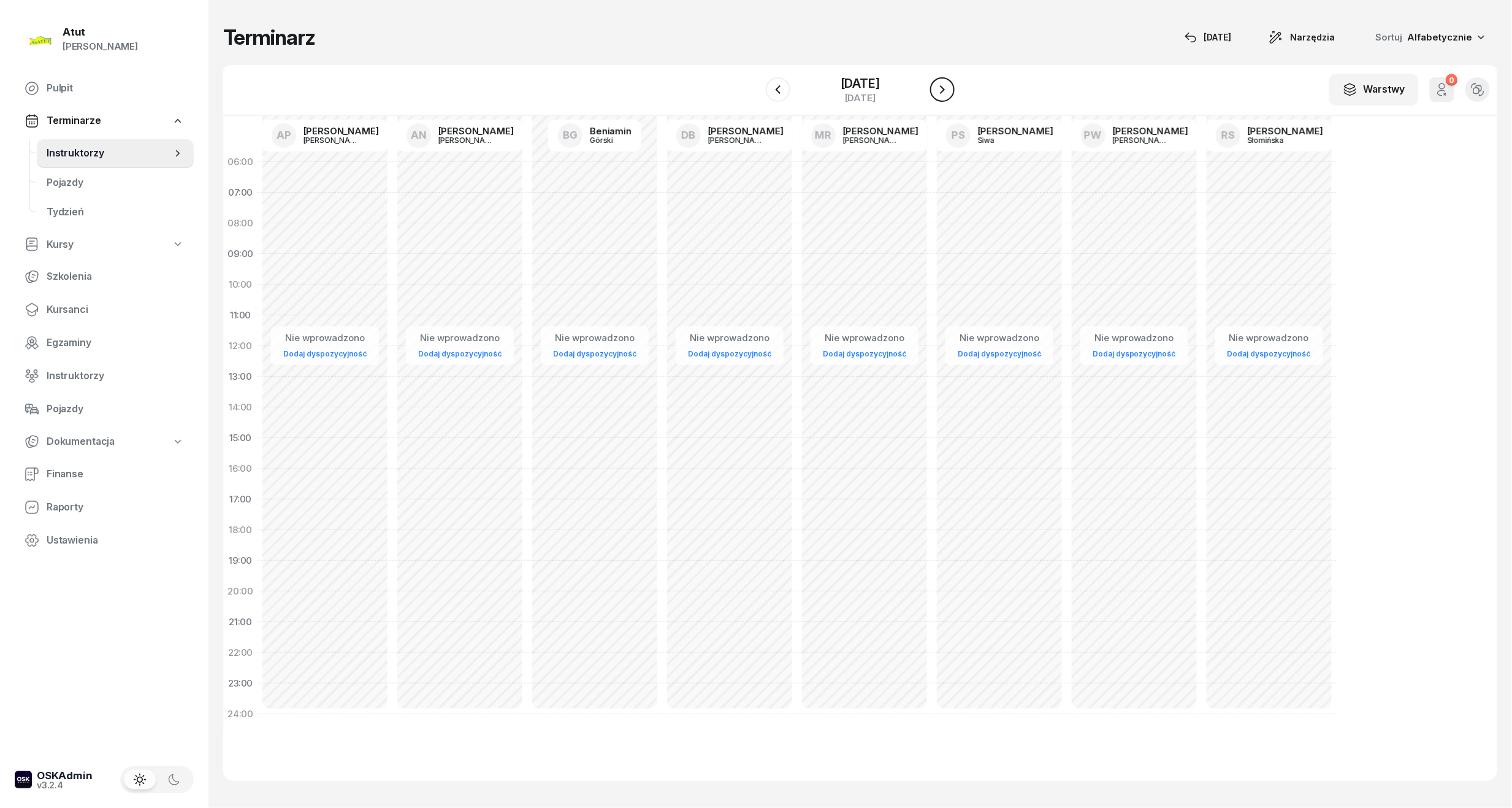
click at [950, 89] on icon "button" at bounding box center [942, 89] width 15 height 15
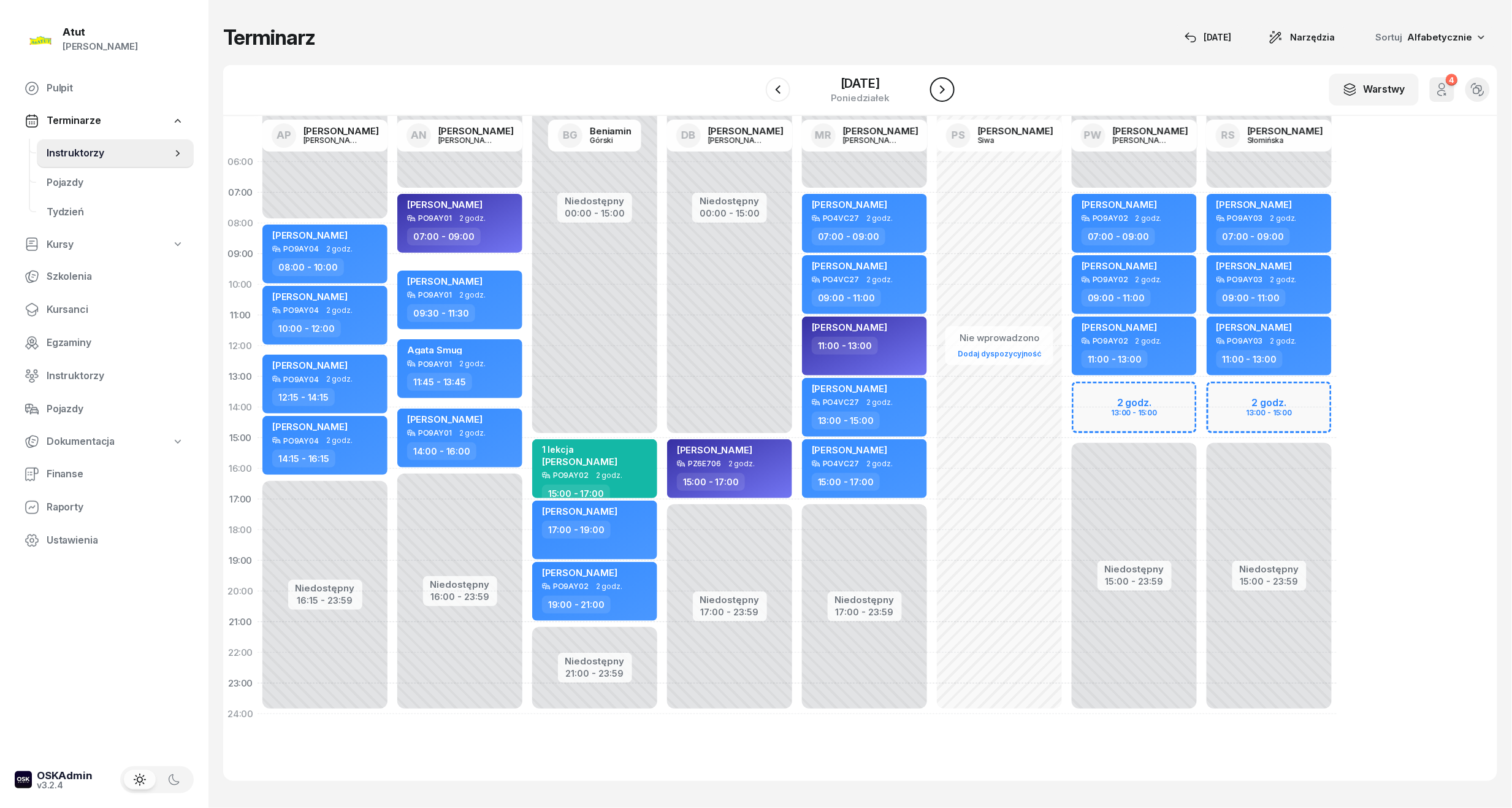
click at [950, 89] on icon "button" at bounding box center [942, 89] width 15 height 15
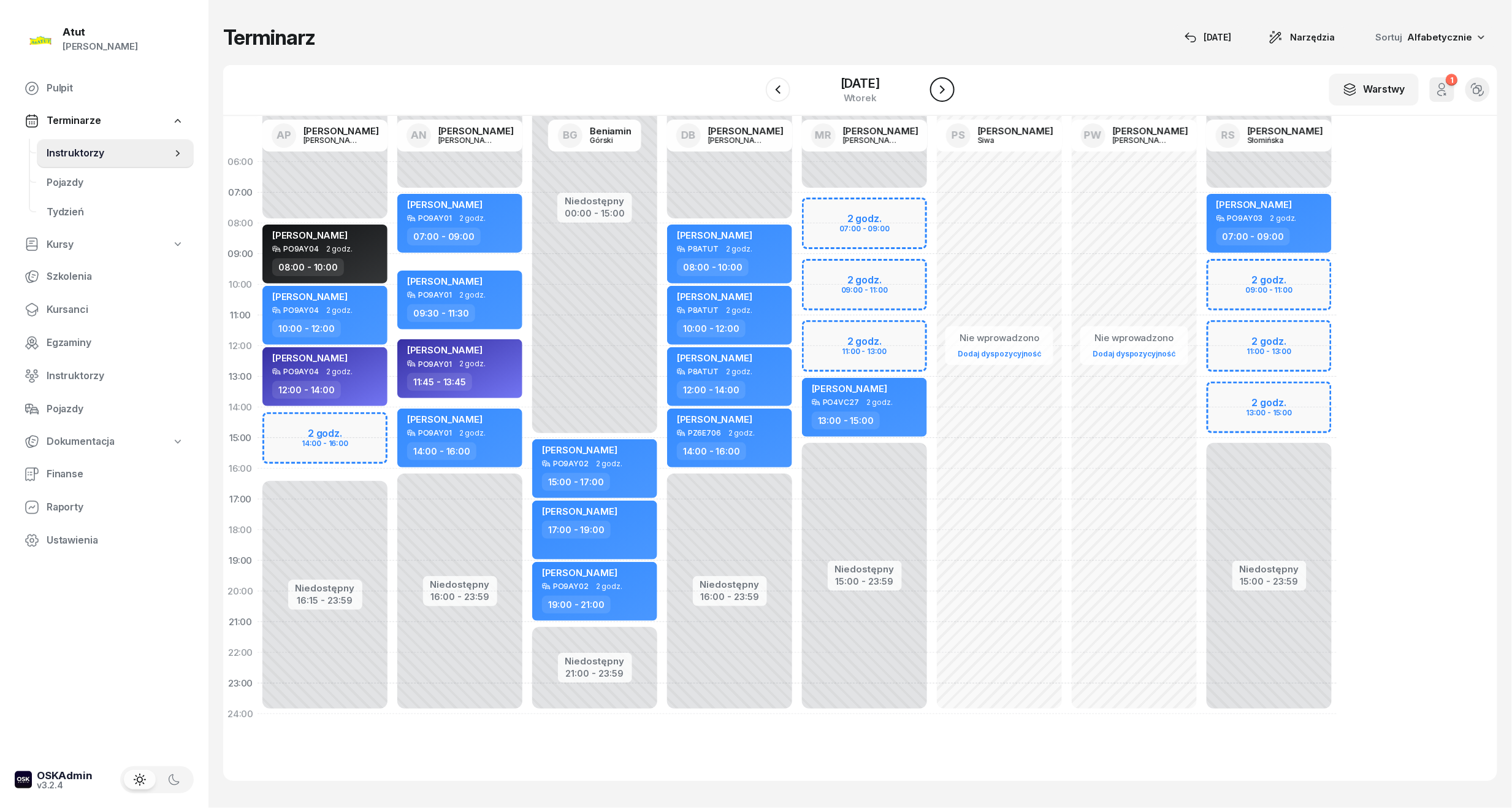
click at [950, 89] on icon "button" at bounding box center [942, 89] width 15 height 15
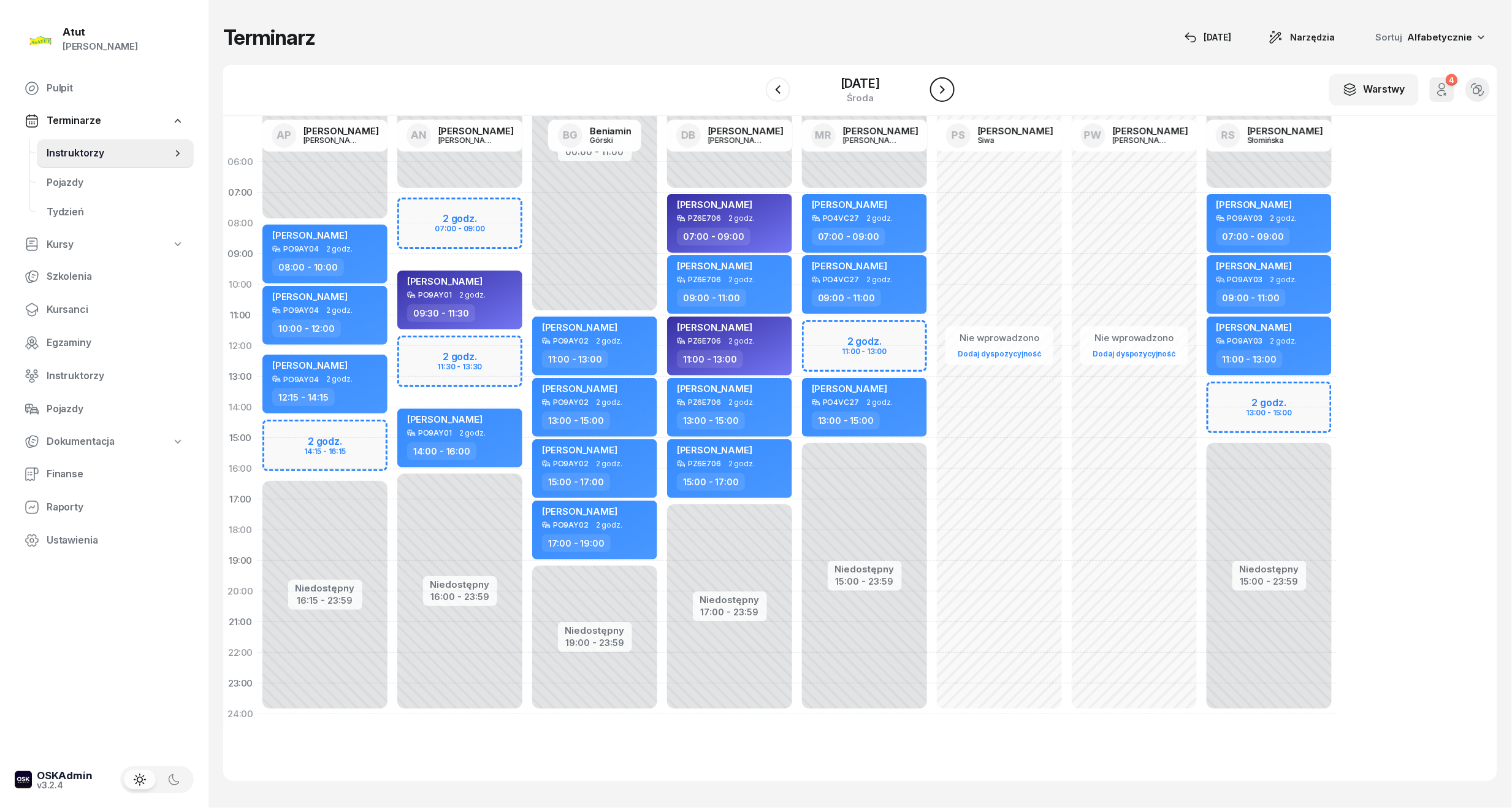
click at [947, 95] on icon "button" at bounding box center [942, 89] width 15 height 15
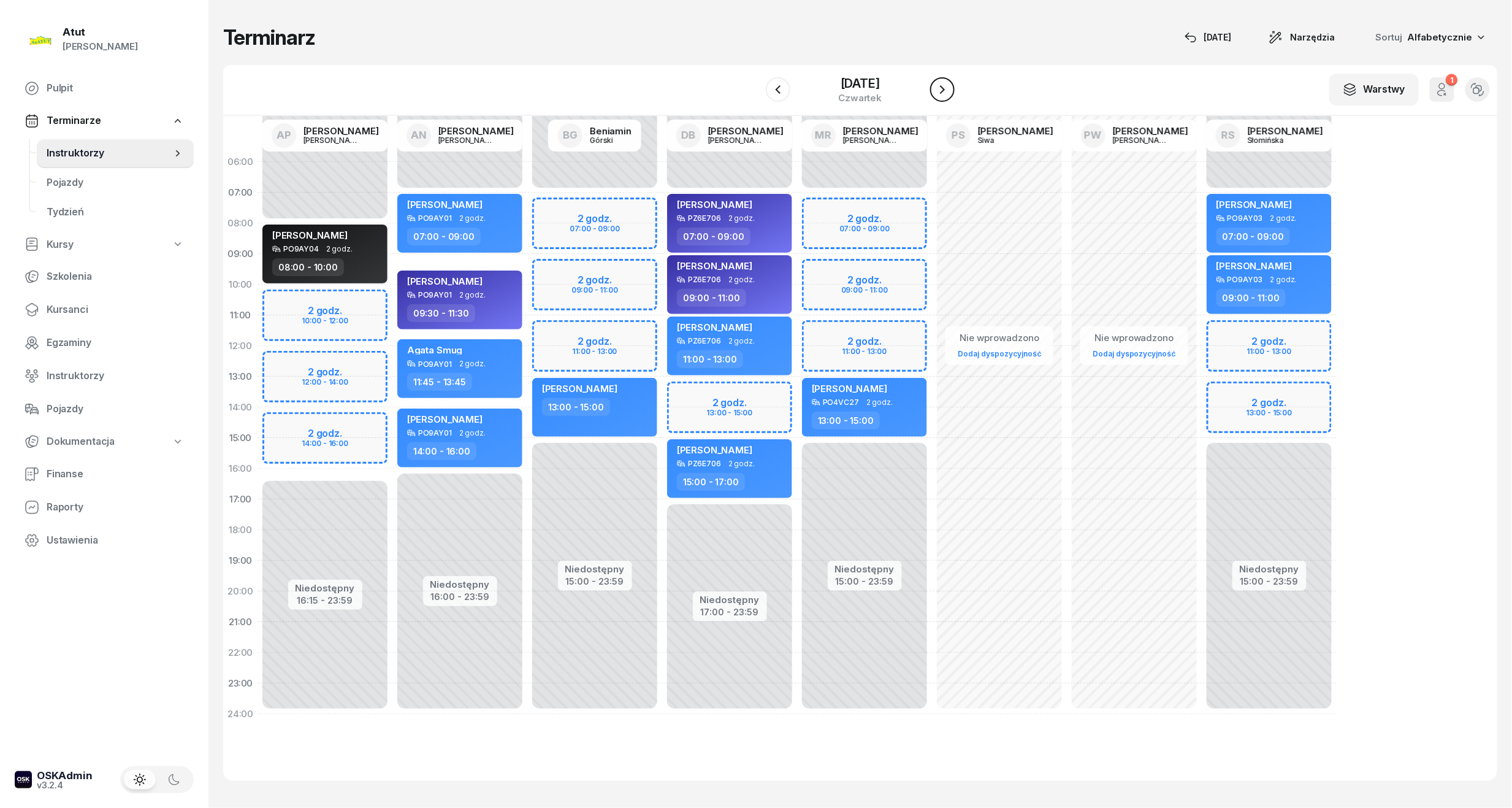
click at [950, 89] on icon "button" at bounding box center [942, 89] width 15 height 15
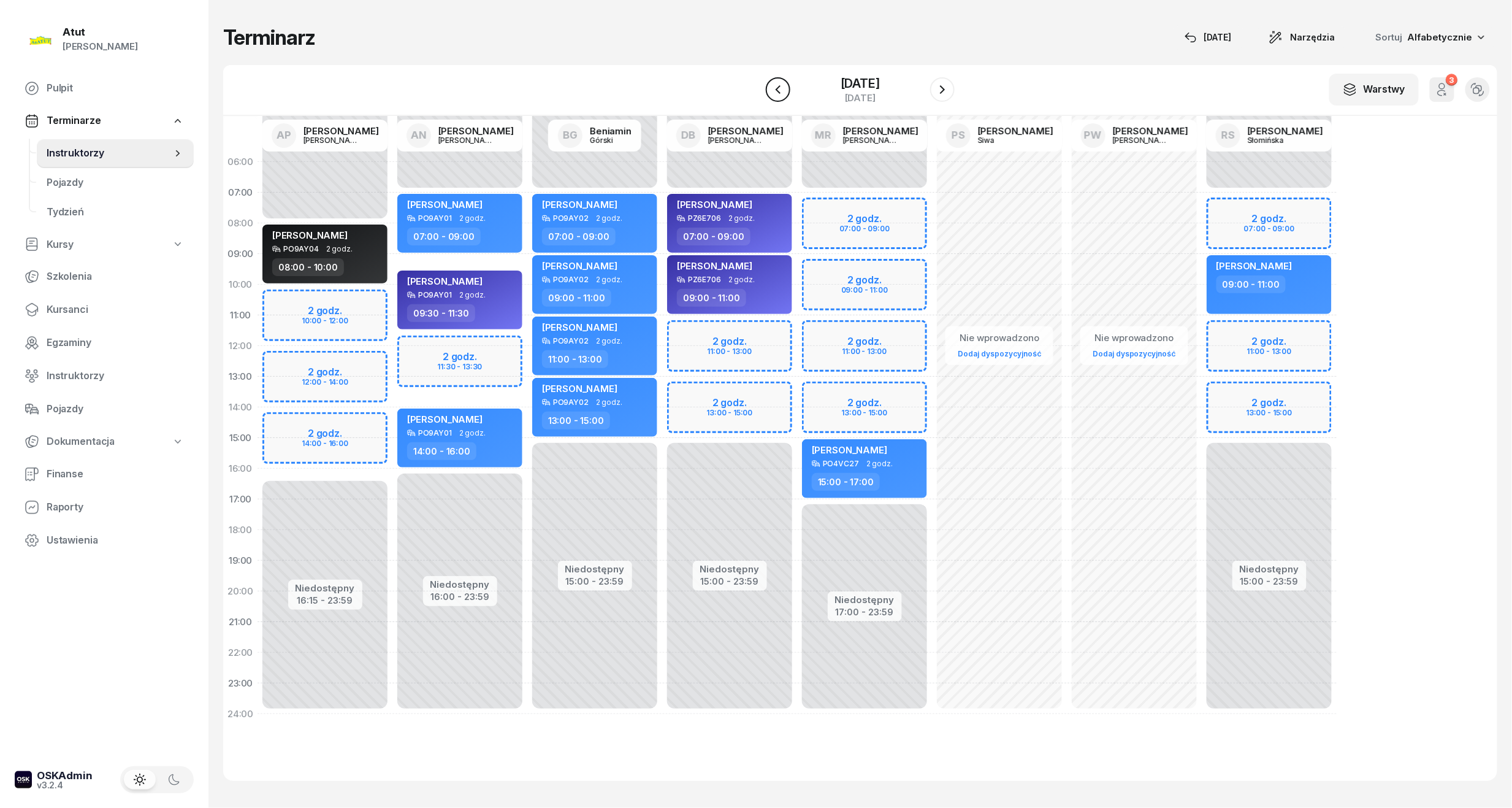
click at [771, 92] on icon "button" at bounding box center [778, 89] width 15 height 15
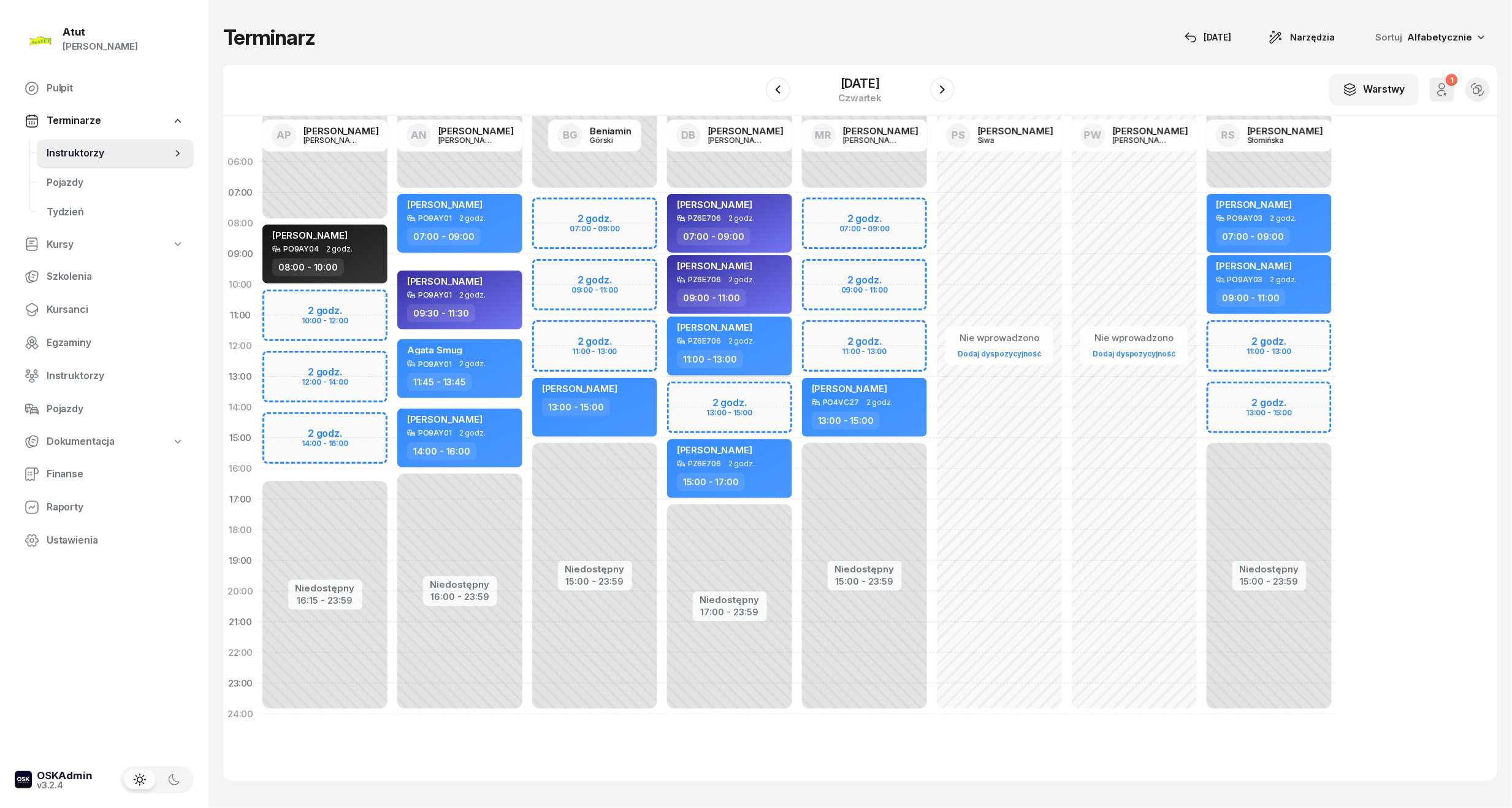
click at [698, 325] on span "[PERSON_NAME]" at bounding box center [715, 328] width 76 height 12
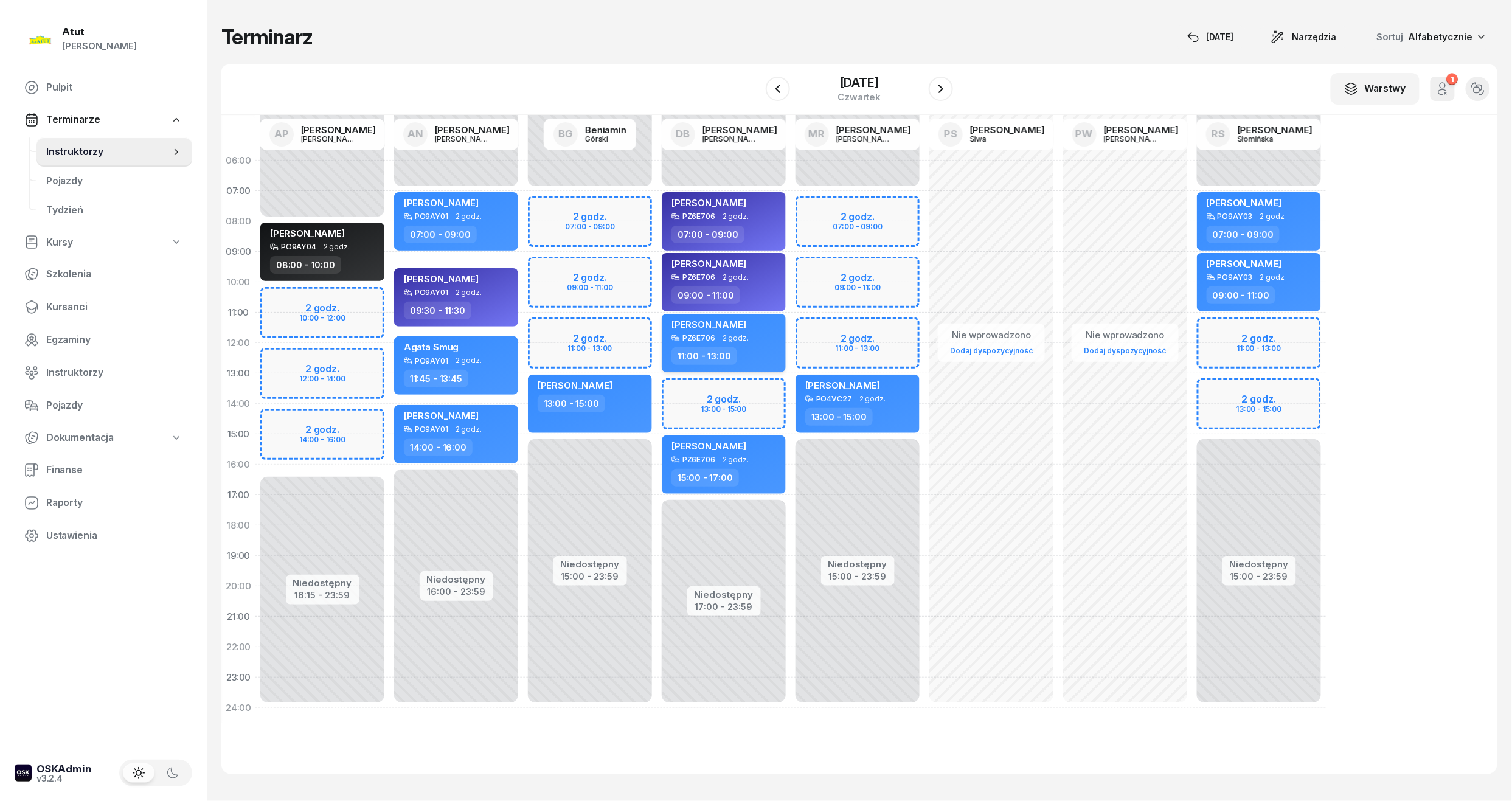
select select "11"
select select "13"
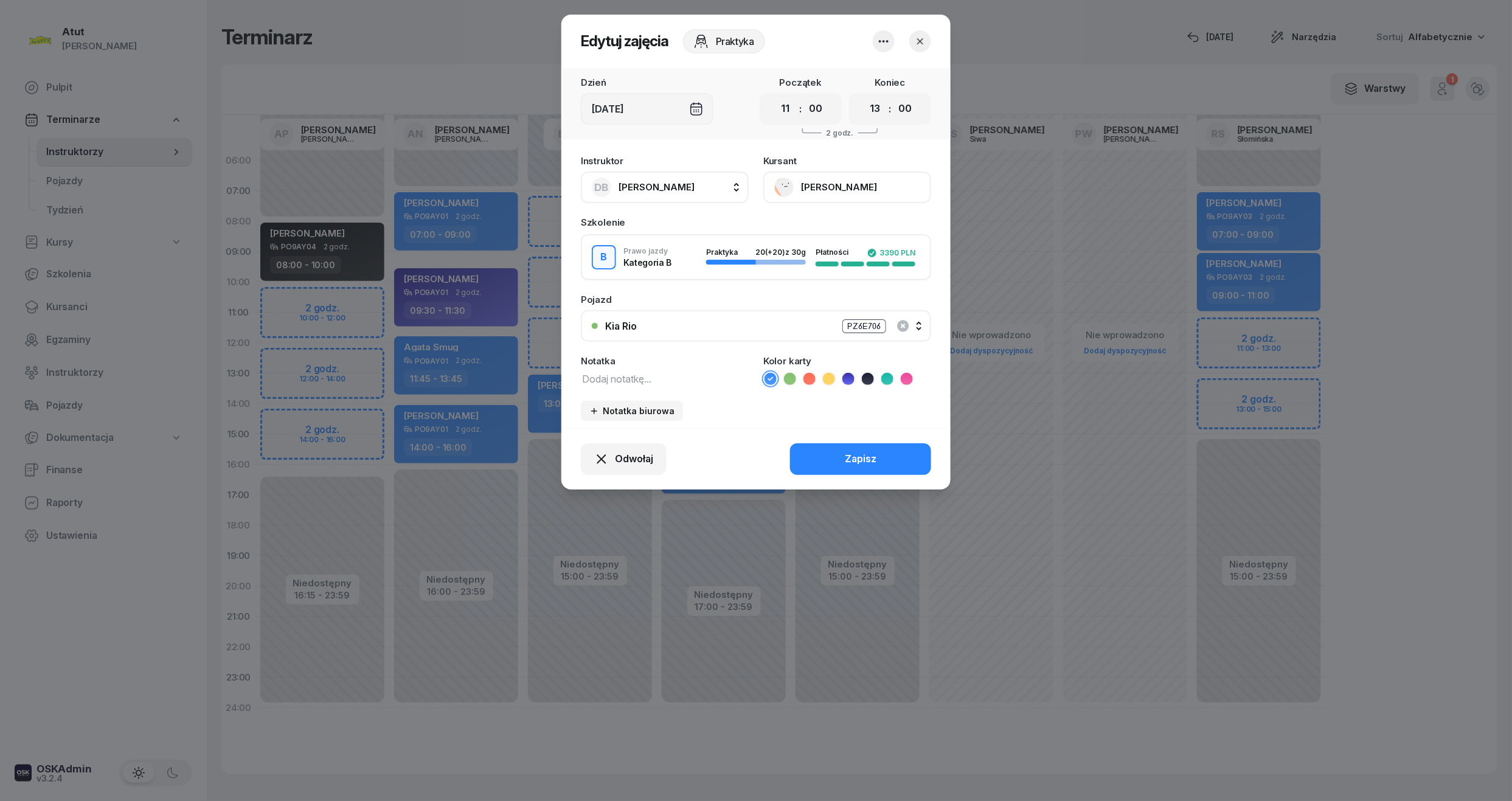
click at [828, 185] on button "[PERSON_NAME]" at bounding box center [847, 187] width 168 height 32
click at [809, 229] on div "Otwórz profil" at bounding box center [802, 229] width 59 height 16
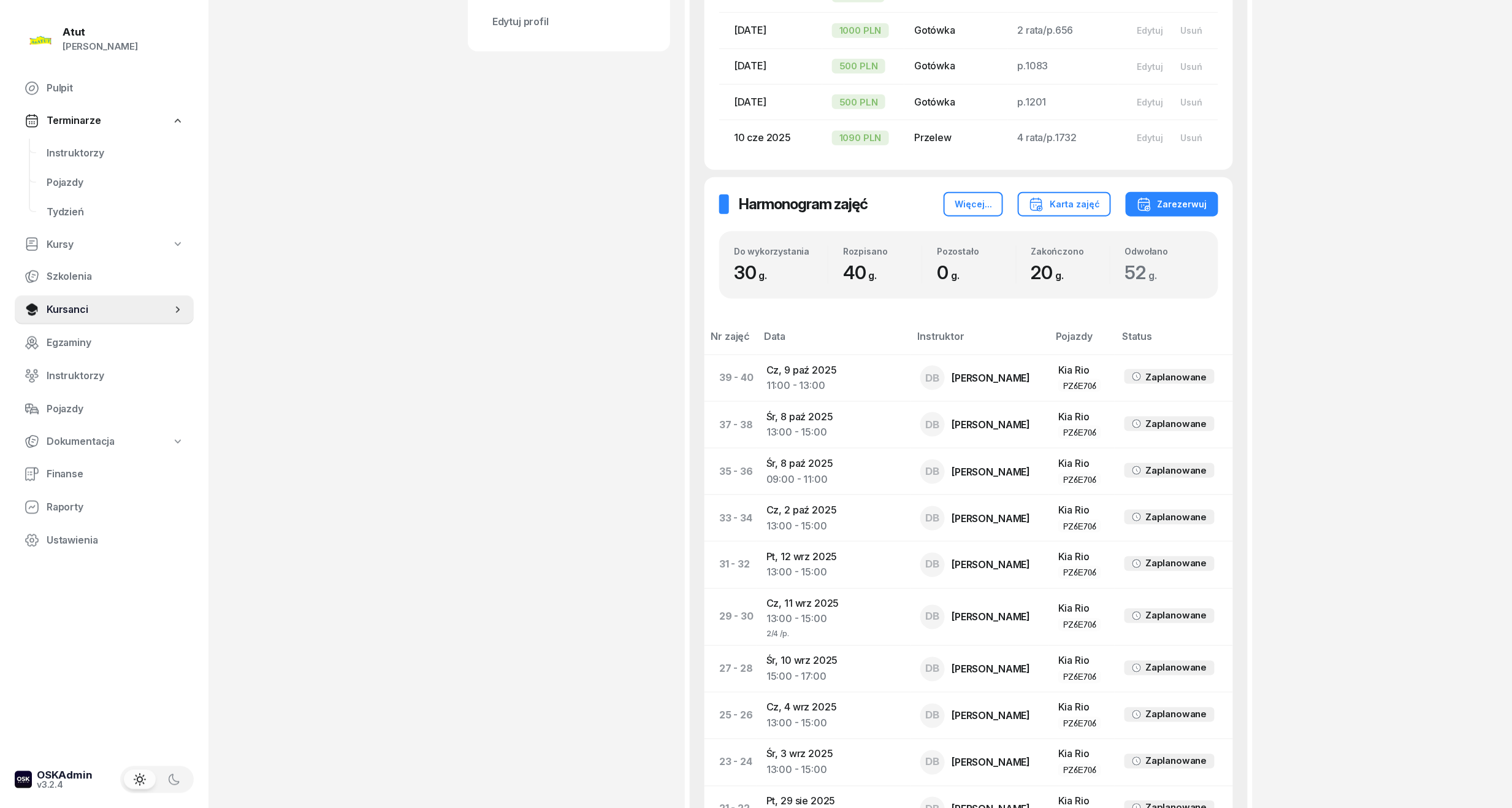
scroll to position [572, 0]
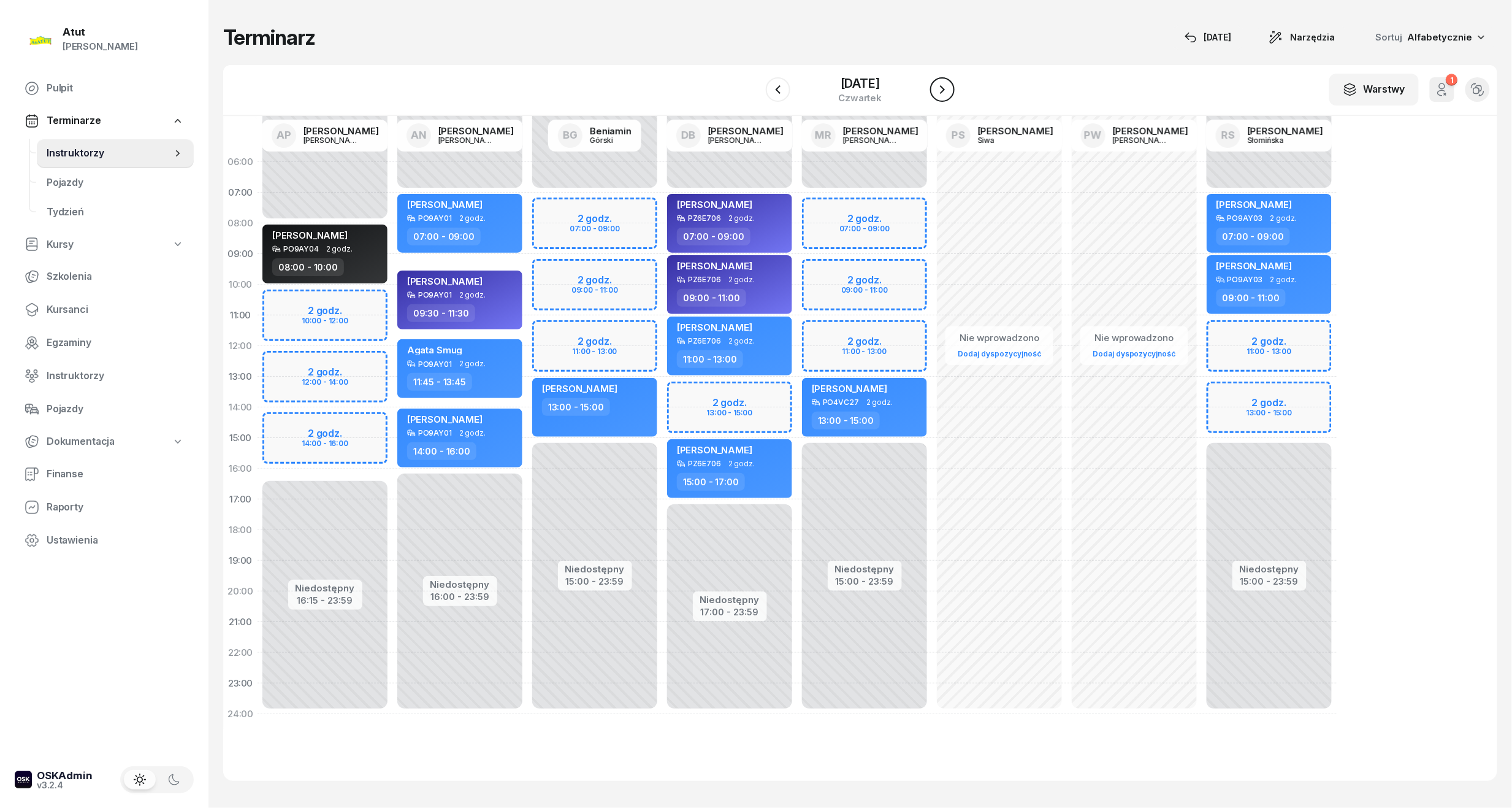
click at [950, 92] on icon "button" at bounding box center [942, 89] width 15 height 15
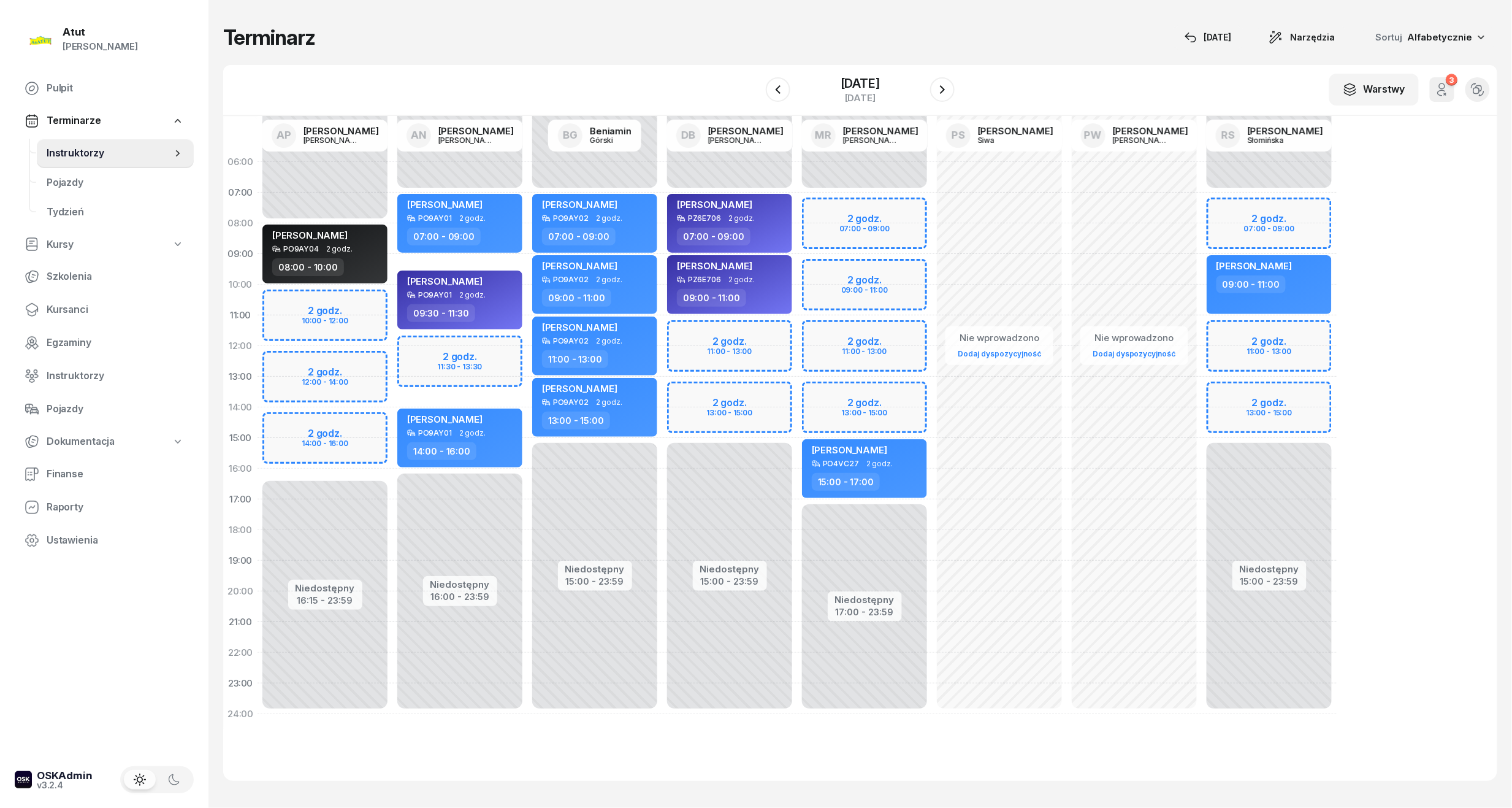
click at [797, 332] on div "Niedostępny 00:00 - 07:00 Niedostępny 15:00 - 23:59 2 godz. 11:00 - 13:00 2 god…" at bounding box center [864, 437] width 135 height 583
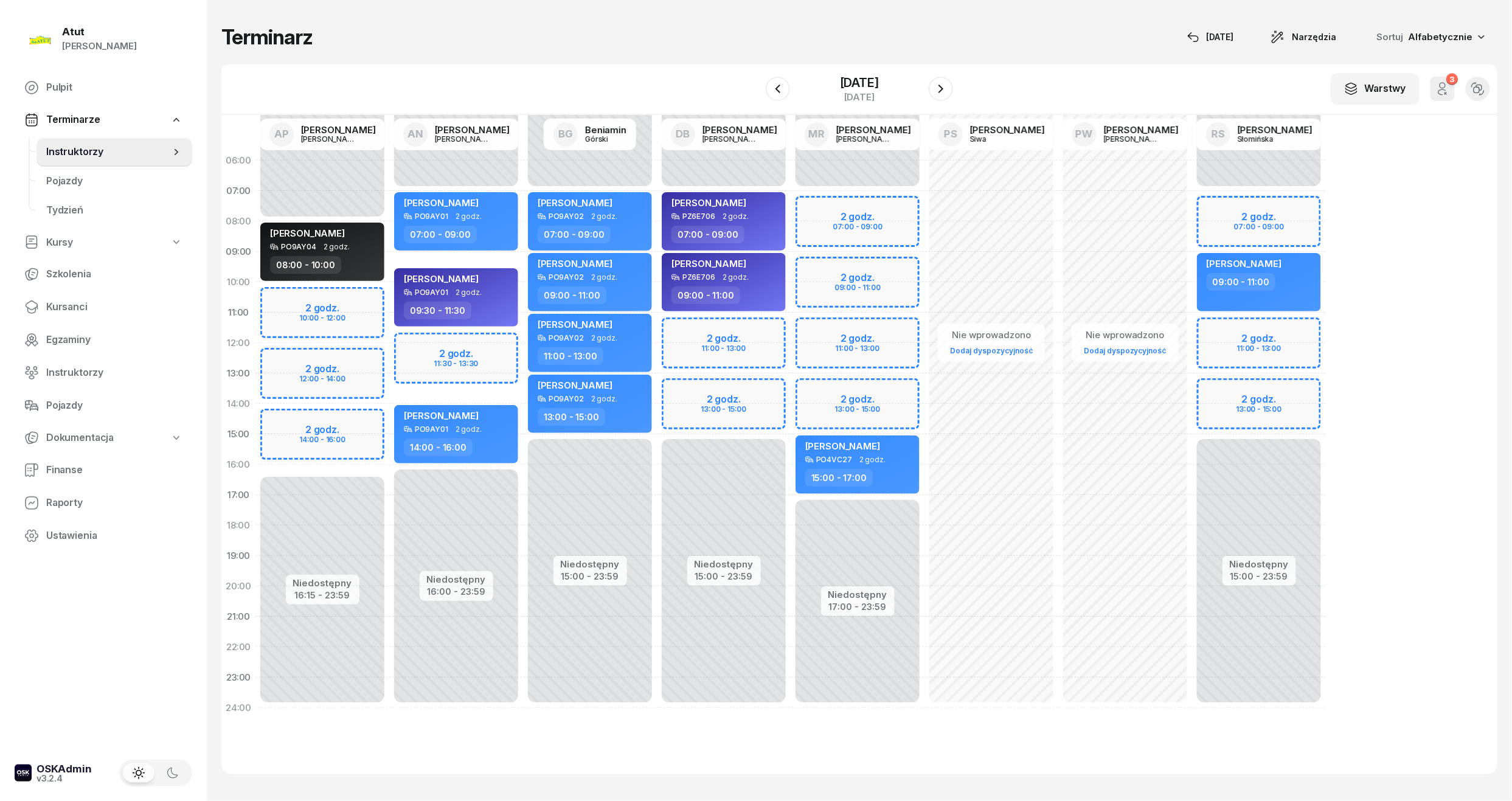
select select "11"
select select "13"
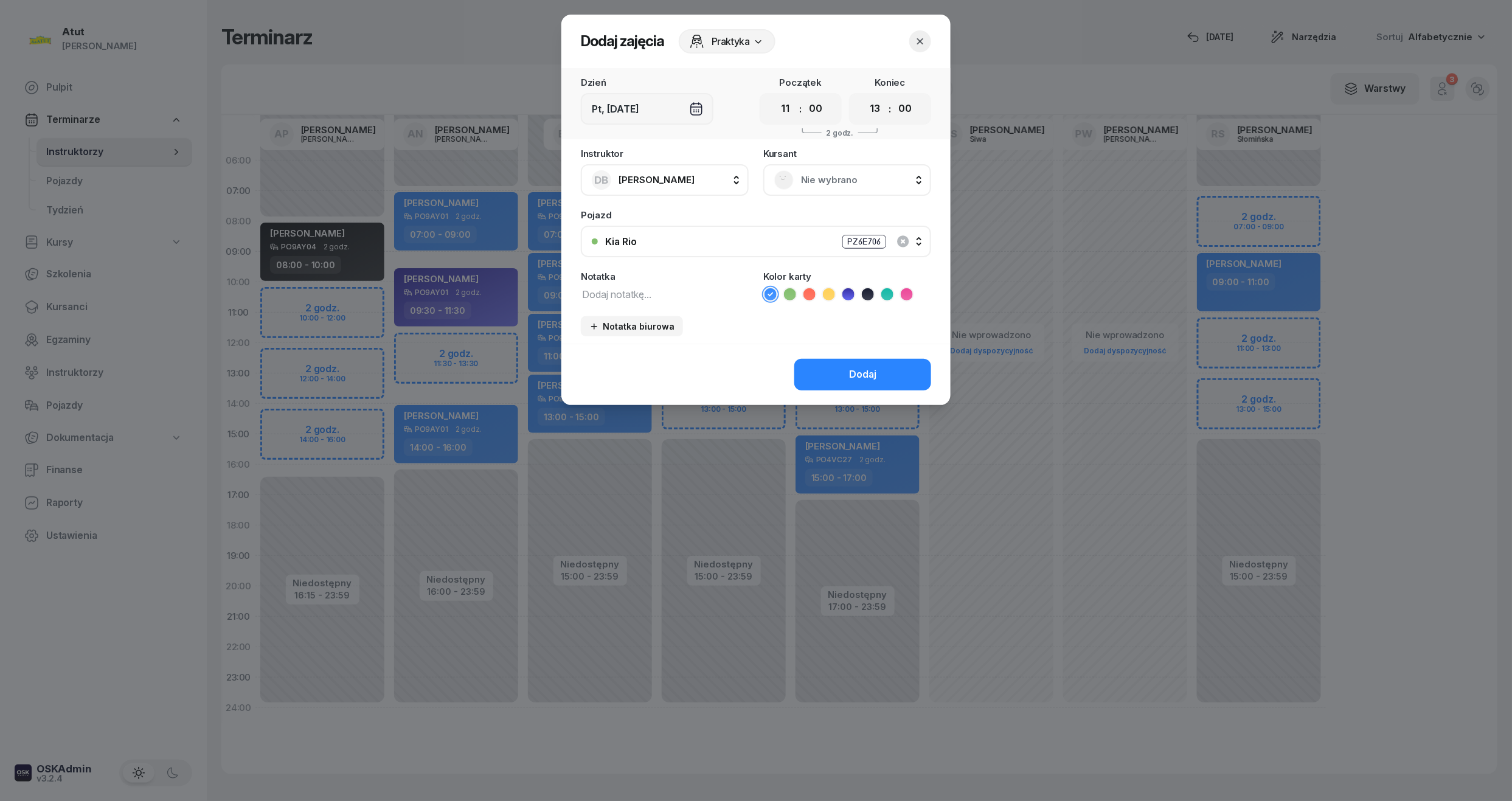
click at [817, 179] on span "Nie wybrano" at bounding box center [861, 180] width 119 height 16
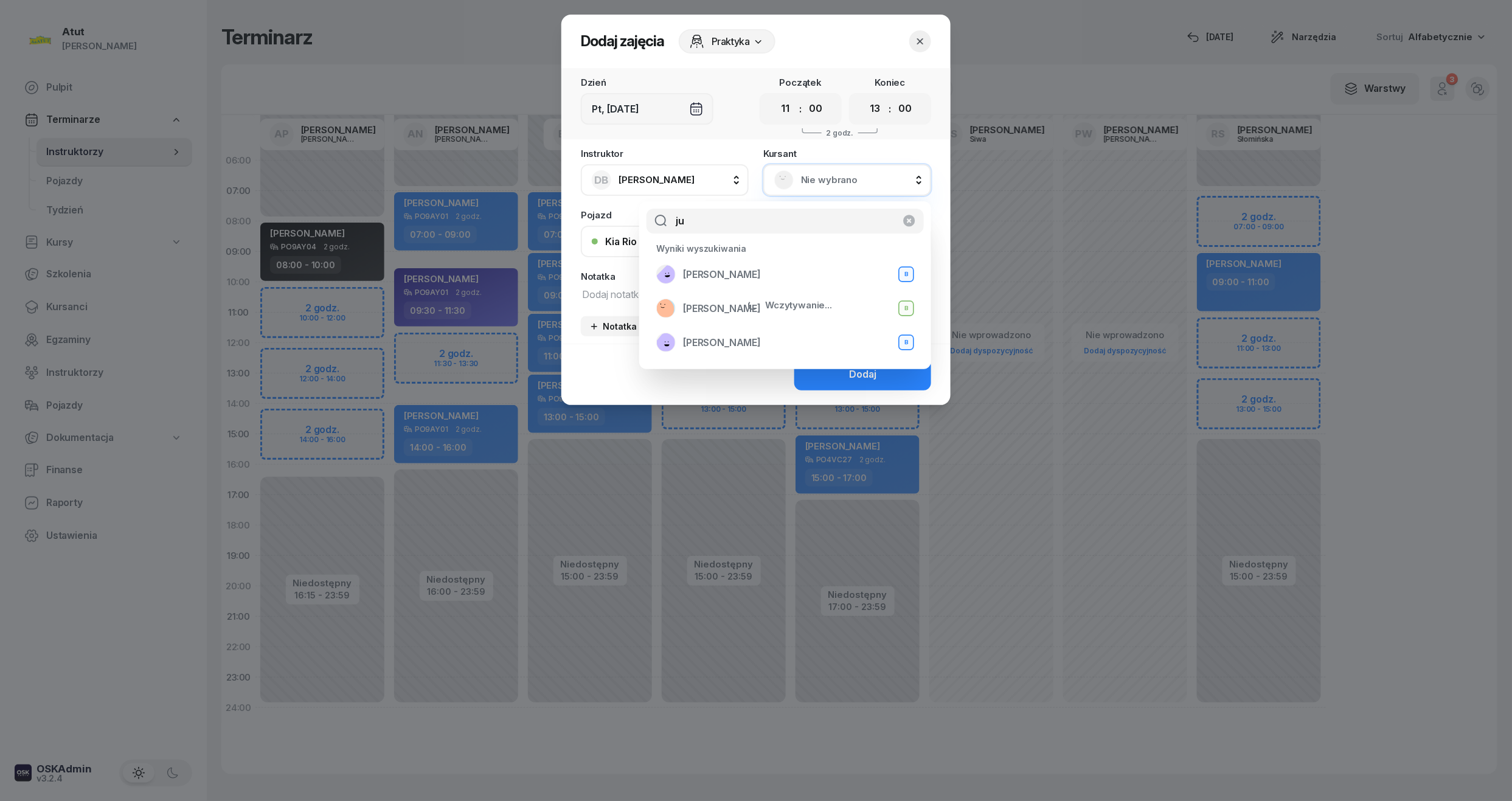
type input "j"
type input "kosi"
click at [711, 343] on span "[PERSON_NAME]" at bounding box center [722, 343] width 78 height 16
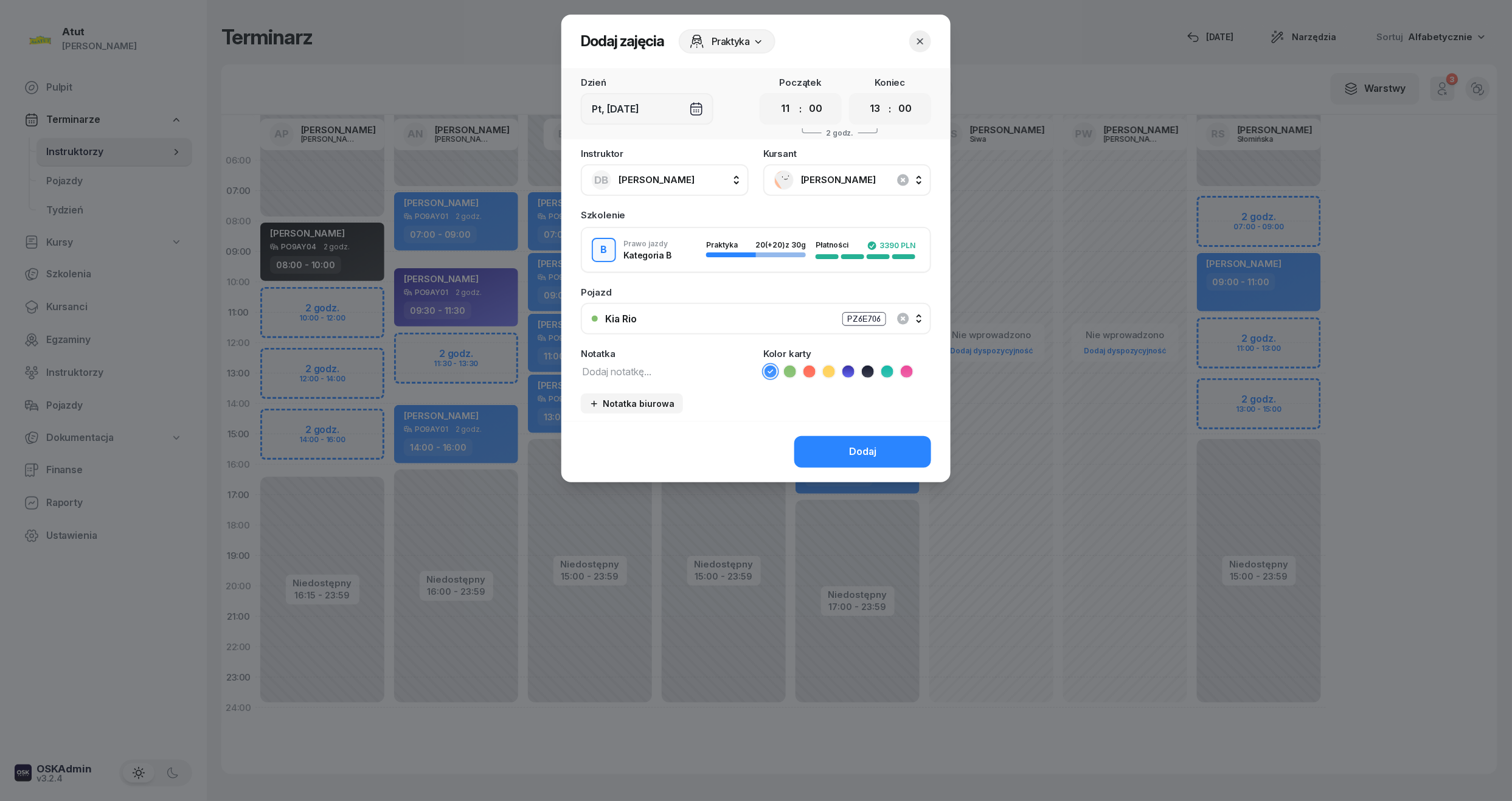
click at [794, 369] on icon at bounding box center [790, 371] width 12 height 12
click at [869, 444] on div "Dodaj" at bounding box center [863, 451] width 27 height 16
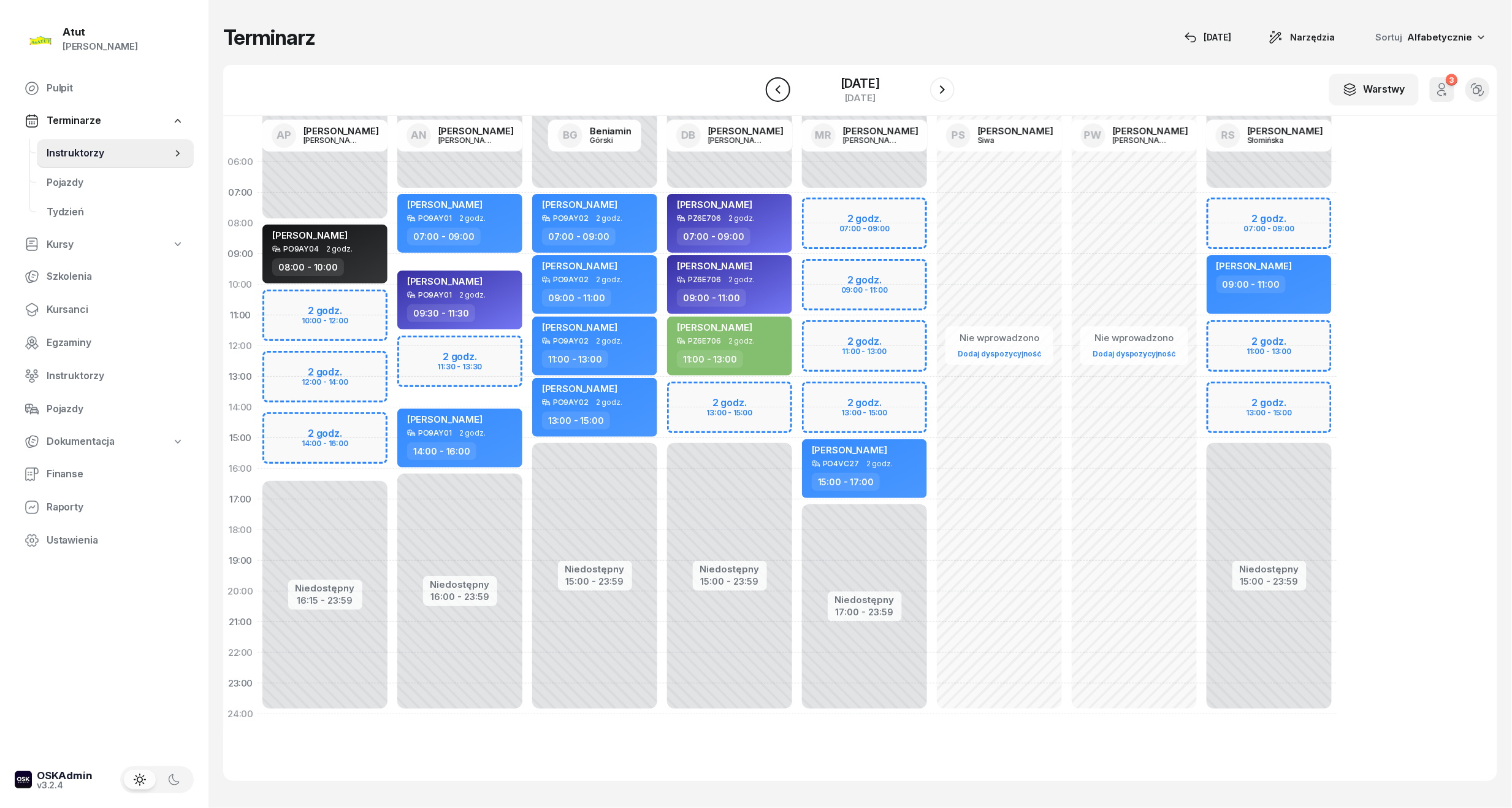
click at [771, 91] on icon "button" at bounding box center [778, 89] width 15 height 15
click at [776, 91] on icon "button" at bounding box center [778, 89] width 5 height 9
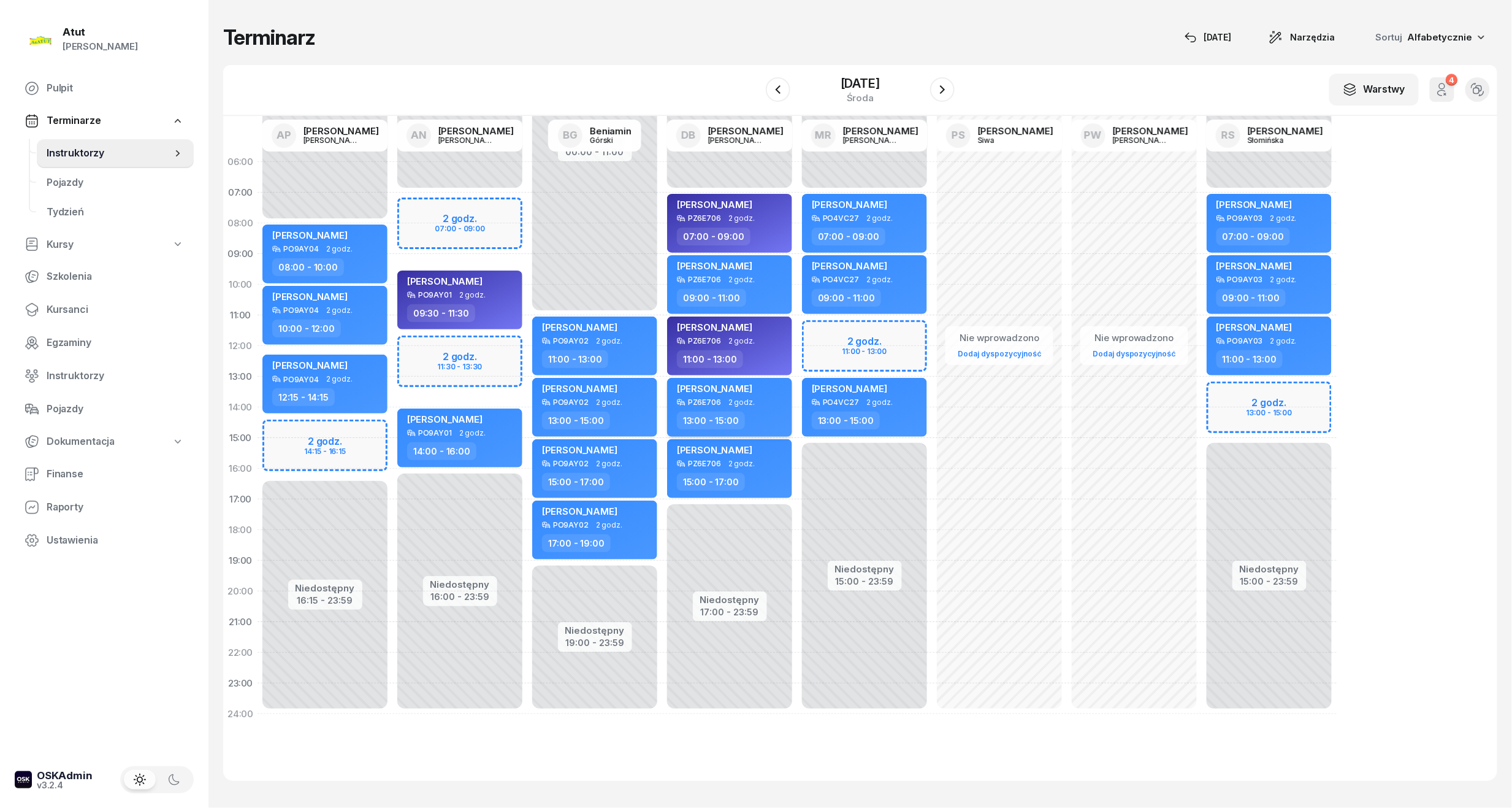
click at [728, 385] on span "[PERSON_NAME]" at bounding box center [715, 389] width 76 height 12
select select "13"
select select "15"
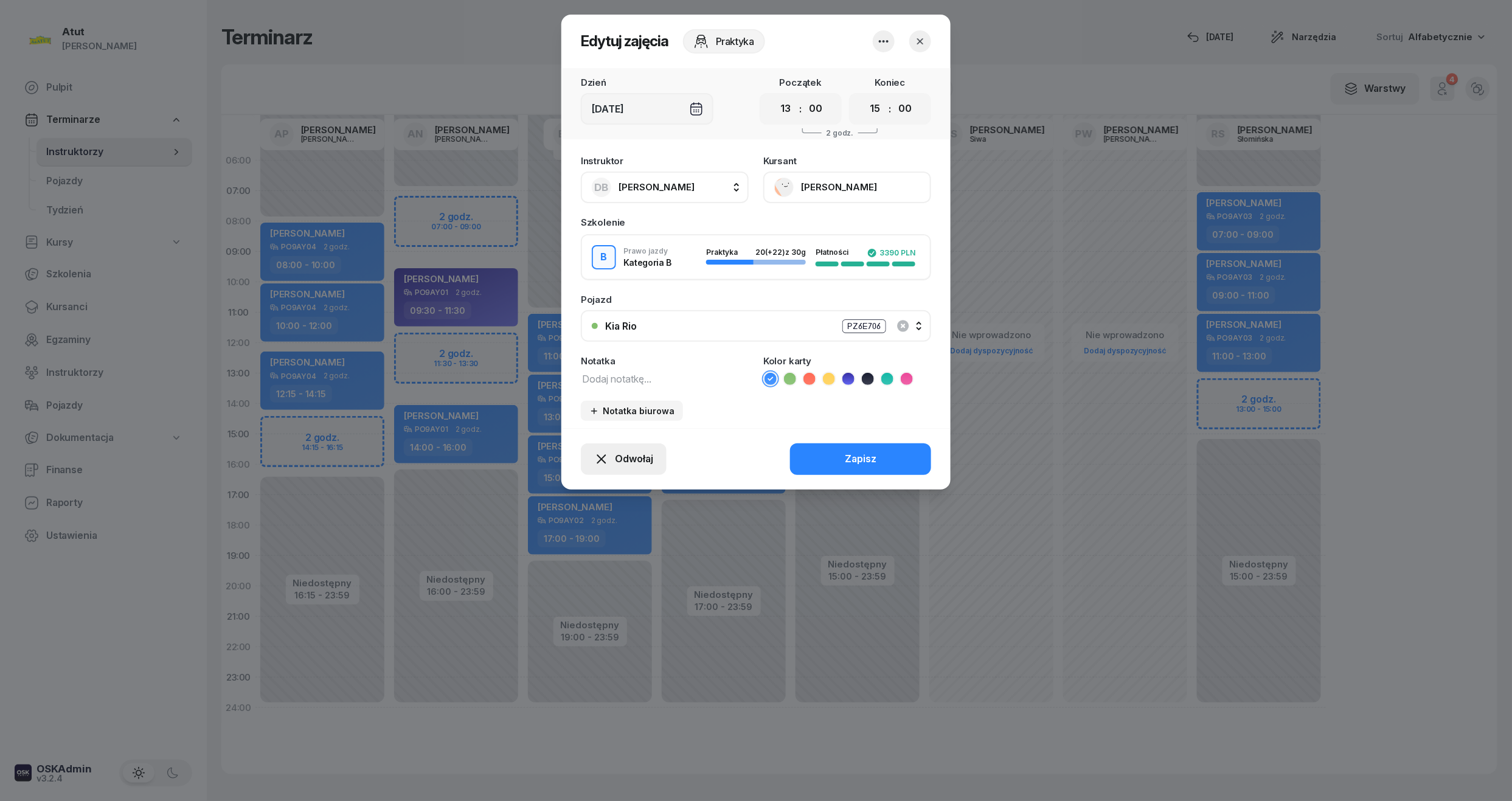
click at [619, 461] on span "Odwołaj" at bounding box center [634, 459] width 38 height 16
click at [609, 356] on div "My odwołaliśmy" at bounding box center [603, 354] width 73 height 16
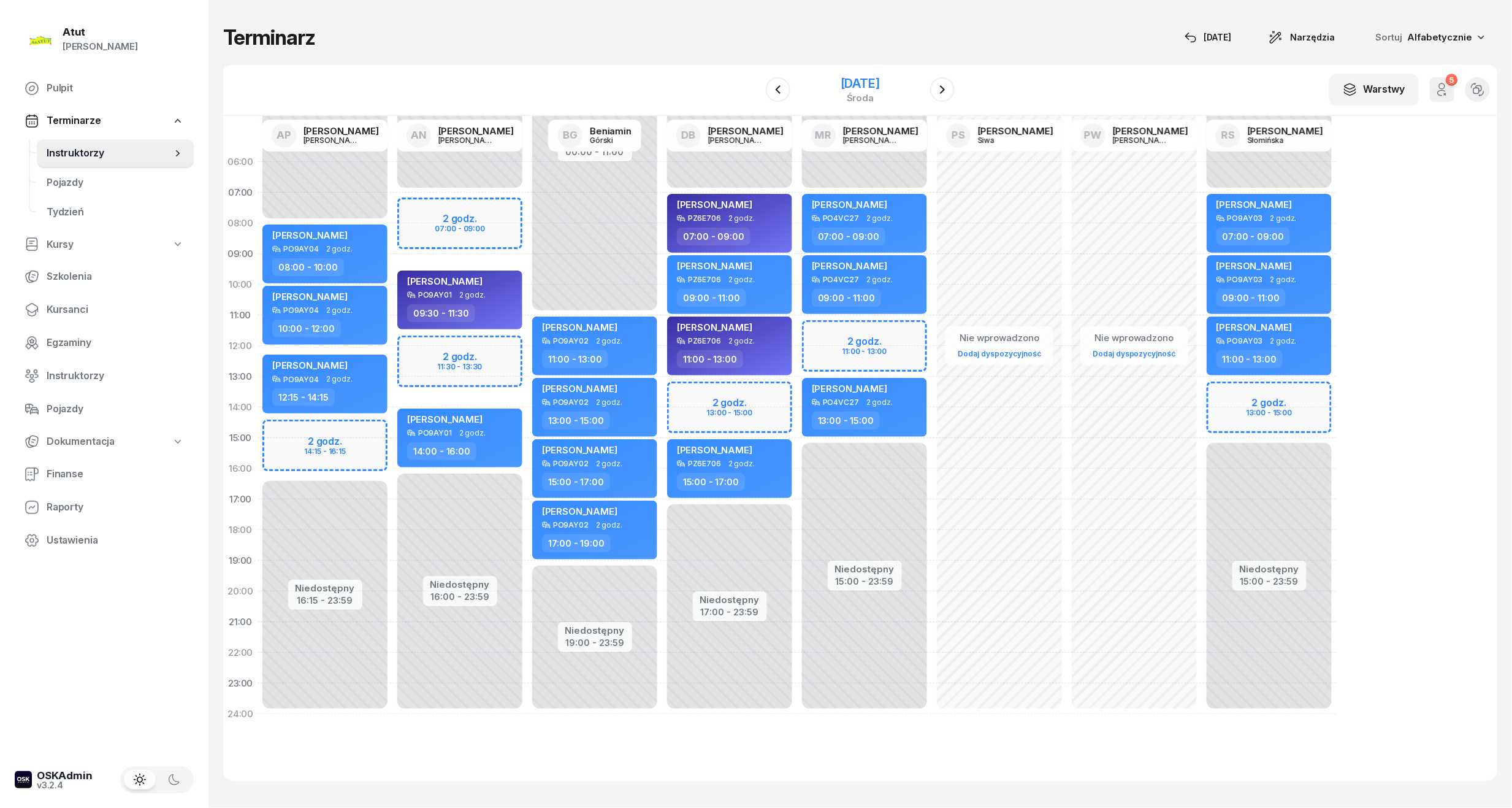
click at [840, 81] on div "[DATE]" at bounding box center [860, 83] width 40 height 12
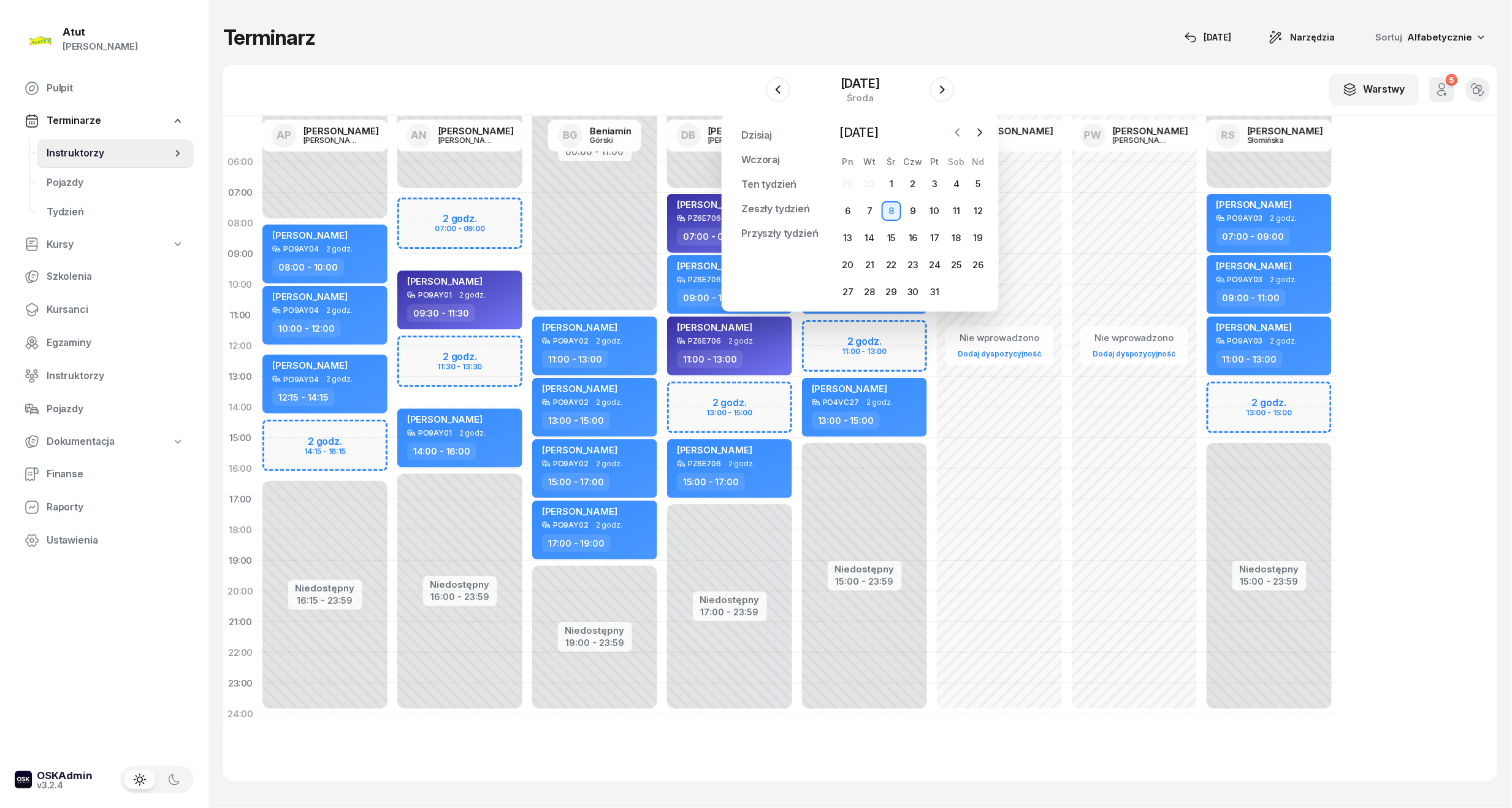
click at [956, 130] on icon "button" at bounding box center [958, 133] width 12 height 12
click at [955, 265] on div "23" at bounding box center [956, 265] width 20 height 20
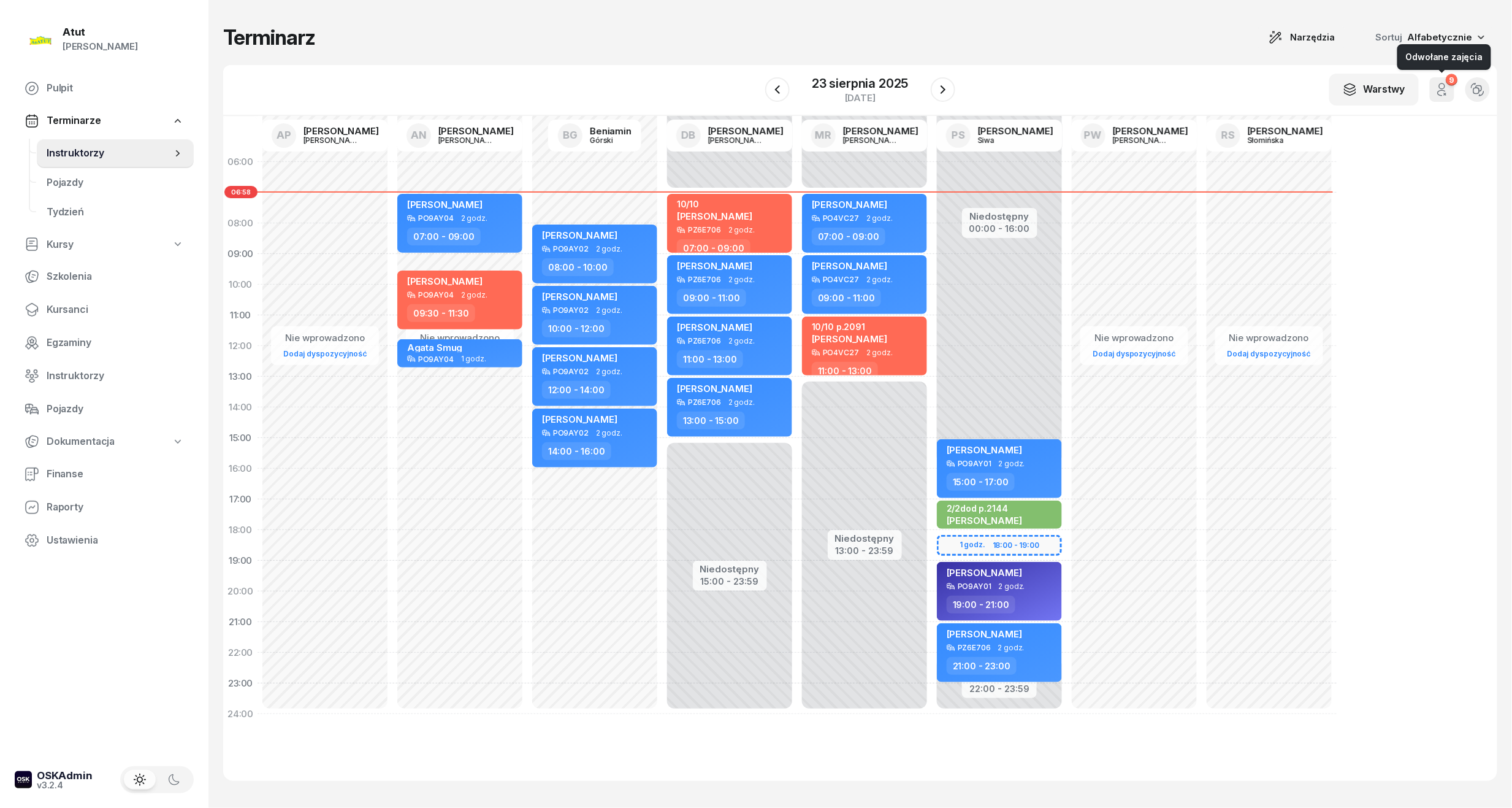
click at [1437, 89] on icon "button" at bounding box center [1441, 89] width 15 height 15
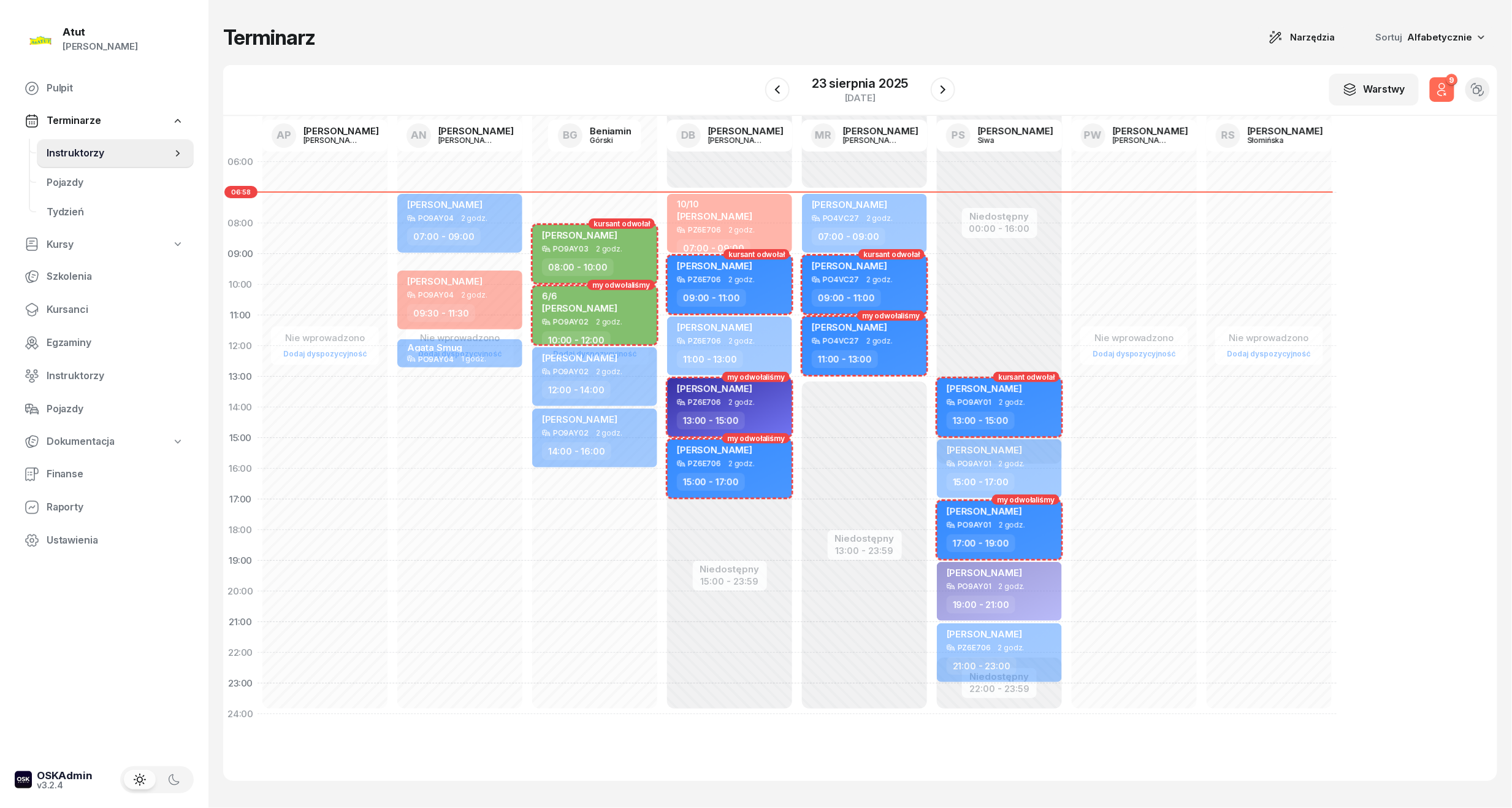
click at [1437, 89] on icon "button" at bounding box center [1441, 89] width 15 height 15
